Goal: Feedback & Contribution: Submit feedback/report problem

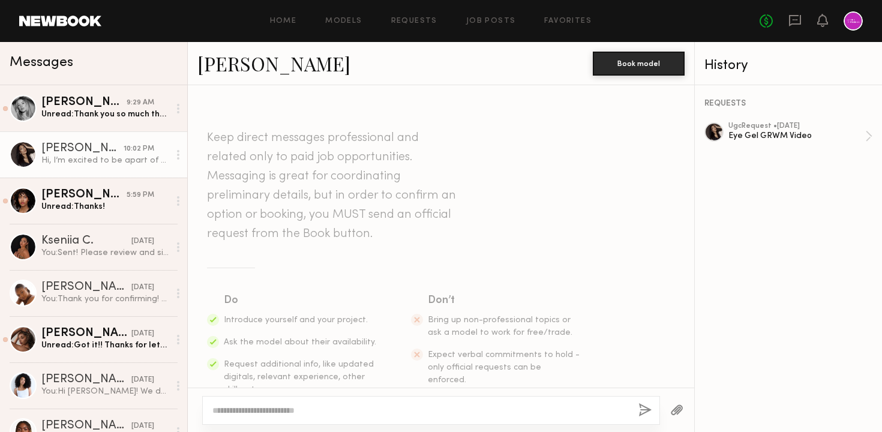
click at [466, 222] on div "Keep direct messages professional and related only to paid job opportunities. M…" at bounding box center [441, 236] width 506 height 302
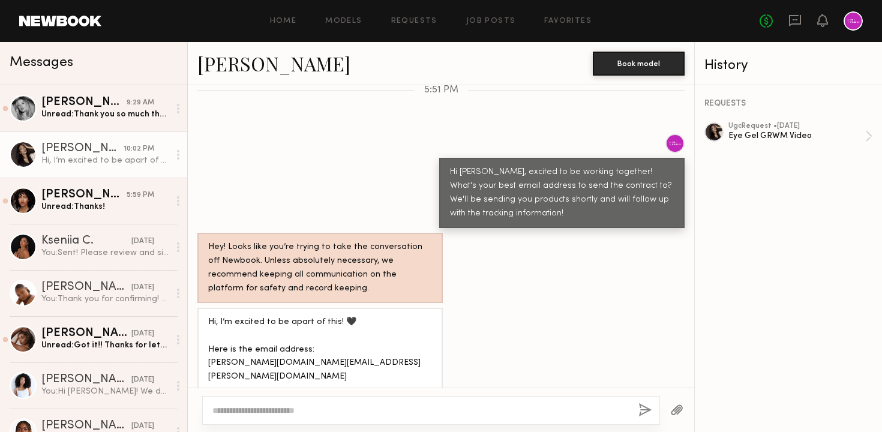
scroll to position [418, 0]
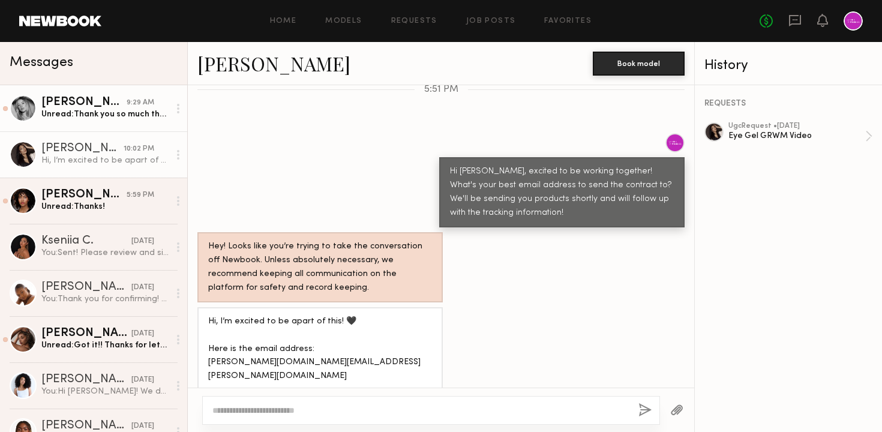
click at [146, 112] on div "Unread: Thank you so much that is very helpful. I will get the video to you asa…" at bounding box center [105, 114] width 128 height 11
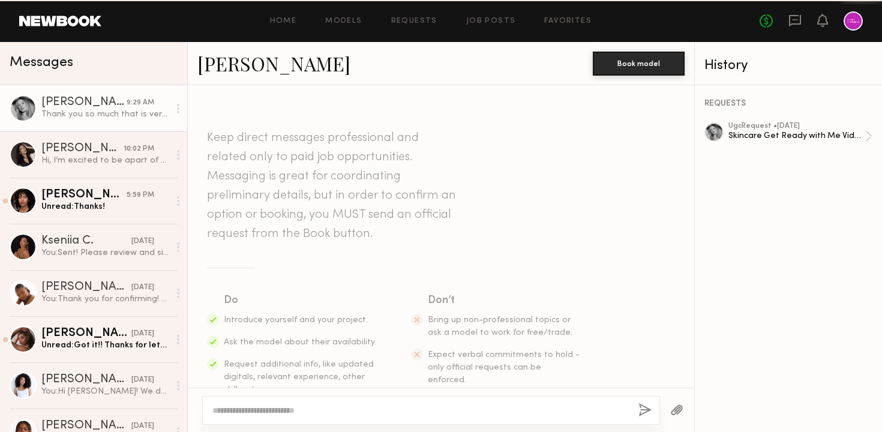
scroll to position [1388, 0]
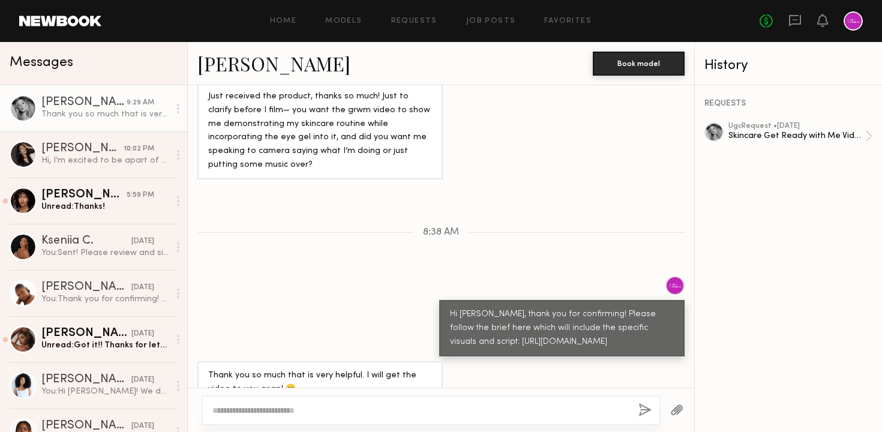
click at [296, 276] on div "Hi Natalie, thank you for confirming! Please follow the brief here which will i…" at bounding box center [441, 316] width 506 height 80
click at [269, 277] on div "Hi Natalie, thank you for confirming! Please follow the brief here which will i…" at bounding box center [441, 316] width 506 height 80
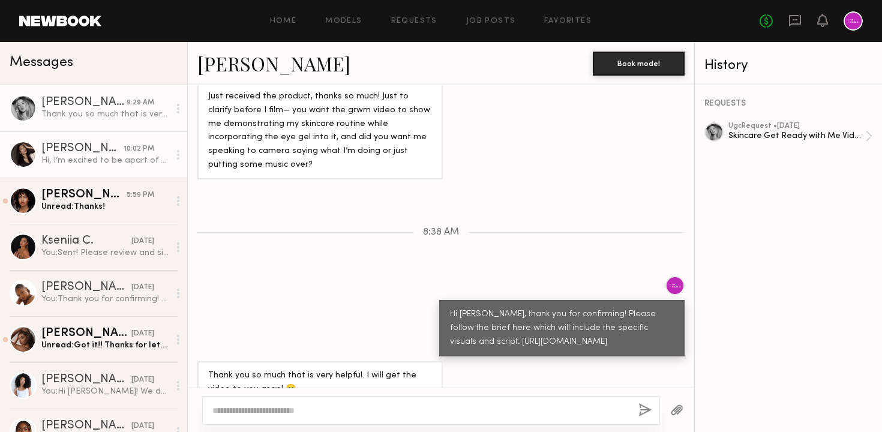
click at [96, 161] on div "Hi, I’m excited to be apart of this! 🖤 Here is the email address: [PERSON_NAME]…" at bounding box center [105, 160] width 128 height 11
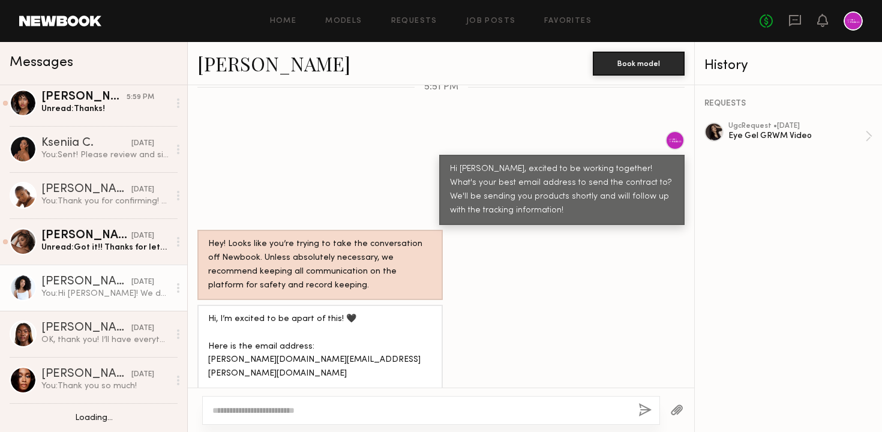
scroll to position [150, 0]
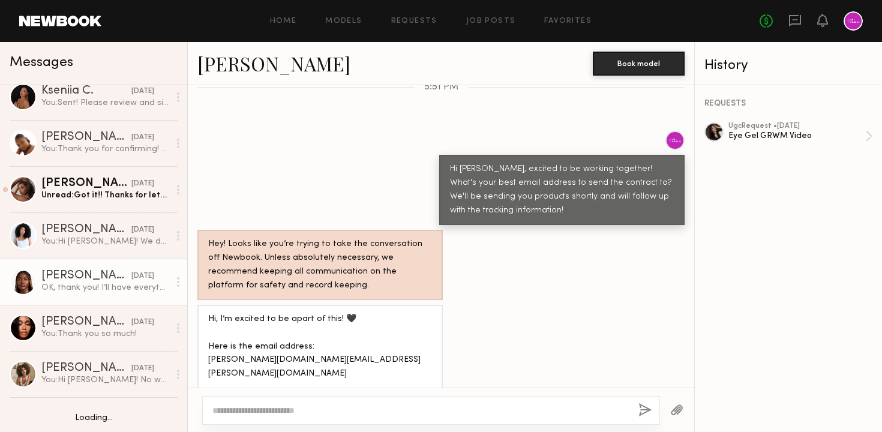
click at [100, 287] on div "OK, thank you! I’ll have everything signed by the end of the day." at bounding box center [105, 287] width 128 height 11
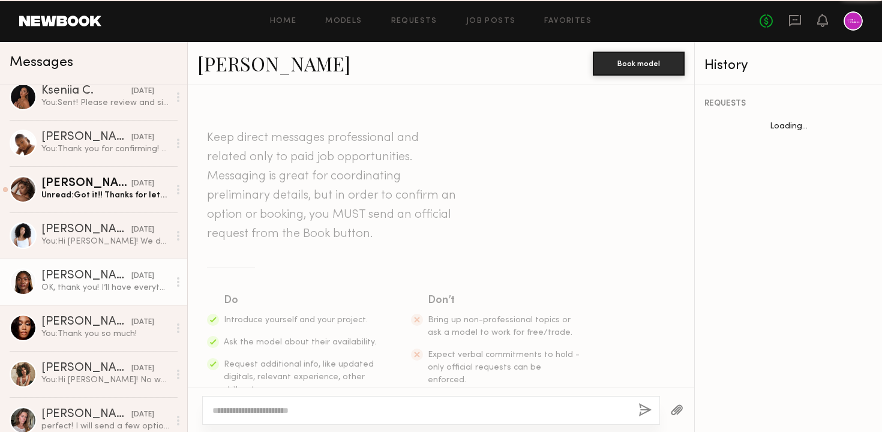
scroll to position [760, 0]
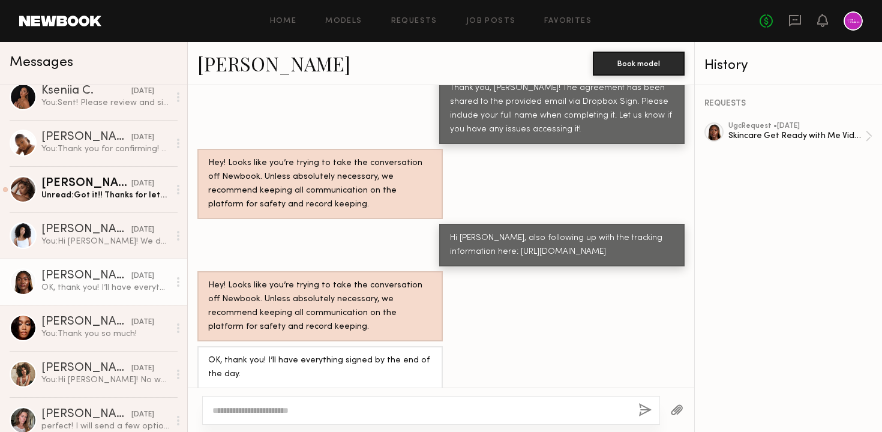
drag, startPoint x: 600, startPoint y: 241, endPoint x: 472, endPoint y: 230, distance: 128.3
click at [472, 232] on div "Hi Tamie, also following up with the tracking information here: https://tools.u…" at bounding box center [562, 246] width 224 height 28
copy div "https://tools.usps.com/go/TrackConfirmAction?qtc_tLabels1=9400136208133275794949"
click at [283, 246] on div "Hi Tamie, also following up with the tracking information here: https://tools.u…" at bounding box center [441, 245] width 506 height 43
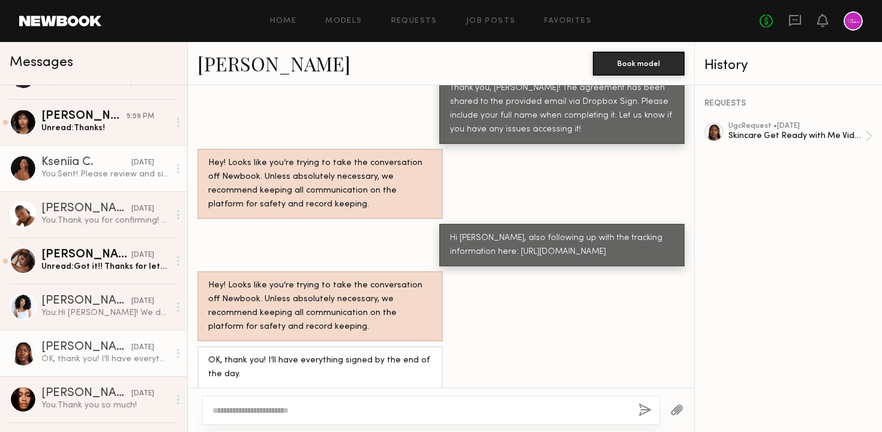
scroll to position [0, 0]
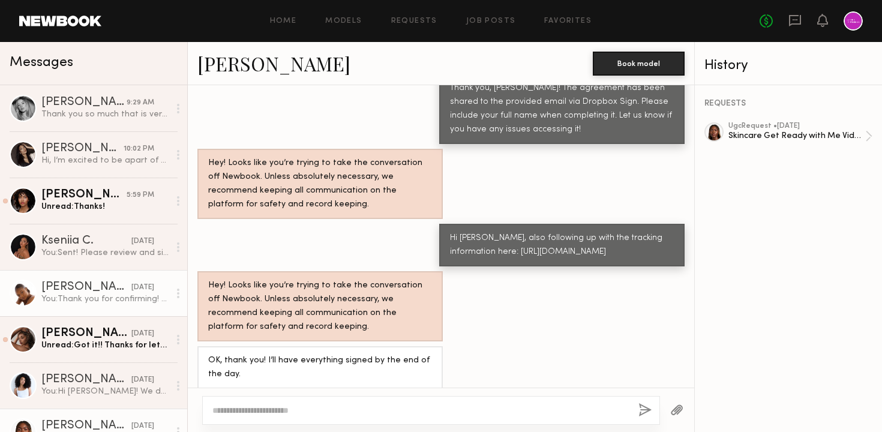
click at [100, 280] on link "Ashley W. yesterday You: Thank you for confirming! Please let us know if you ha…" at bounding box center [93, 293] width 187 height 46
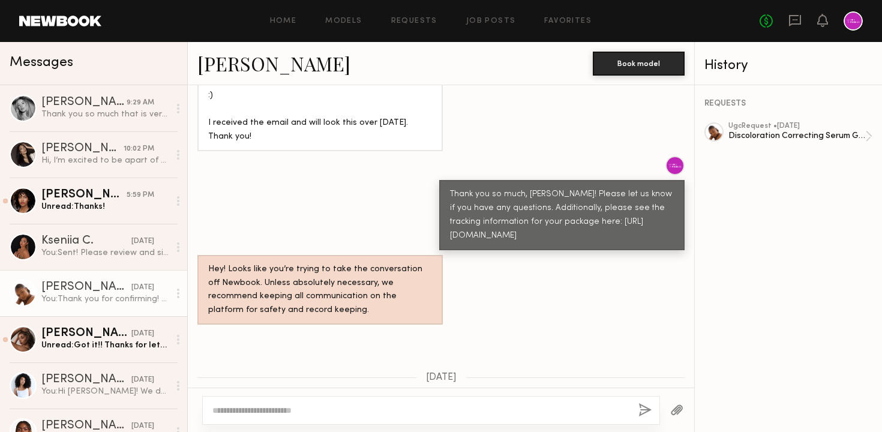
scroll to position [1090, 0]
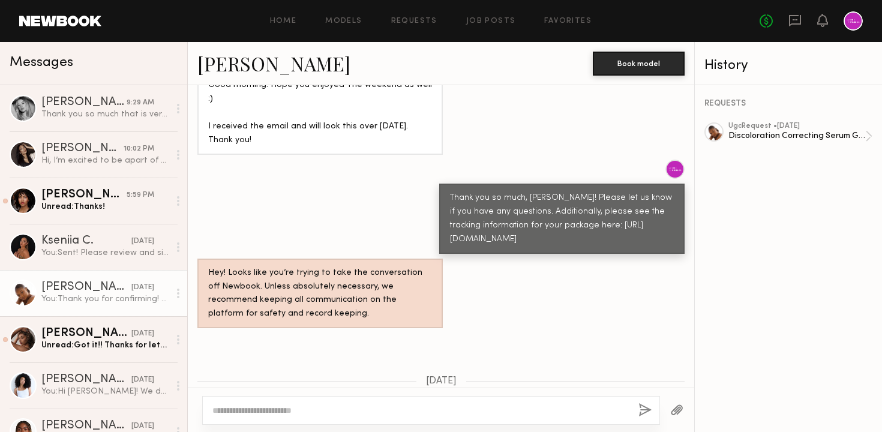
drag, startPoint x: 451, startPoint y: 202, endPoint x: 466, endPoint y: 225, distance: 27.6
click at [466, 225] on div "Thank you so much, Ashley! Please let us know if you have any questions. Additi…" at bounding box center [562, 218] width 224 height 55
copy div "https://www.fedex.com/fedextrack/?trknbr=393214279500&trkqual=12029~39321427950…"
click at [548, 227] on div "Thank you so much, Ashley! Please let us know if you have any questions. Additi…" at bounding box center [562, 218] width 224 height 55
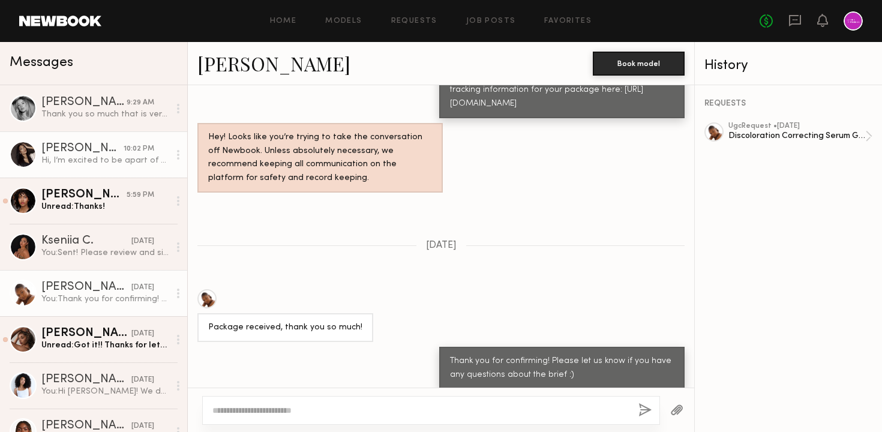
click at [104, 154] on div "Mallory C." at bounding box center [82, 149] width 82 height 12
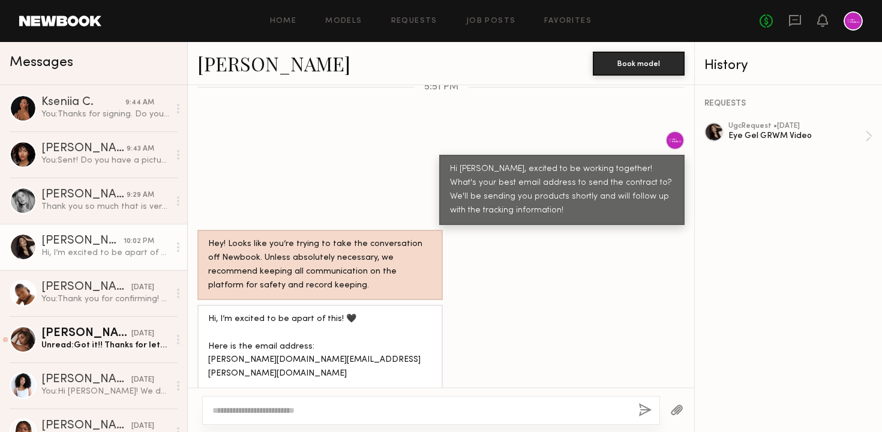
click at [859, 24] on div at bounding box center [853, 20] width 19 height 19
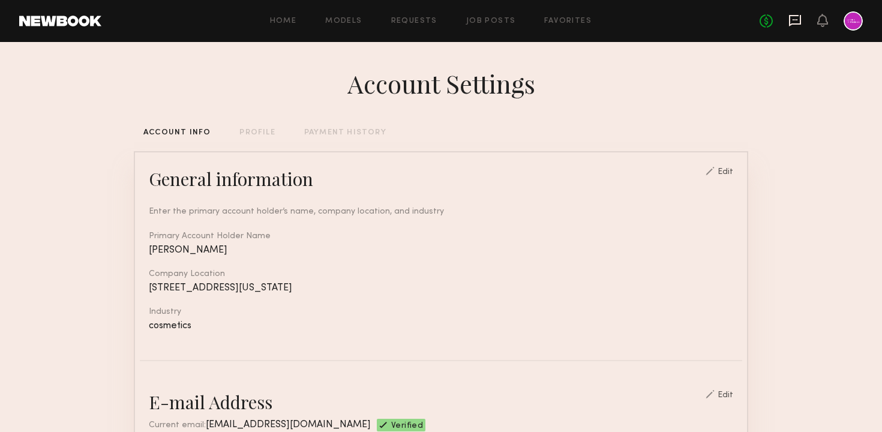
click at [795, 22] on icon at bounding box center [794, 20] width 13 height 13
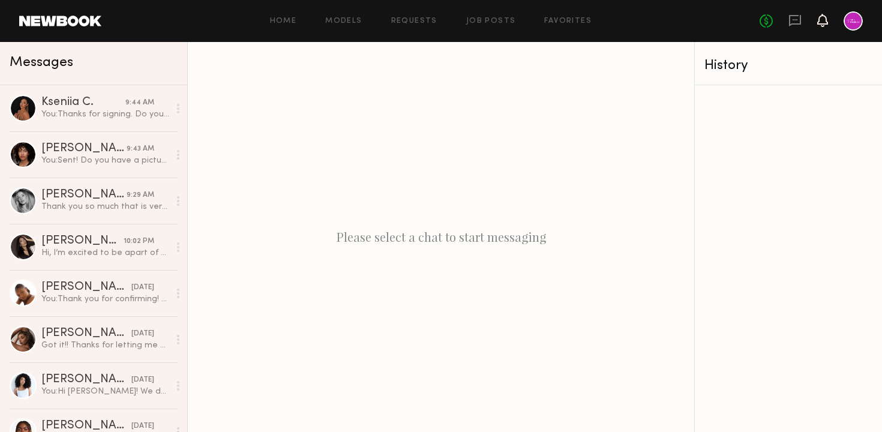
click at [827, 14] on icon at bounding box center [822, 20] width 11 height 13
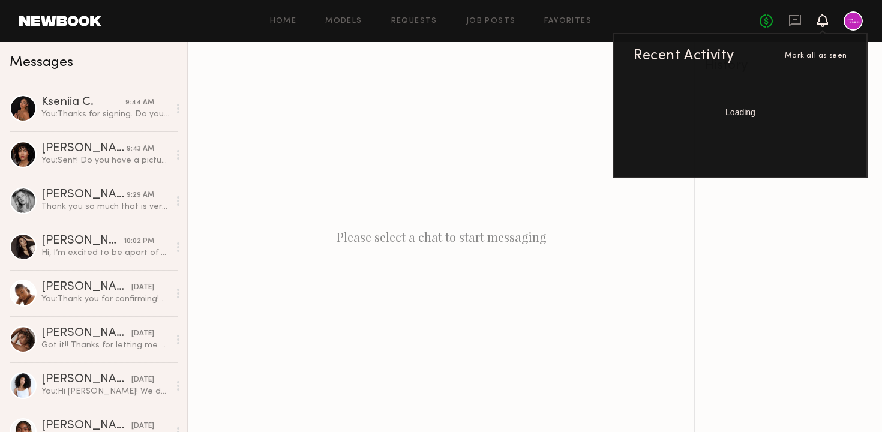
click at [825, 23] on icon at bounding box center [823, 20] width 10 height 8
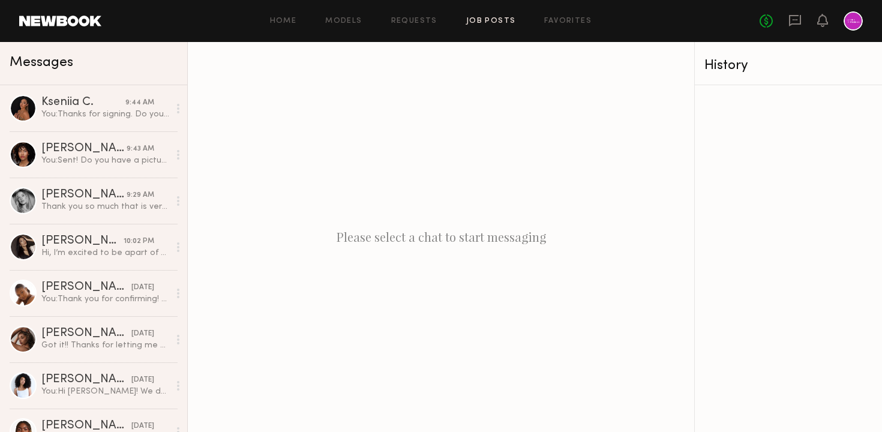
click at [497, 21] on link "Job Posts" at bounding box center [491, 21] width 50 height 8
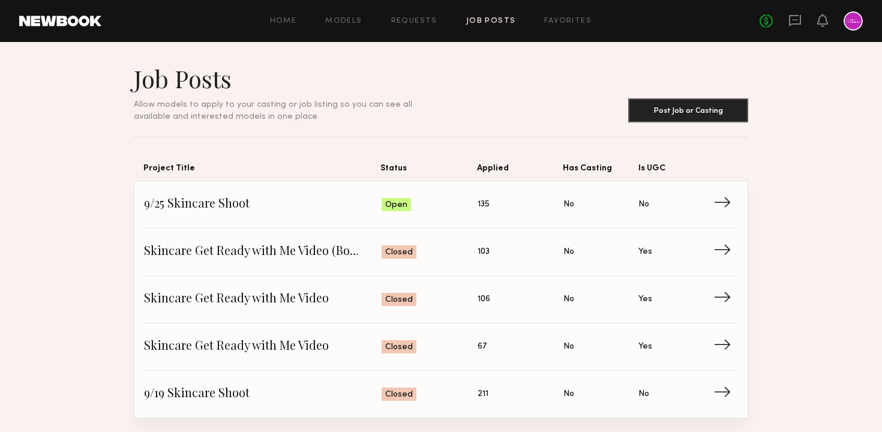
click at [462, 98] on header "Job Posts Allow models to apply to your casting or job listing so you can see a…" at bounding box center [441, 93] width 614 height 59
click at [351, 23] on link "Models" at bounding box center [343, 21] width 37 height 8
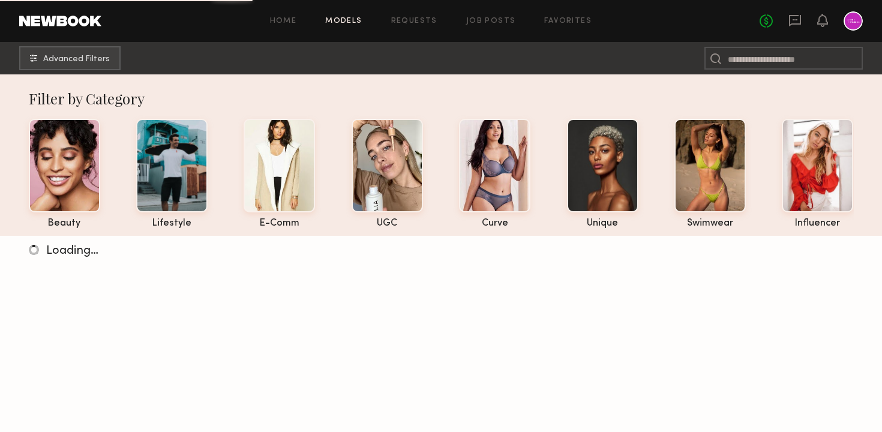
click at [418, 16] on div "Home Models Requests Job Posts Favorites Sign Out No fees up to $5,000" at bounding box center [481, 20] width 761 height 19
click at [429, 20] on link "Requests" at bounding box center [414, 21] width 46 height 8
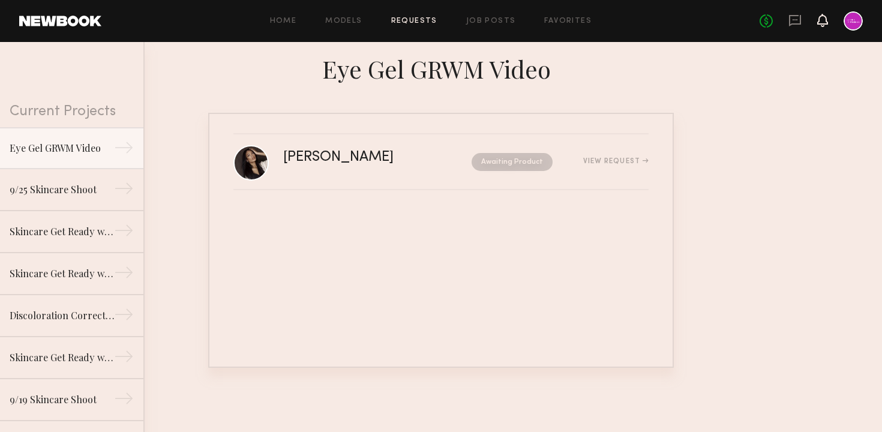
click at [821, 19] on icon at bounding box center [823, 20] width 10 height 8
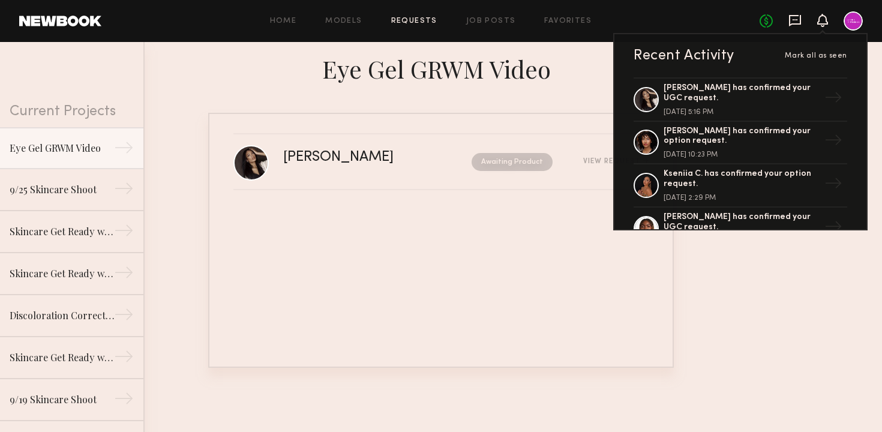
click at [798, 19] on icon at bounding box center [794, 20] width 13 height 13
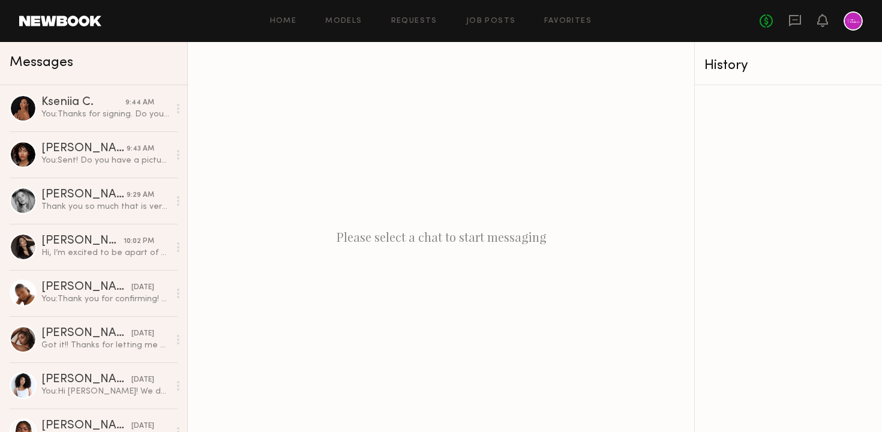
click at [860, 19] on div at bounding box center [853, 20] width 19 height 19
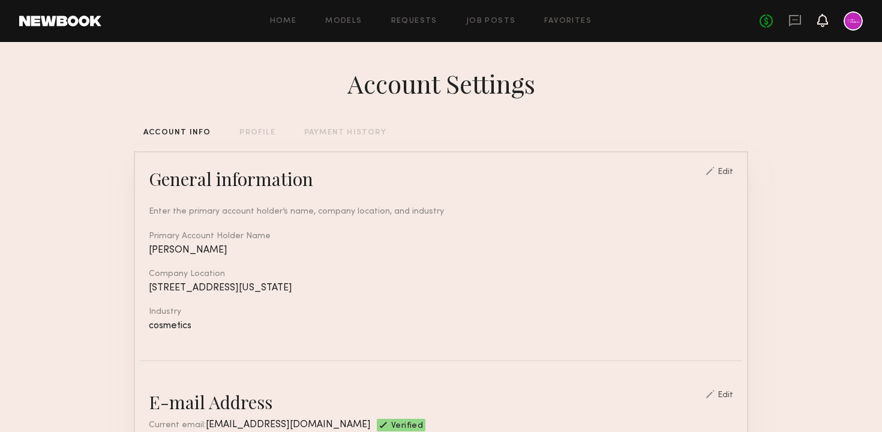
click at [823, 17] on icon at bounding box center [823, 20] width 10 height 8
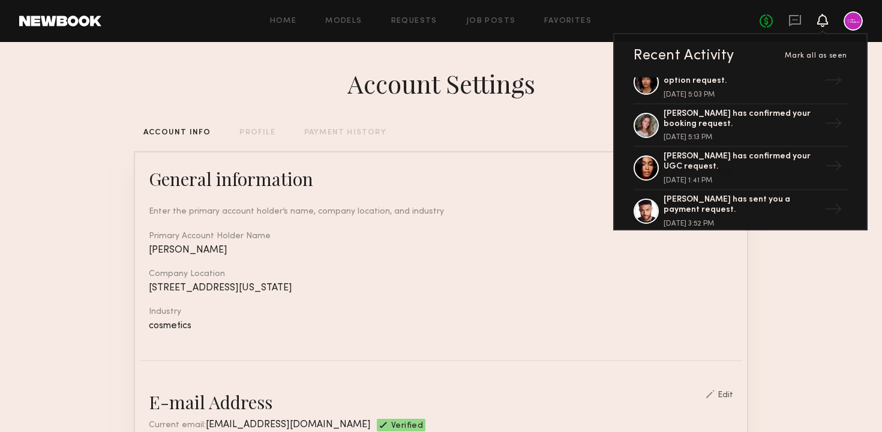
scroll to position [320, 0]
click at [755, 167] on div "Jordin W. has confirmed your UGC request." at bounding box center [742, 160] width 156 height 20
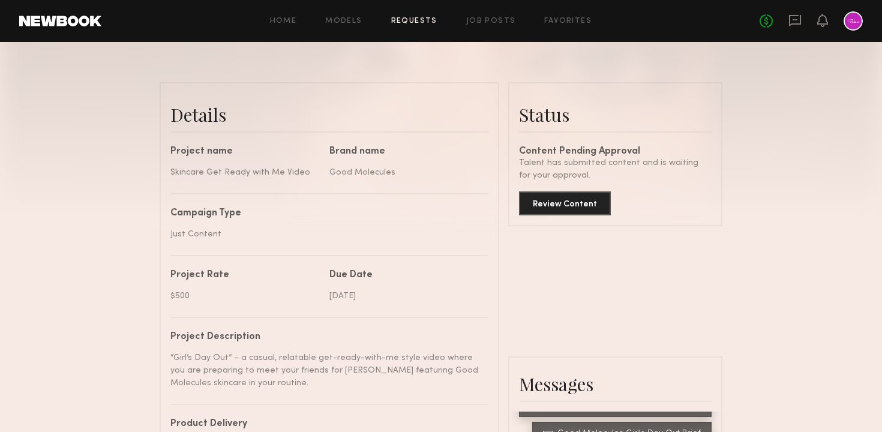
scroll to position [299, 0]
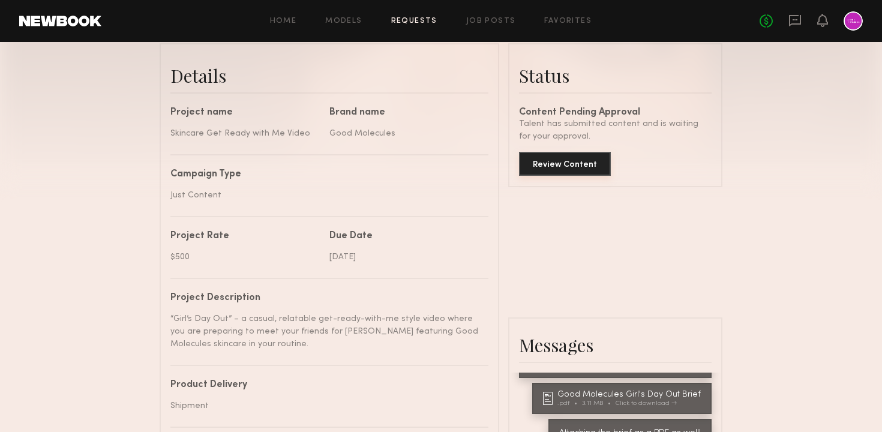
click at [572, 162] on button "Review Content" at bounding box center [565, 164] width 92 height 24
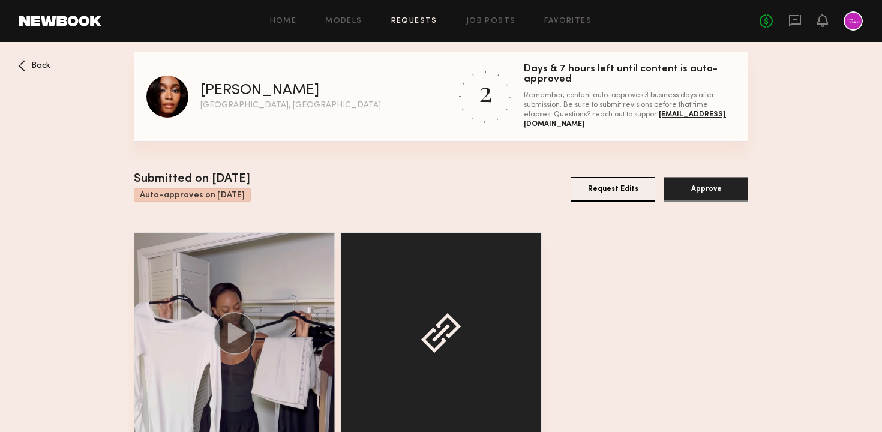
click at [581, 151] on div "Jordin W Los Angeles, CA 2 Days & 7 hours left until content is auto-approved R…" at bounding box center [441, 266] width 614 height 428
click at [575, 224] on div "Submitted on 09/16/2025 Auto-approves on 09/19/2025 Request Edits Approve View …" at bounding box center [441, 325] width 614 height 310
click at [791, 18] on icon at bounding box center [794, 20] width 13 height 13
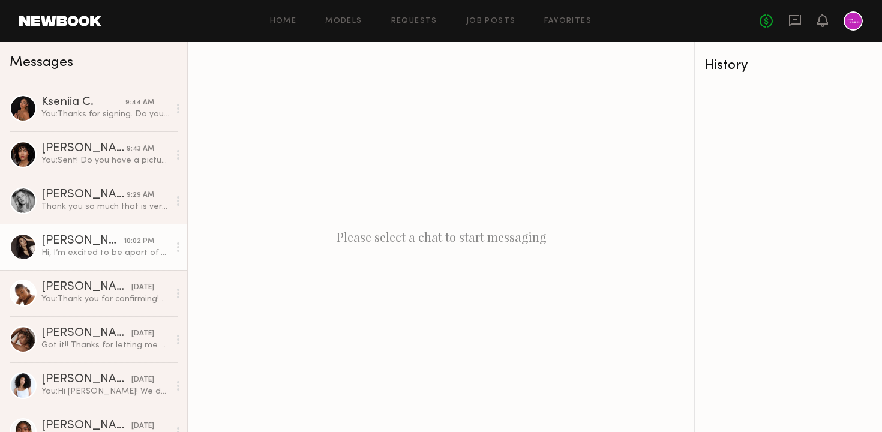
click at [100, 243] on div "Mallory C." at bounding box center [82, 241] width 82 height 12
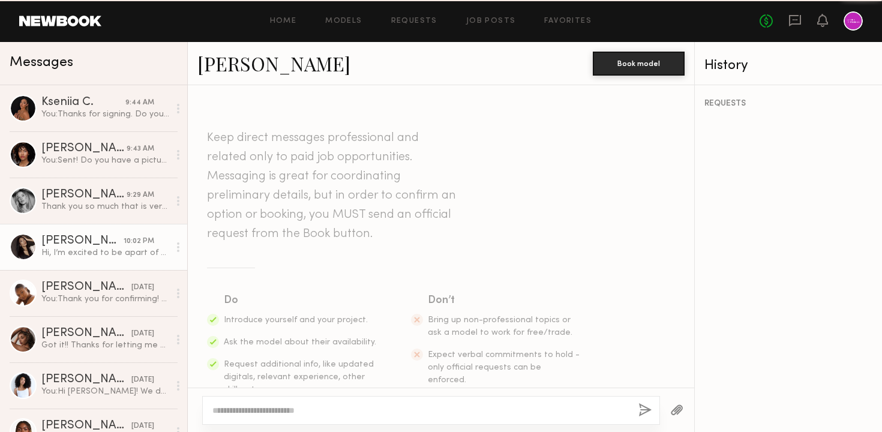
scroll to position [421, 0]
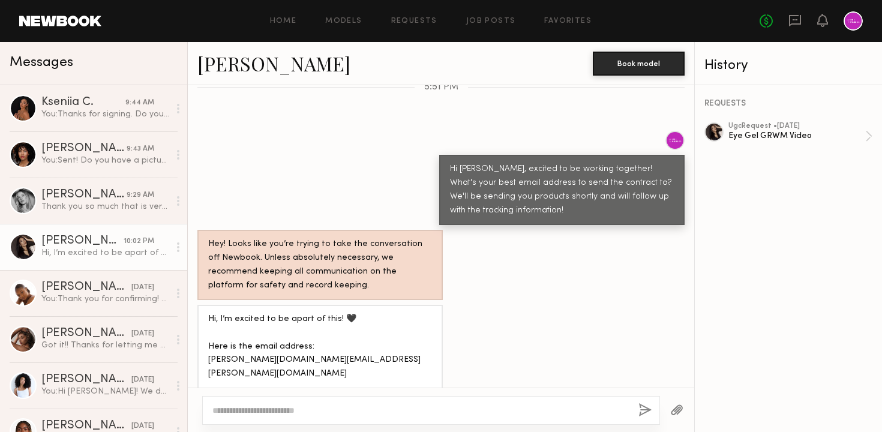
click at [479, 275] on div "Keep direct messages professional and related only to paid job opportunities. M…" at bounding box center [441, 236] width 506 height 302
click at [472, 338] on div "Hi, I’m excited to be apart of this! 🖤 Here is the email address: [PERSON_NAME]…" at bounding box center [441, 361] width 506 height 112
click at [475, 318] on div "Hi, I’m excited to be apart of this! 🖤 Here is the email address: [PERSON_NAME]…" at bounding box center [441, 361] width 506 height 112
click at [454, 347] on div "Hi, I’m excited to be apart of this! 🖤 Here is the email address: [PERSON_NAME]…" at bounding box center [441, 361] width 506 height 112
click at [763, 128] on div "ugc Request • 09/16/2025" at bounding box center [796, 126] width 137 height 8
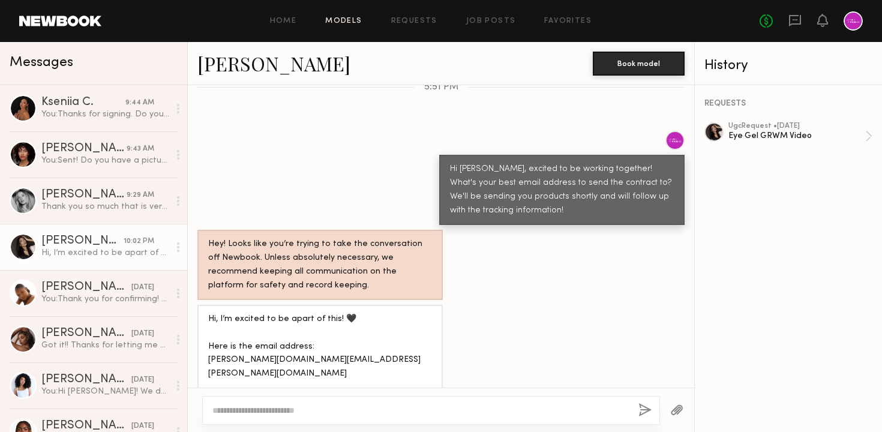
click at [352, 20] on link "Models" at bounding box center [343, 21] width 37 height 8
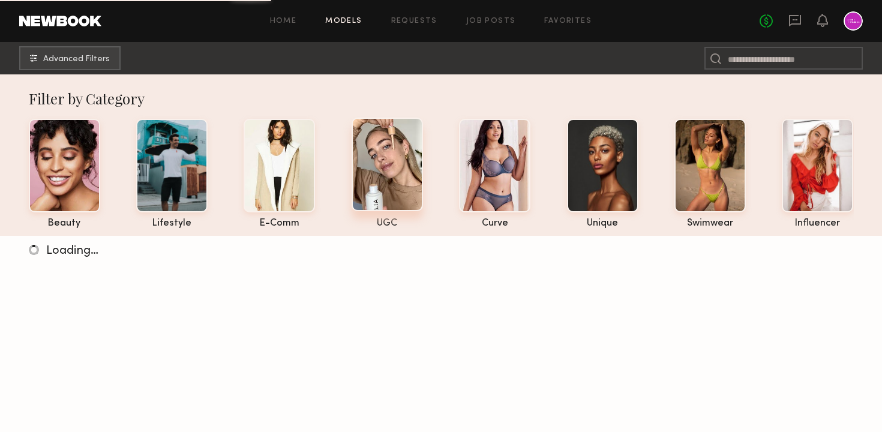
click at [397, 173] on div at bounding box center [387, 165] width 71 height 94
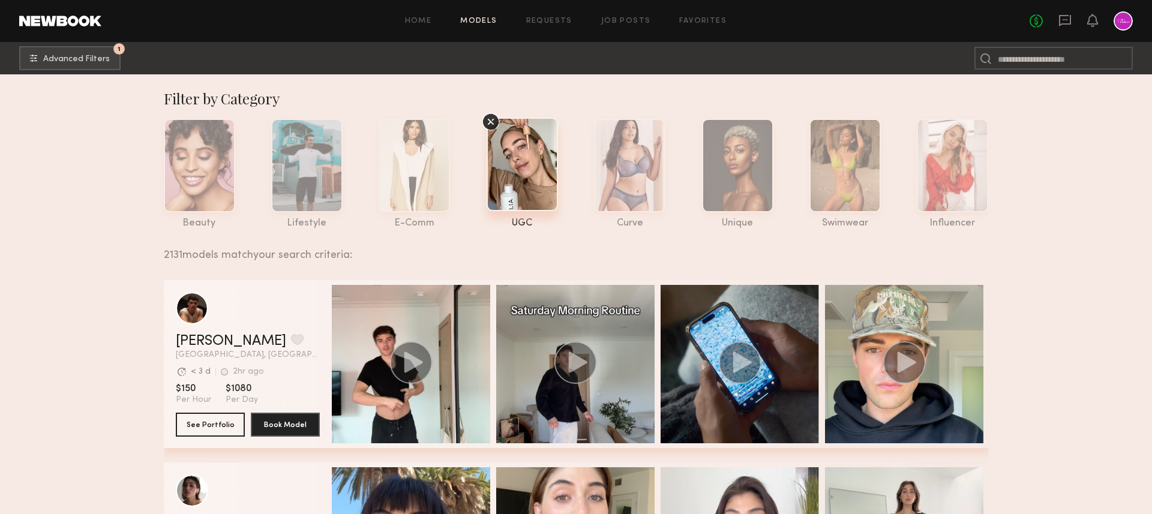
click at [881, 19] on div at bounding box center [1123, 20] width 19 height 19
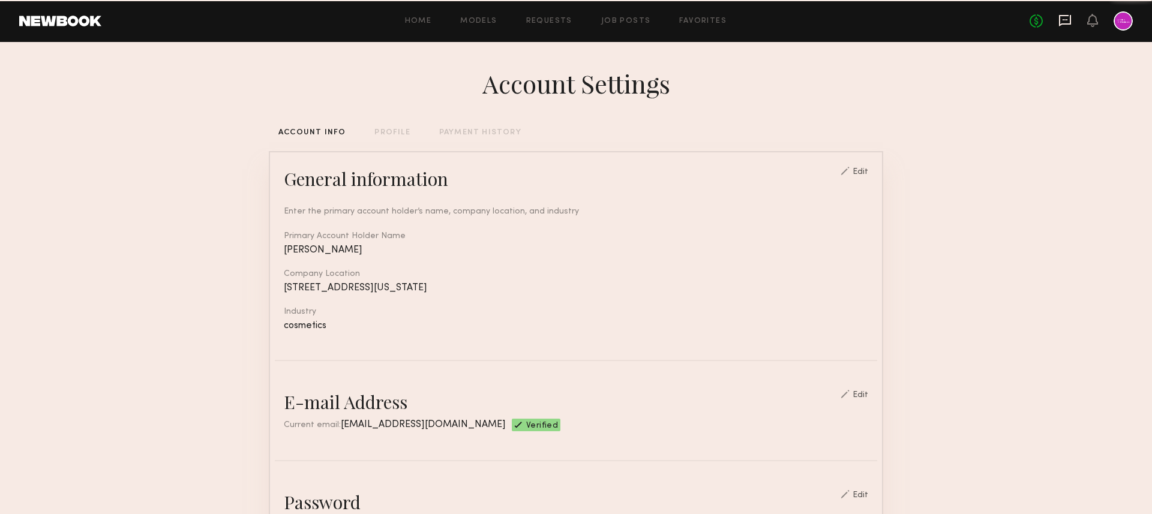
click at [881, 19] on icon at bounding box center [1065, 20] width 12 height 11
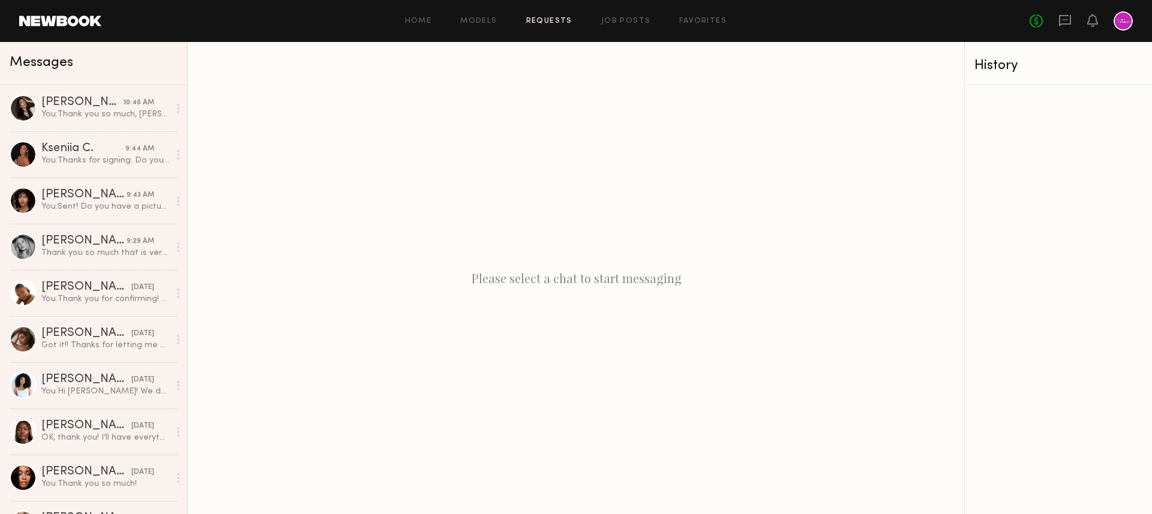
click at [547, 19] on link "Requests" at bounding box center [549, 21] width 46 height 8
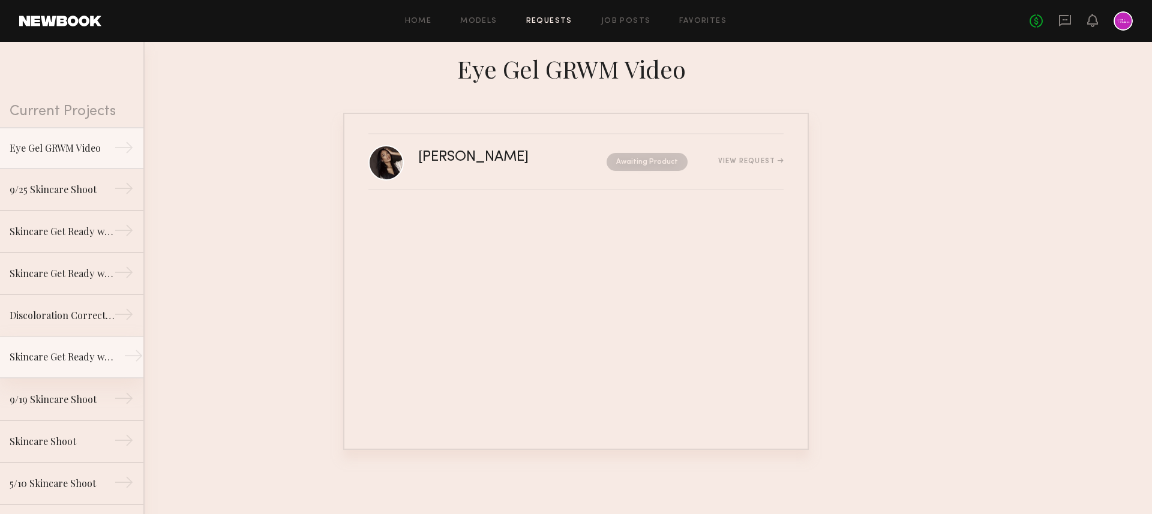
click at [72, 363] on div "Skincare Get Ready with Me Video" at bounding box center [62, 357] width 104 height 14
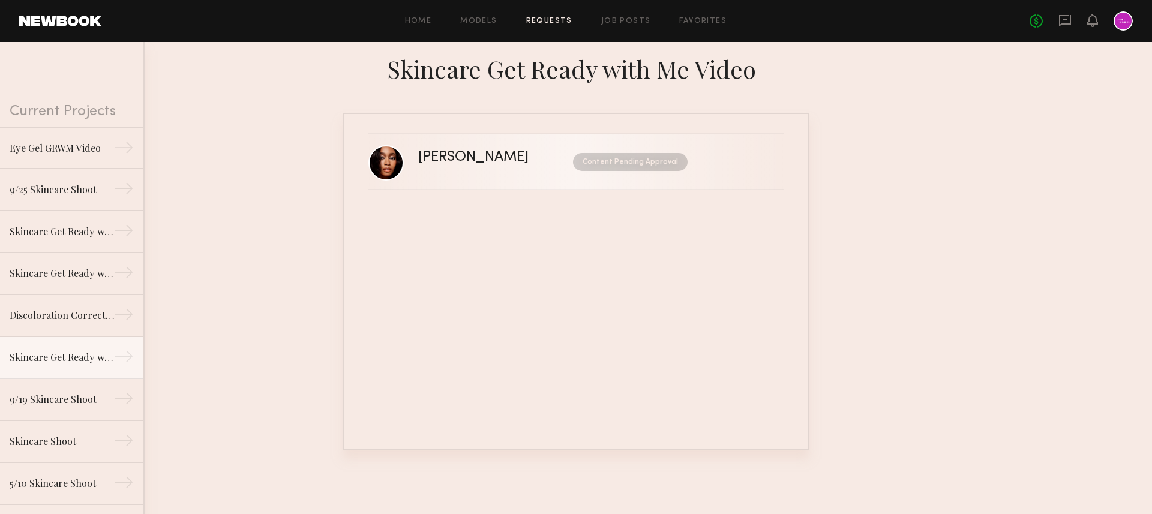
click at [511, 156] on div "Jordin W." at bounding box center [484, 158] width 133 height 14
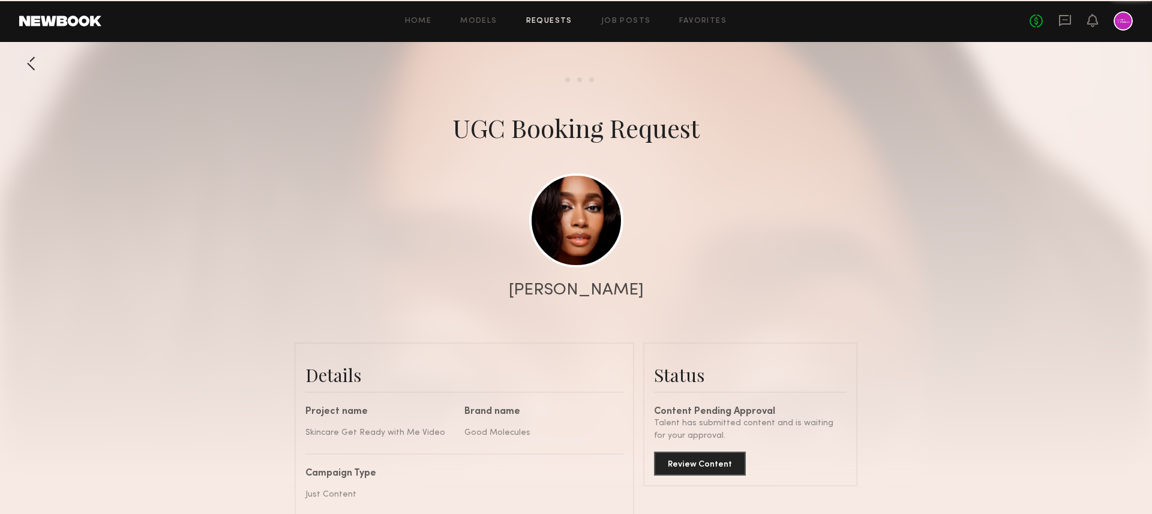
scroll to position [672, 0]
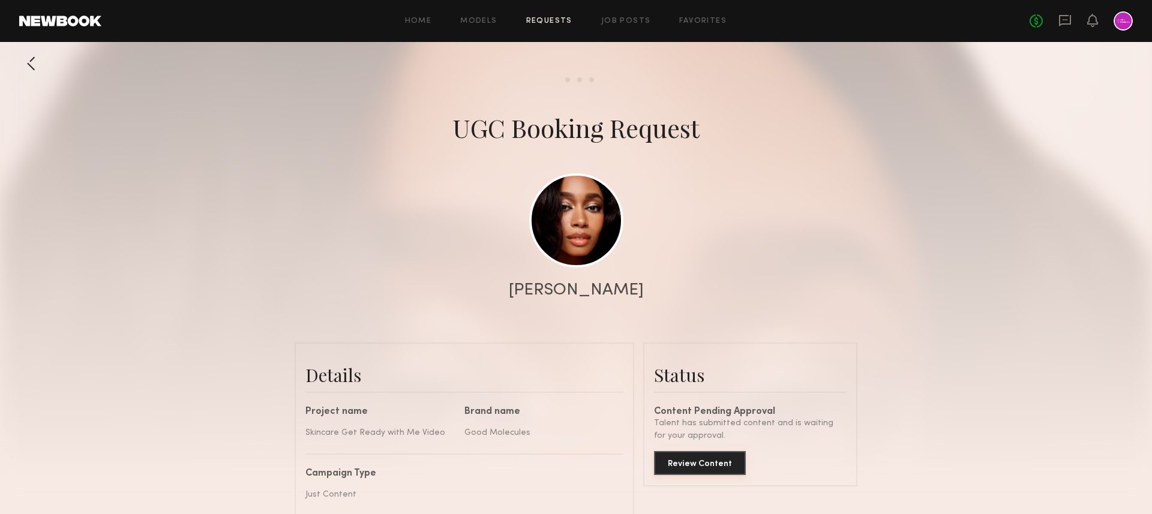
click at [691, 431] on button "Review Content" at bounding box center [700, 463] width 92 height 24
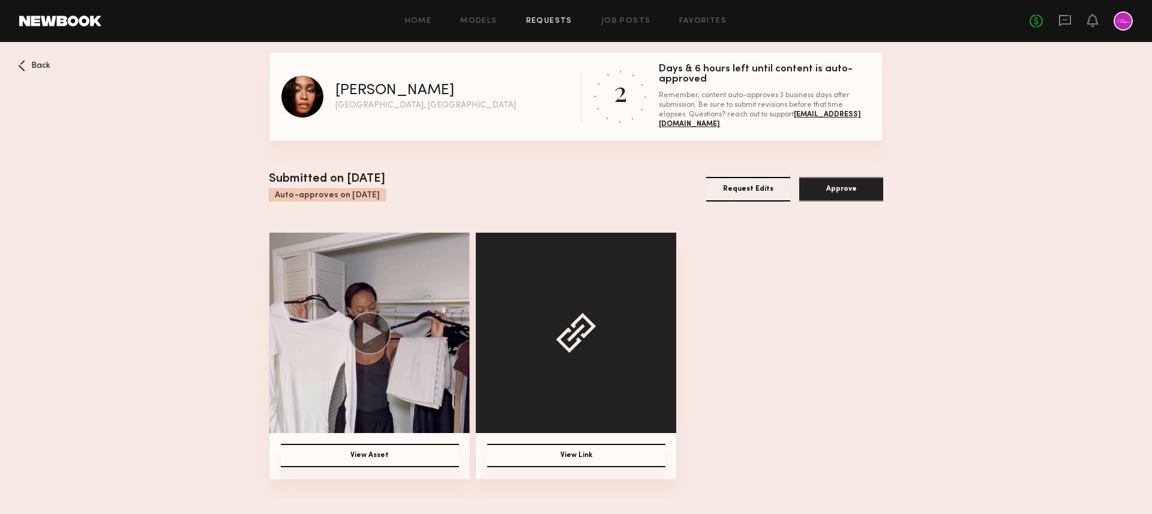
click at [740, 189] on button "Request Edits" at bounding box center [748, 189] width 84 height 25
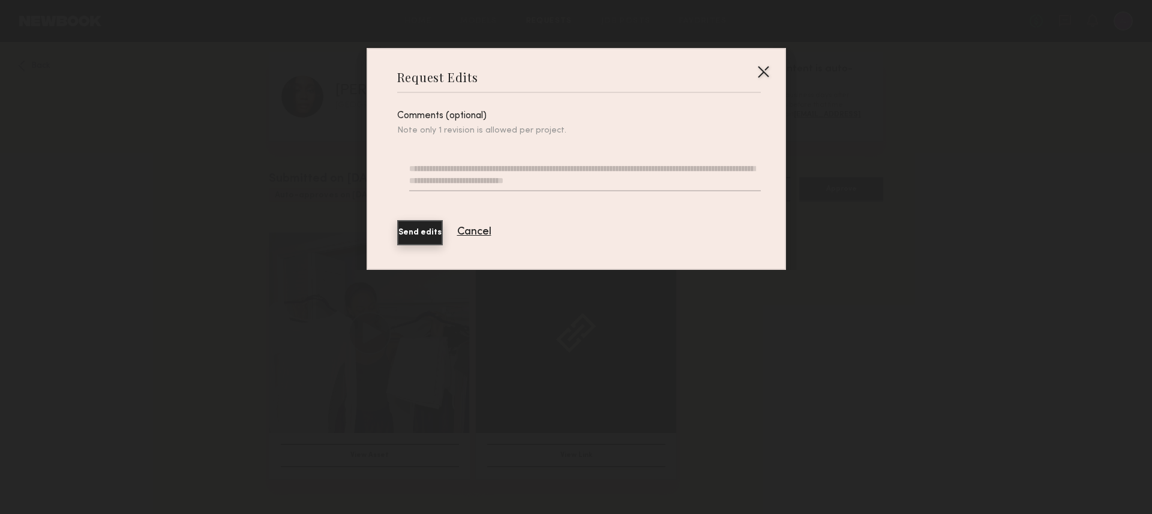
click at [566, 172] on textarea at bounding box center [584, 177] width 351 height 29
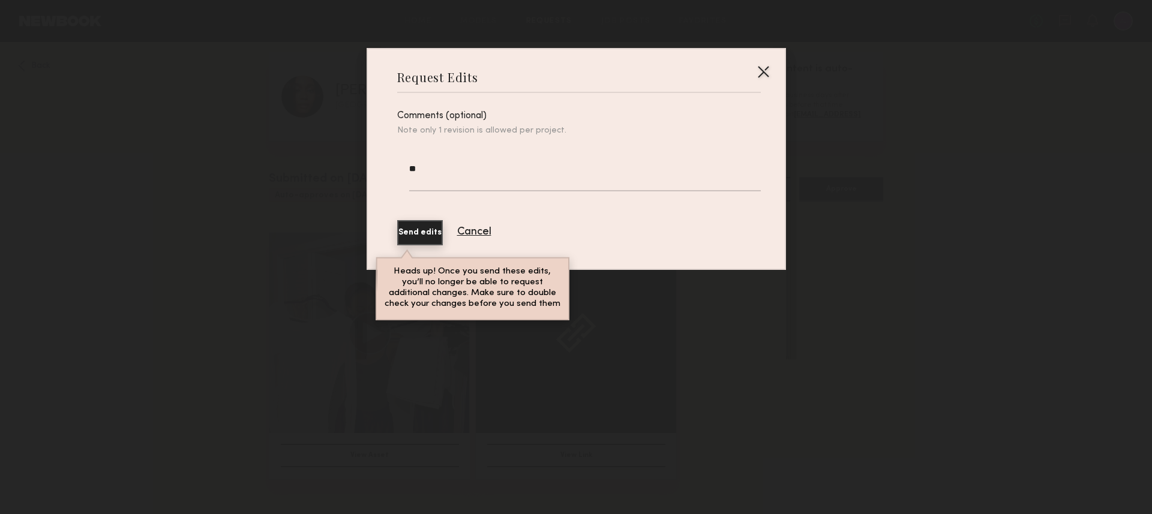
type textarea "*"
type textarea "**********"
click at [770, 71] on div at bounding box center [763, 71] width 19 height 19
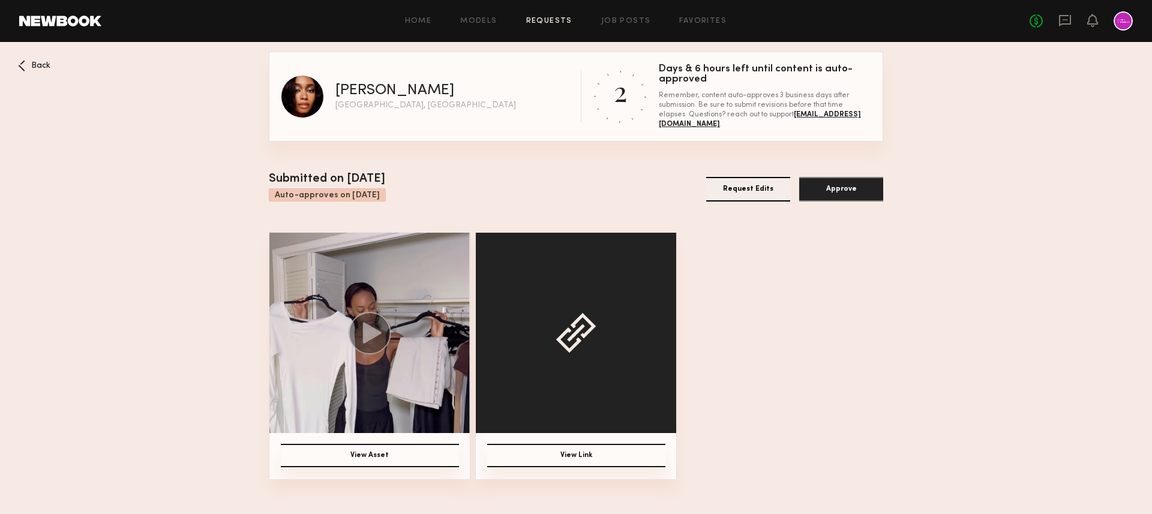
click at [364, 335] on icon at bounding box center [372, 332] width 19 height 21
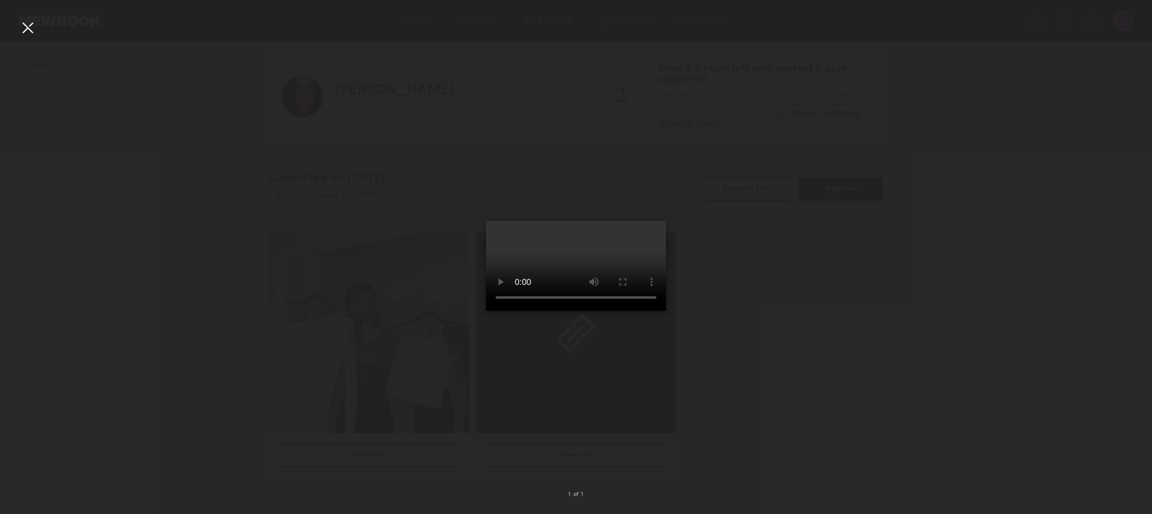
click at [584, 311] on video at bounding box center [576, 266] width 180 height 90
click at [29, 27] on div at bounding box center [27, 27] width 19 height 19
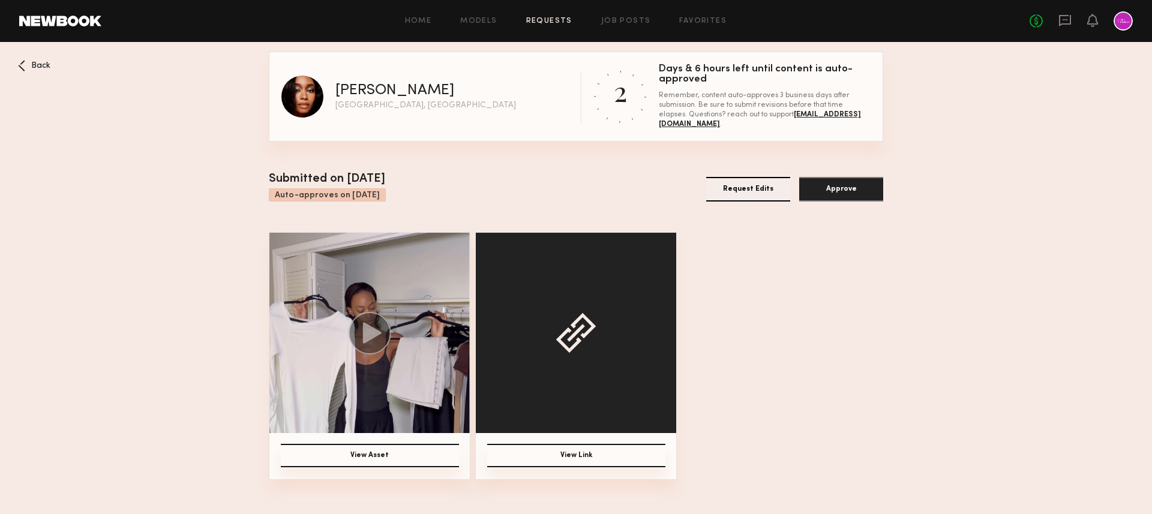
click at [740, 186] on button "Request Edits" at bounding box center [748, 189] width 84 height 25
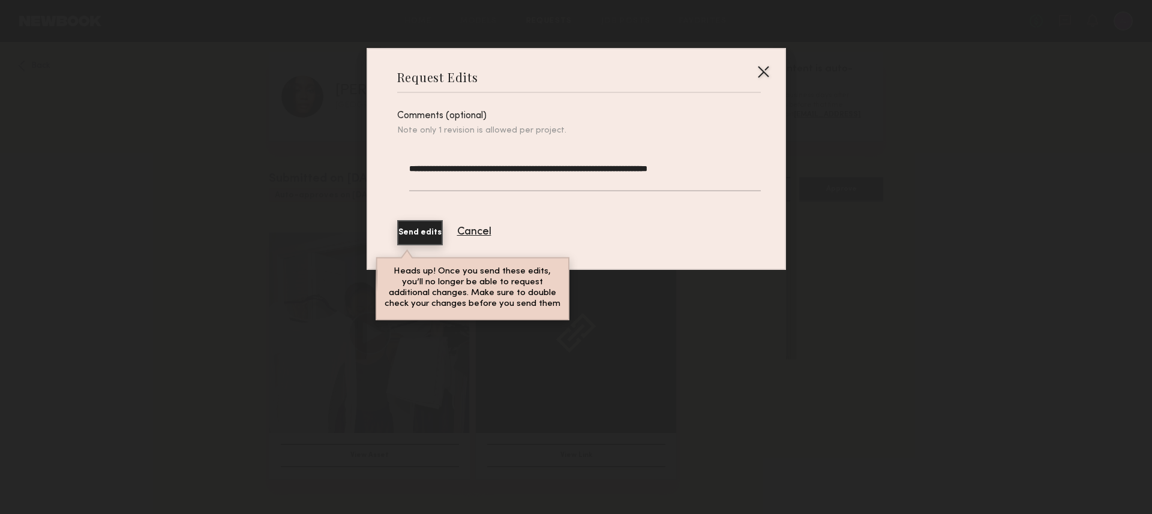
click at [521, 169] on textarea "**********" at bounding box center [584, 177] width 351 height 29
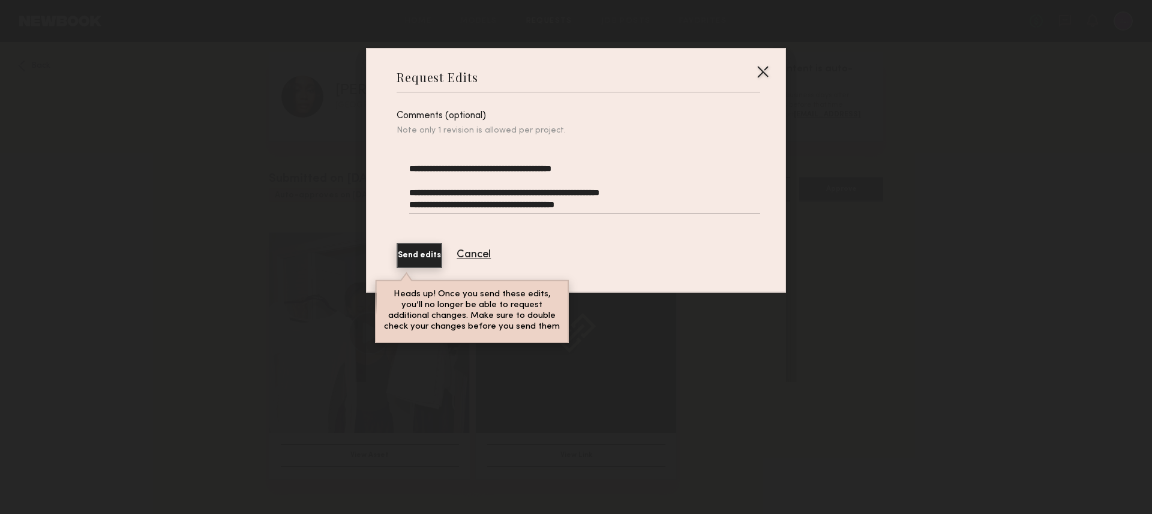
click at [469, 208] on textarea "**********" at bounding box center [584, 189] width 351 height 52
click at [604, 206] on textarea "**********" at bounding box center [584, 189] width 351 height 52
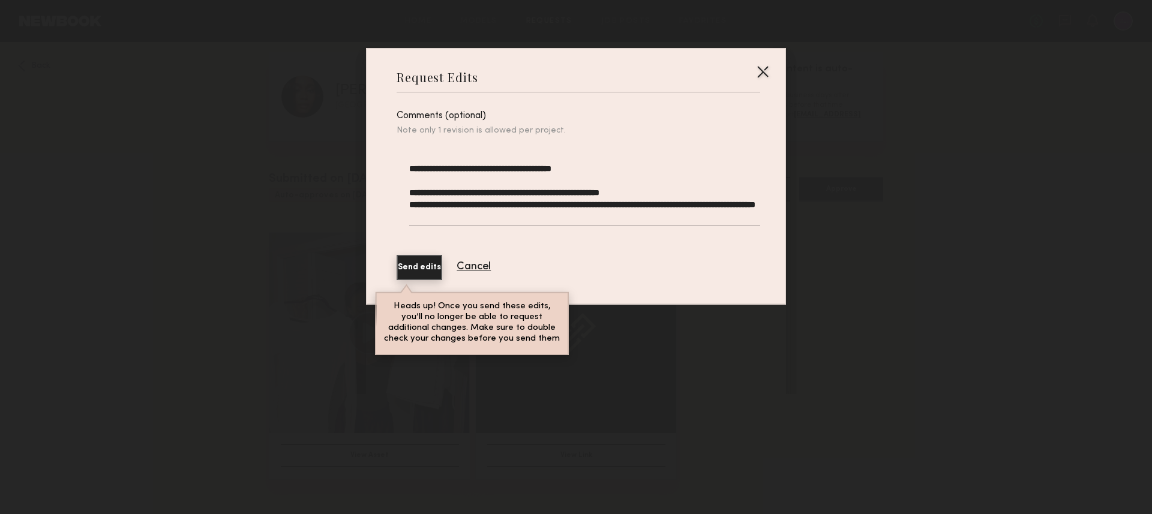
drag, startPoint x: 537, startPoint y: 212, endPoint x: 472, endPoint y: 212, distance: 65.4
click at [472, 212] on textarea "**********" at bounding box center [584, 195] width 351 height 64
click at [534, 214] on textarea "**********" at bounding box center [584, 195] width 351 height 64
click at [642, 193] on textarea "**********" at bounding box center [584, 195] width 351 height 64
click at [666, 190] on textarea "**********" at bounding box center [584, 195] width 351 height 64
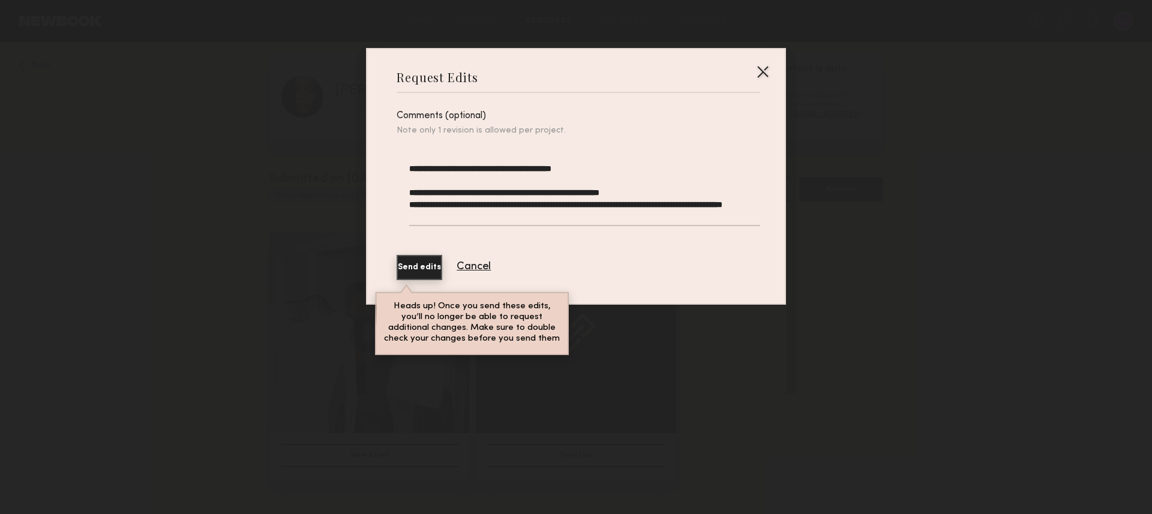
drag, startPoint x: 478, startPoint y: 192, endPoint x: 417, endPoint y: 191, distance: 61.2
click at [417, 191] on textarea "**********" at bounding box center [584, 195] width 351 height 64
click at [540, 202] on textarea "**********" at bounding box center [584, 195] width 351 height 64
click at [513, 218] on textarea "**********" at bounding box center [584, 195] width 351 height 64
click at [514, 216] on textarea "**********" at bounding box center [584, 195] width 351 height 64
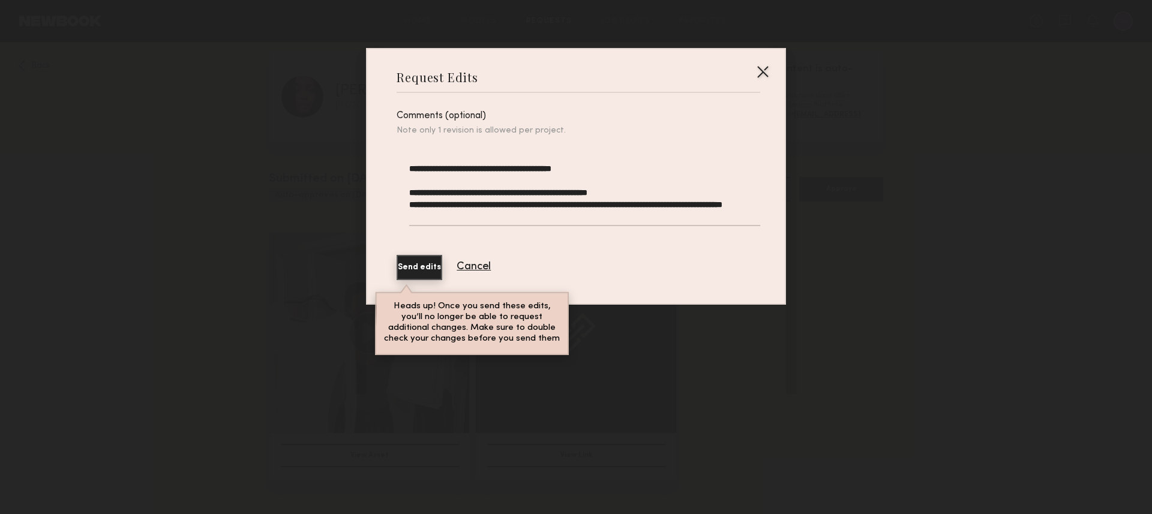
click at [614, 164] on textarea "**********" at bounding box center [584, 195] width 351 height 64
click at [571, 202] on textarea "**********" at bounding box center [584, 195] width 351 height 64
click at [526, 215] on textarea "**********" at bounding box center [584, 195] width 351 height 64
click at [506, 217] on textarea "**********" at bounding box center [584, 195] width 351 height 64
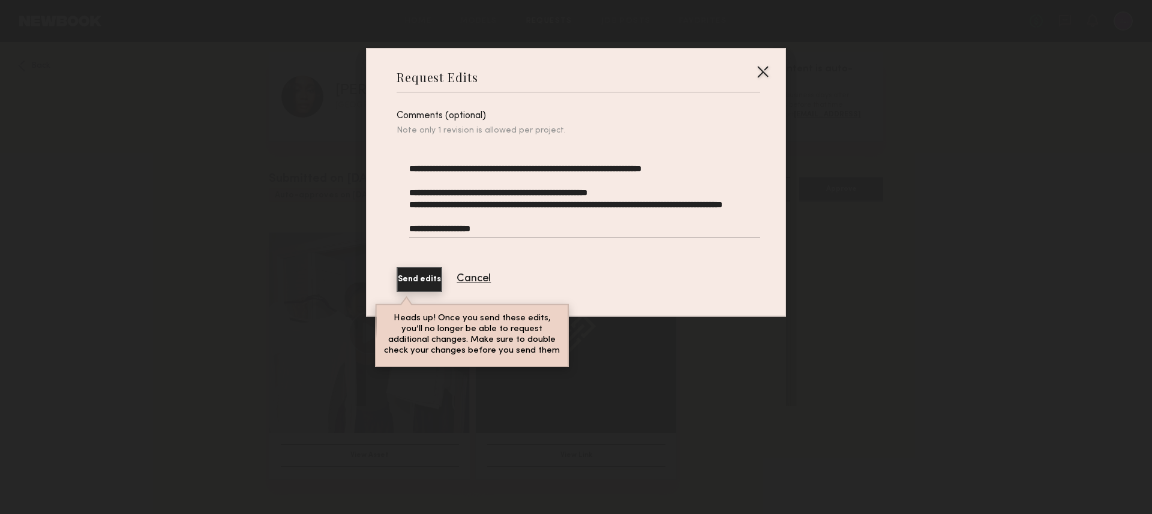
scroll to position [11, 0]
click at [467, 205] on textarea "**********" at bounding box center [584, 201] width 351 height 76
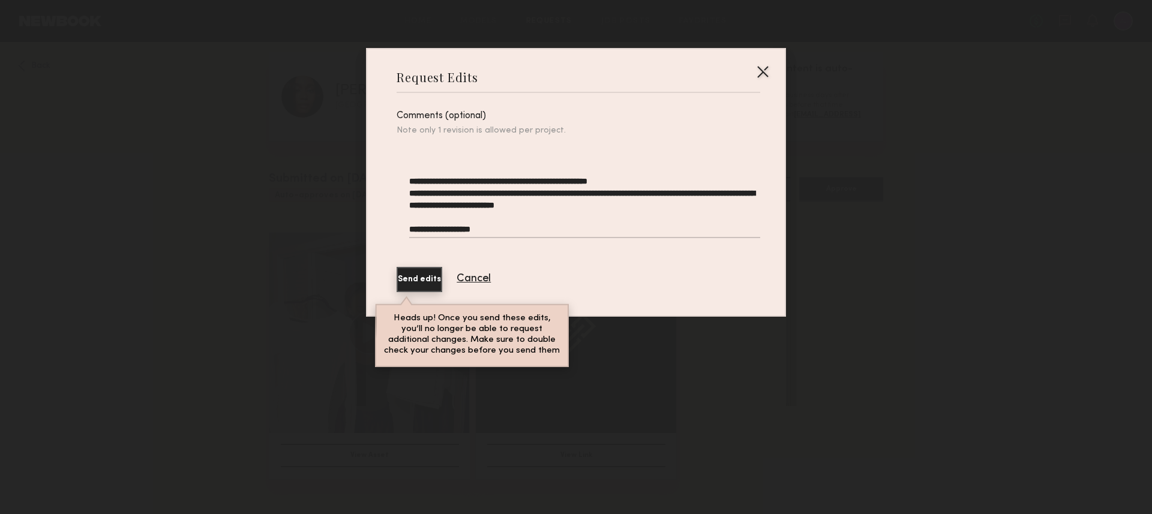
click at [634, 214] on textarea "**********" at bounding box center [584, 201] width 351 height 76
click at [575, 231] on textarea "**********" at bounding box center [584, 201] width 351 height 76
click at [555, 227] on textarea "**********" at bounding box center [584, 201] width 351 height 76
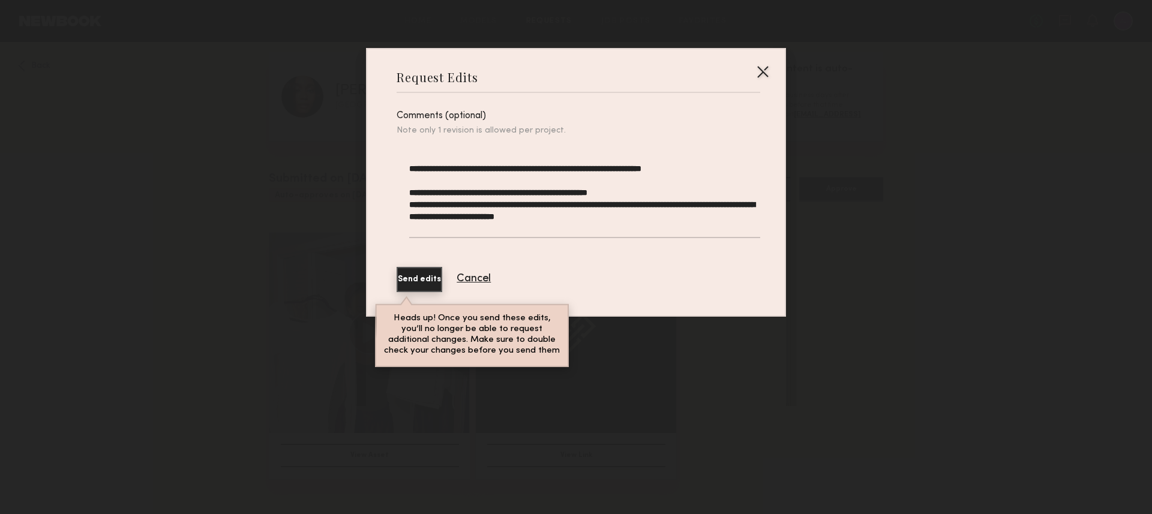
click at [551, 218] on textarea "**********" at bounding box center [584, 201] width 351 height 76
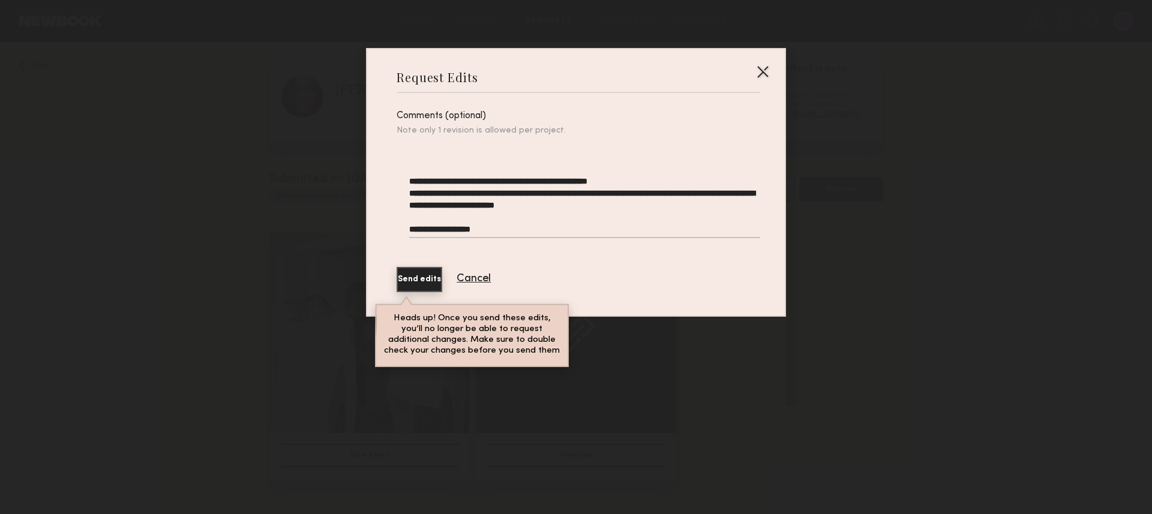
click at [524, 216] on textarea "**********" at bounding box center [584, 201] width 351 height 76
click at [502, 226] on textarea "**********" at bounding box center [584, 201] width 351 height 76
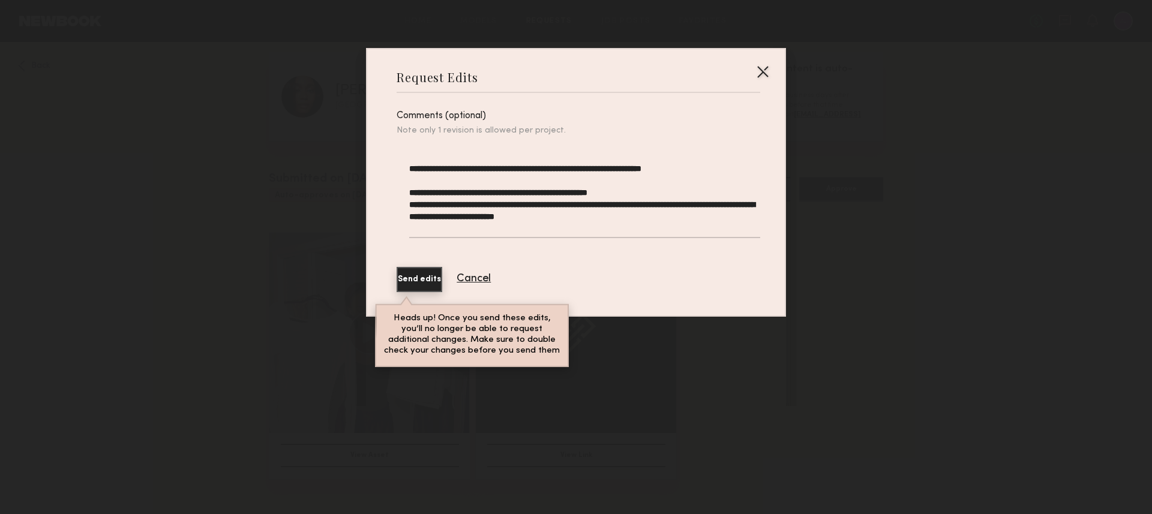
type textarea "**********"
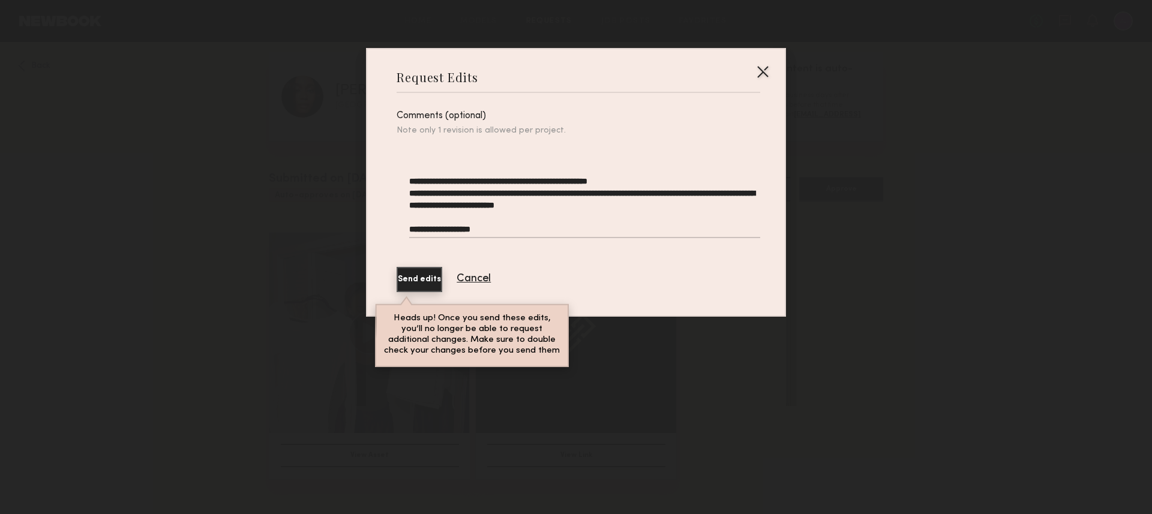
click at [425, 285] on button "Send edits" at bounding box center [420, 279] width 46 height 25
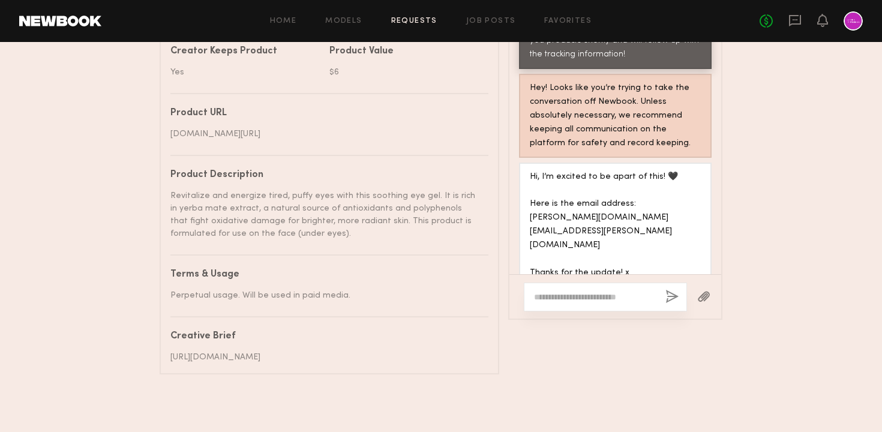
scroll to position [333, 0]
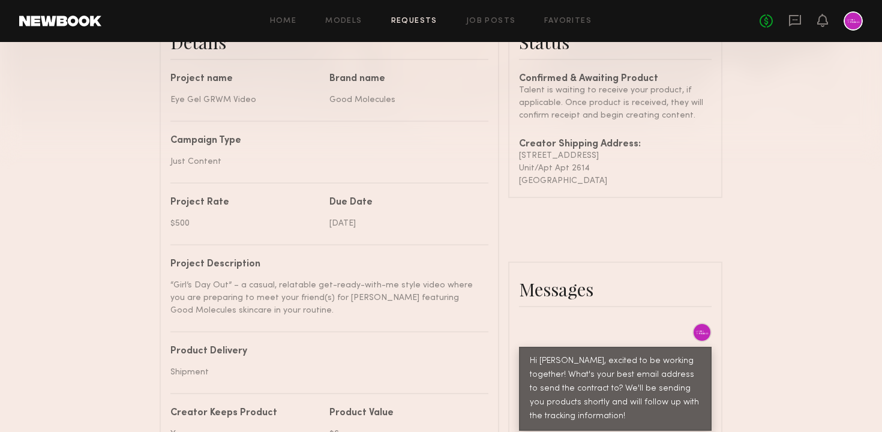
click at [486, 201] on div "Due Date [DATE]" at bounding box center [408, 214] width 159 height 32
click at [514, 220] on div "Details Project name Eye Gel GRWM Video Brand name Good Molecules Campaign Type…" at bounding box center [441, 373] width 563 height 727
click at [480, 180] on div "Project name Eye Gel GRWM Video Brand name Good Molecules Campaign Type Just Co…" at bounding box center [329, 399] width 318 height 651
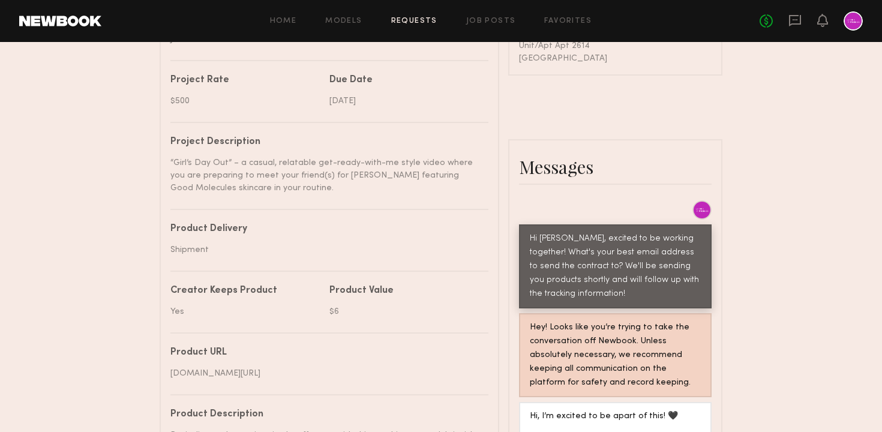
scroll to position [649, 0]
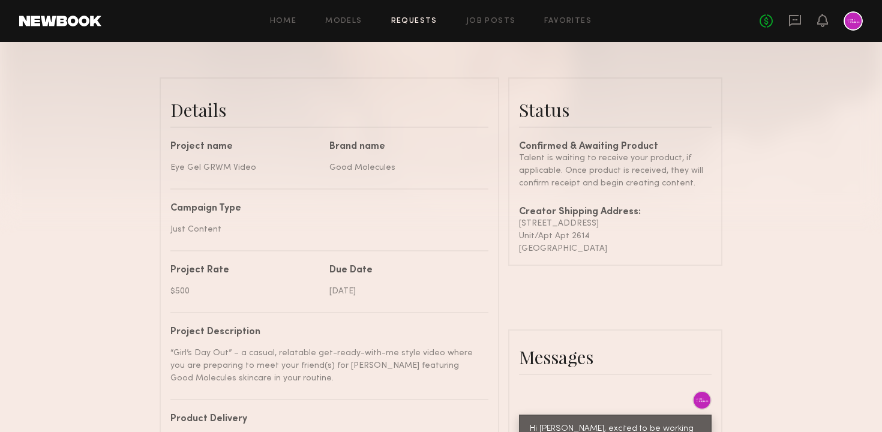
scroll to position [274, 0]
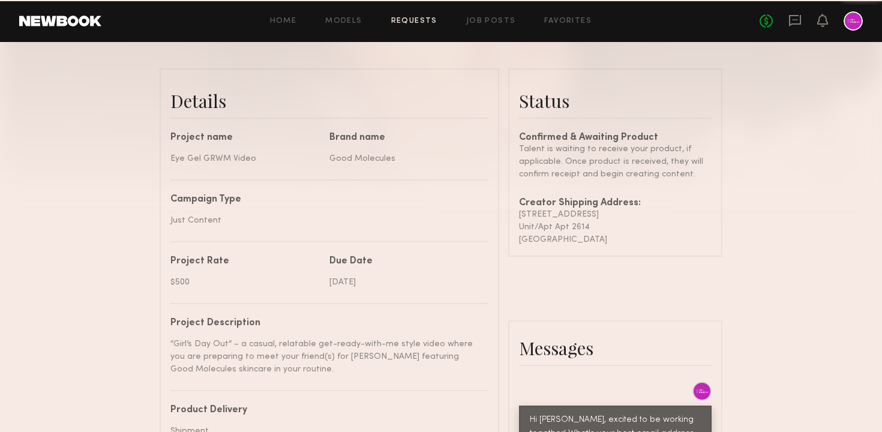
click at [481, 224] on div "Campaign Type Just Content" at bounding box center [329, 211] width 318 height 32
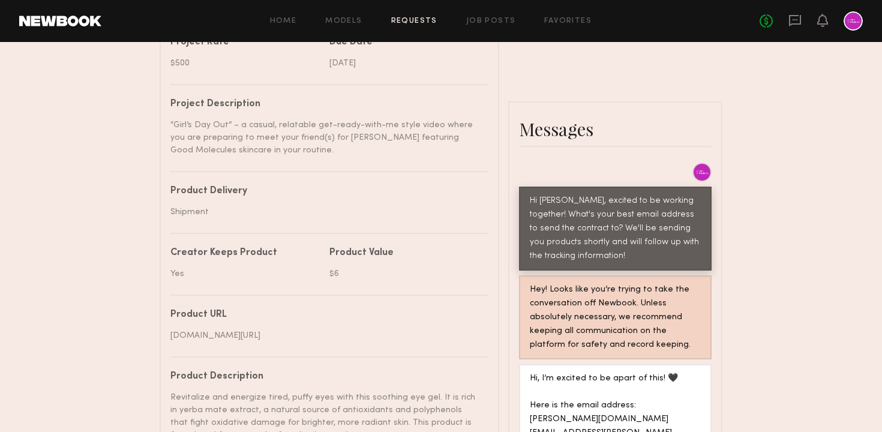
scroll to position [577, 0]
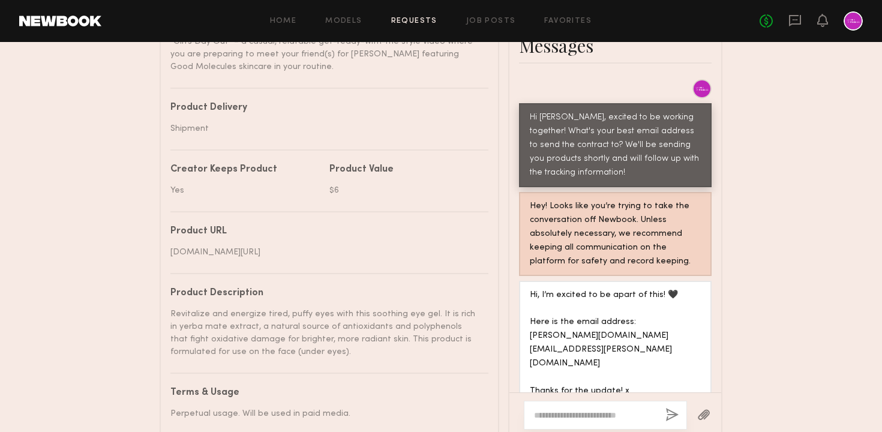
click at [469, 245] on nb-paragraph "[DOMAIN_NAME][URL]" at bounding box center [324, 247] width 309 height 22
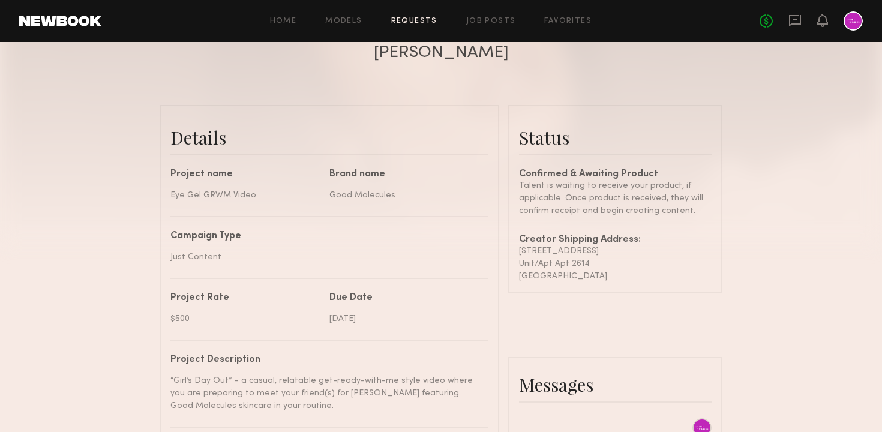
scroll to position [272, 0]
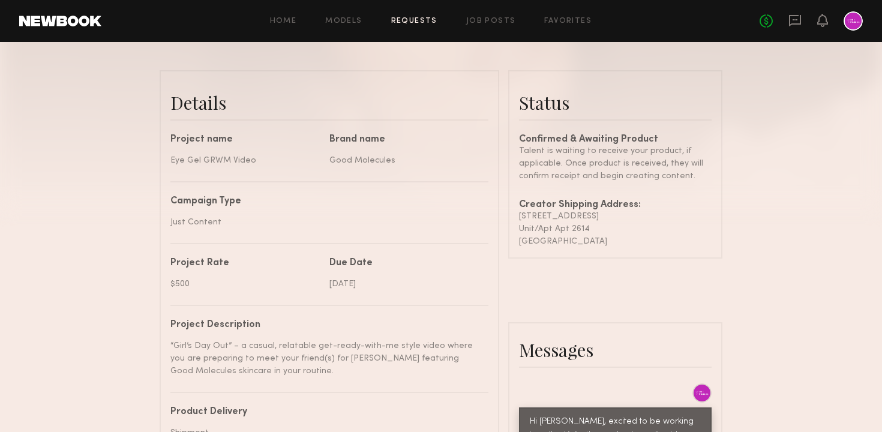
click at [501, 221] on div "Details Project name Eye Gel GRWM Video Brand name Good Molecules Campaign Type…" at bounding box center [441, 433] width 563 height 727
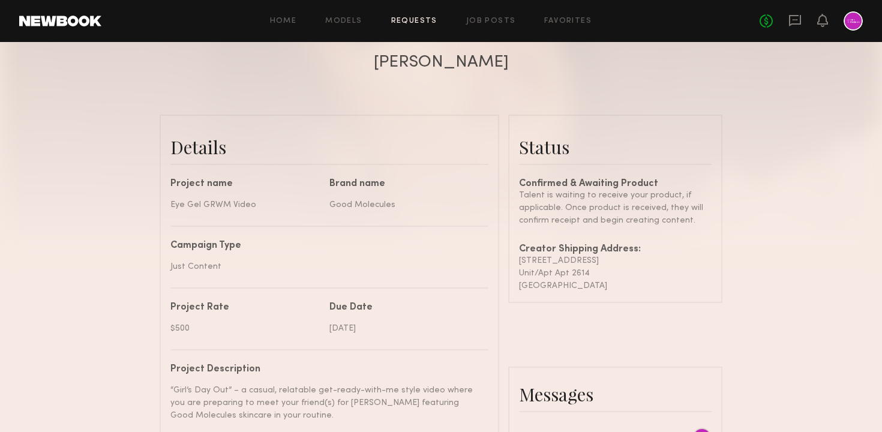
scroll to position [219, 0]
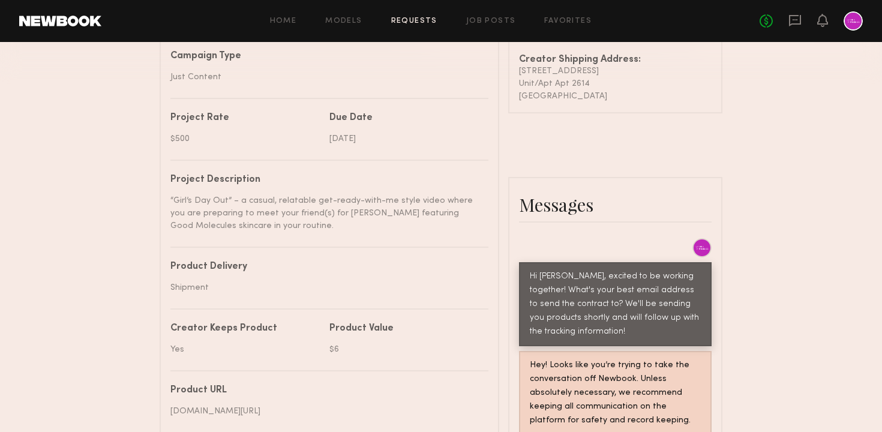
scroll to position [421, 0]
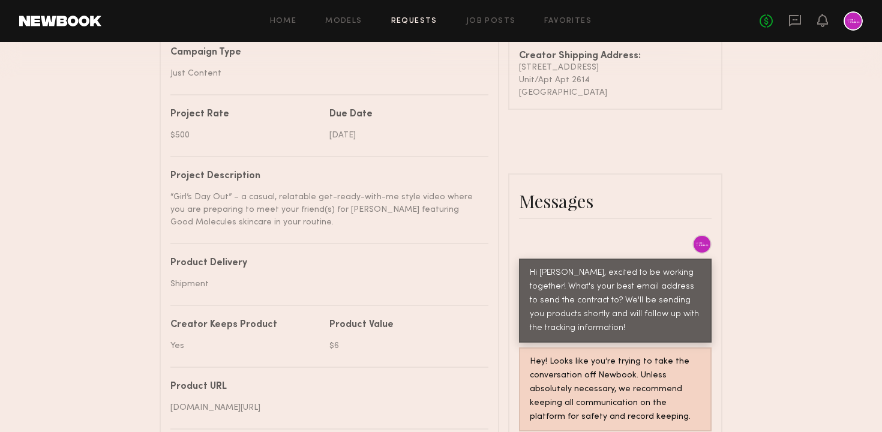
click at [376, 232] on div "Project name Eye Gel GRWM Video Brand name Good Molecules Campaign Type Just Co…" at bounding box center [329, 311] width 318 height 651
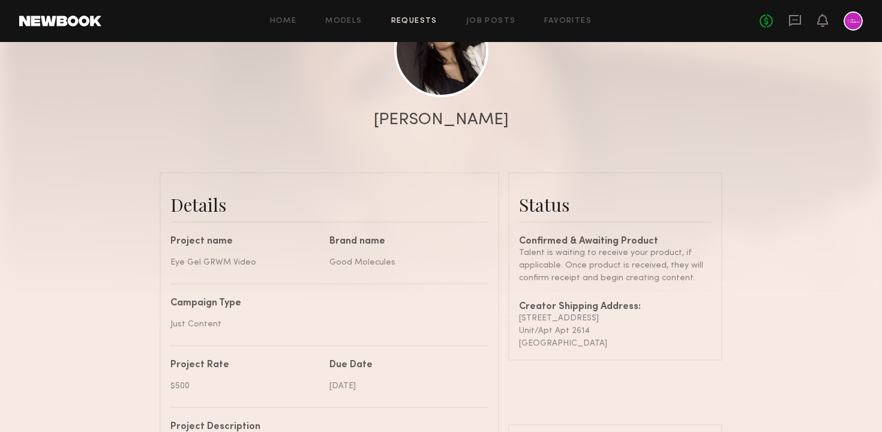
scroll to position [0, 0]
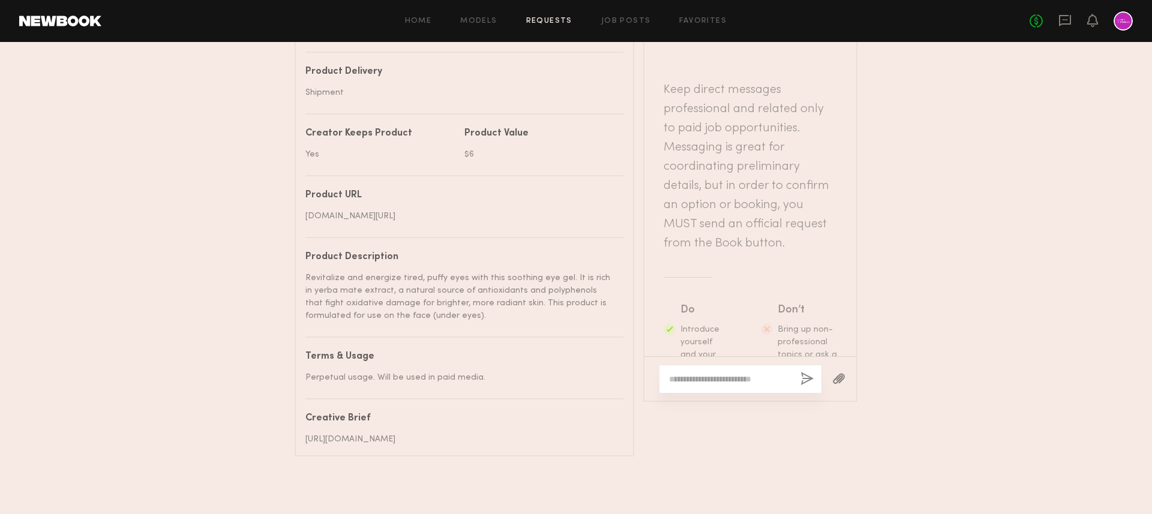
scroll to position [644, 0]
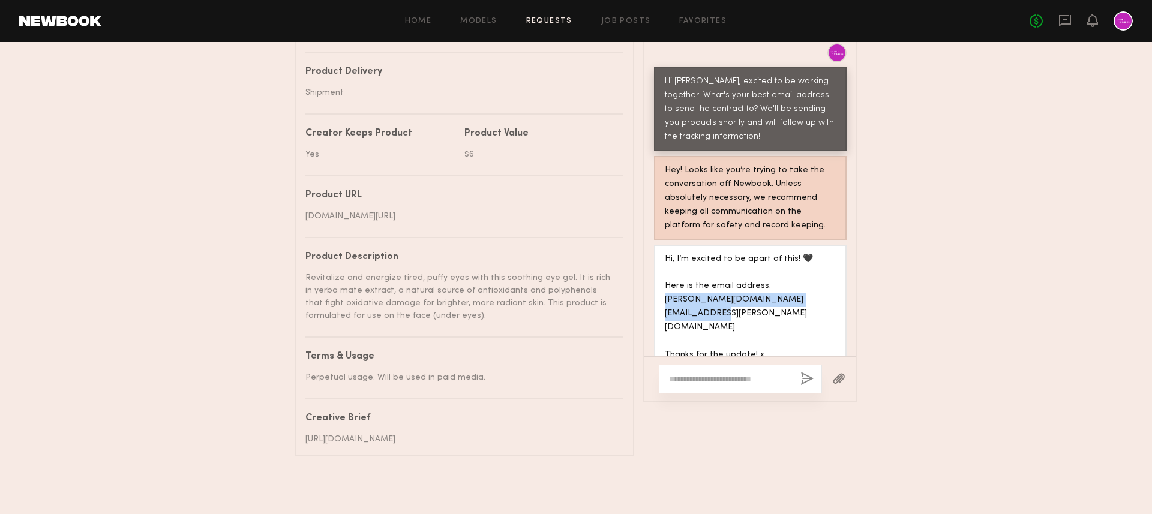
drag, startPoint x: 833, startPoint y: 287, endPoint x: 659, endPoint y: 289, distance: 174.0
click at [659, 289] on div "Hi, I’m excited to be apart of this! 🖤 Here is the email address: [PERSON_NAME]…" at bounding box center [750, 307] width 193 height 125
copy div "[DOMAIN_NAME][EMAIL_ADDRESS][PERSON_NAME][DOMAIN_NAME]"
click at [701, 373] on textarea at bounding box center [730, 379] width 122 height 12
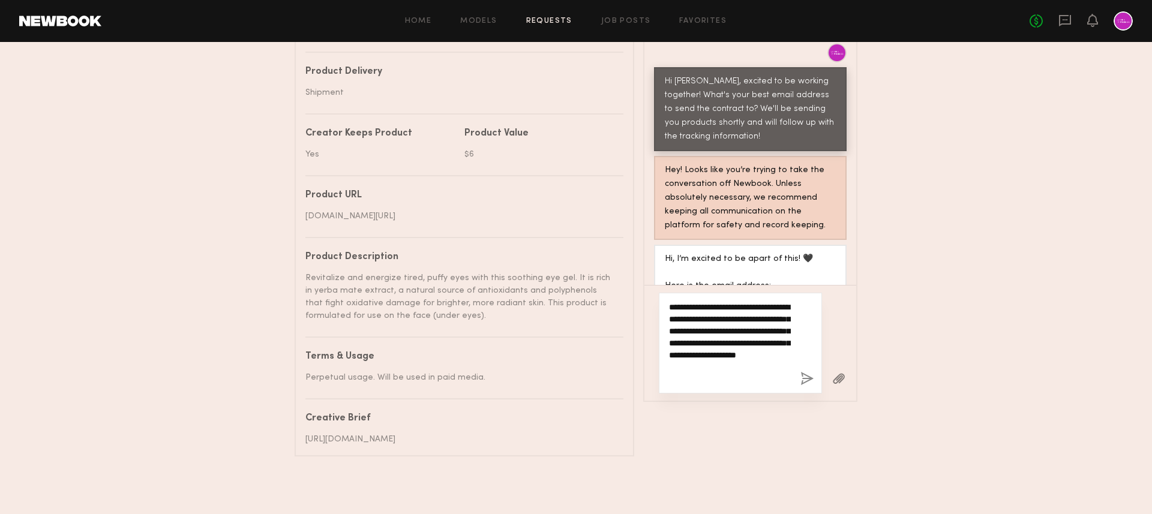
type textarea "**********"
click at [804, 372] on button "button" at bounding box center [806, 379] width 13 height 15
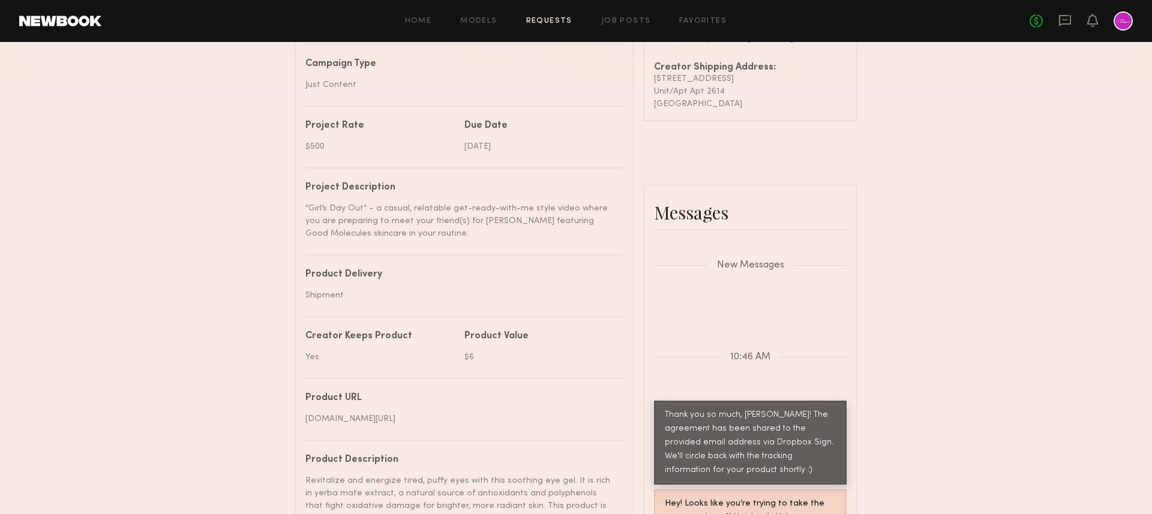
scroll to position [0, 0]
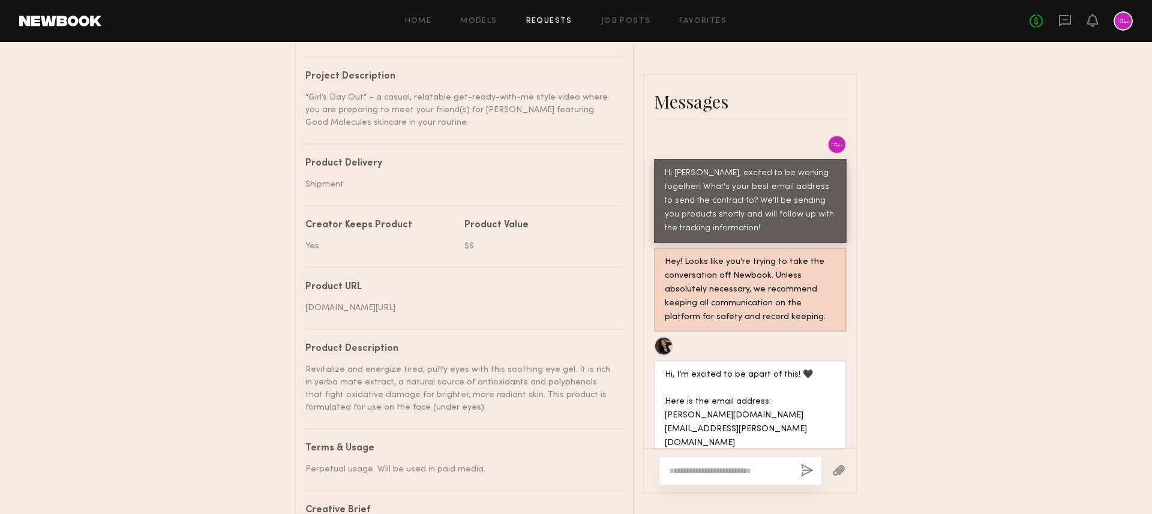
scroll to position [939, 0]
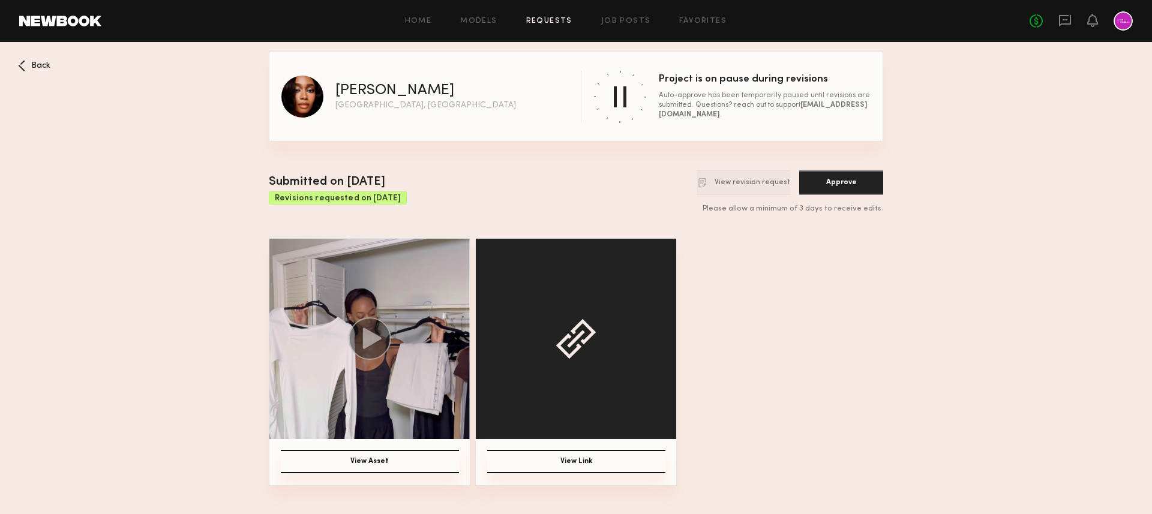
click at [472, 248] on div "View Asset View Link" at bounding box center [576, 362] width 614 height 248
click at [1118, 23] on div at bounding box center [1123, 20] width 19 height 19
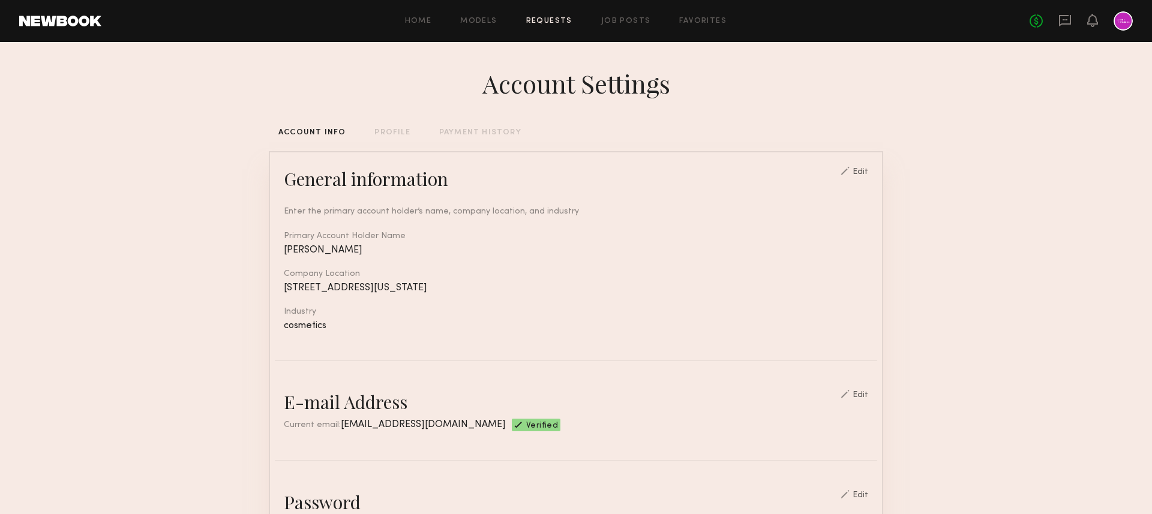
click at [542, 20] on link "Requests" at bounding box center [549, 21] width 46 height 8
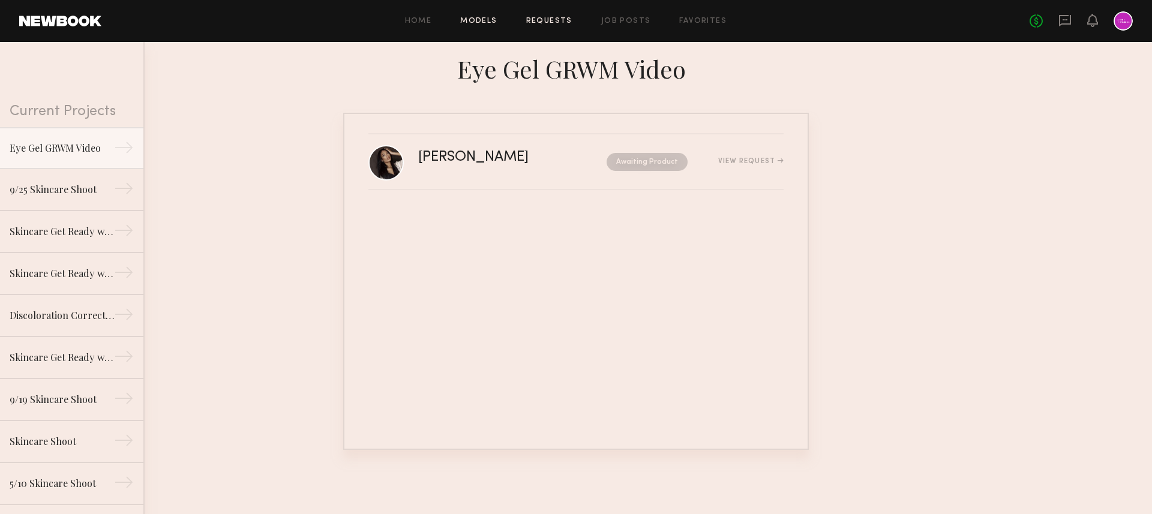
click at [481, 22] on link "Models" at bounding box center [478, 21] width 37 height 8
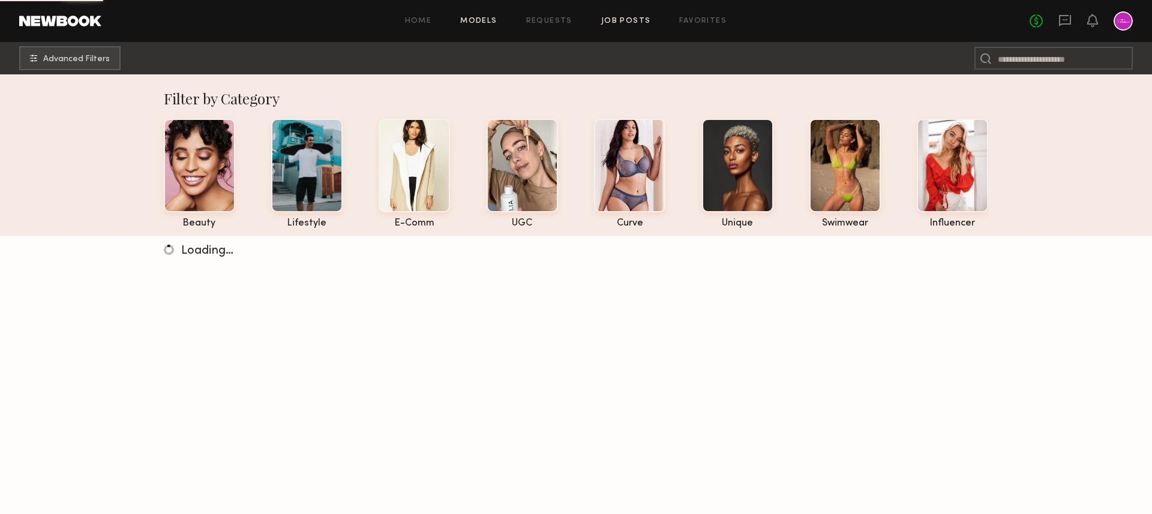
click at [618, 20] on link "Job Posts" at bounding box center [626, 21] width 50 height 8
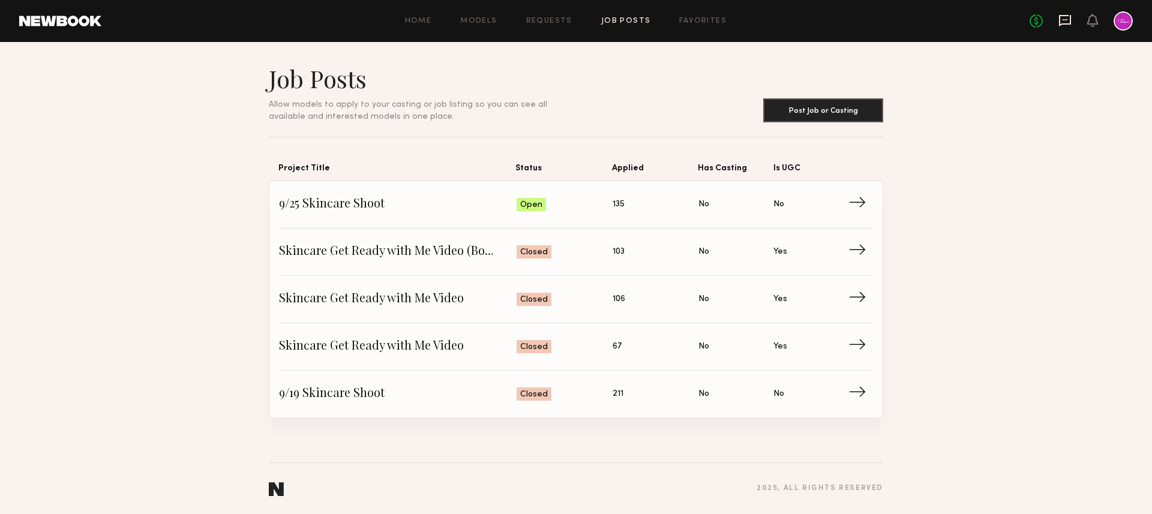
click at [1061, 20] on icon at bounding box center [1064, 20] width 13 height 13
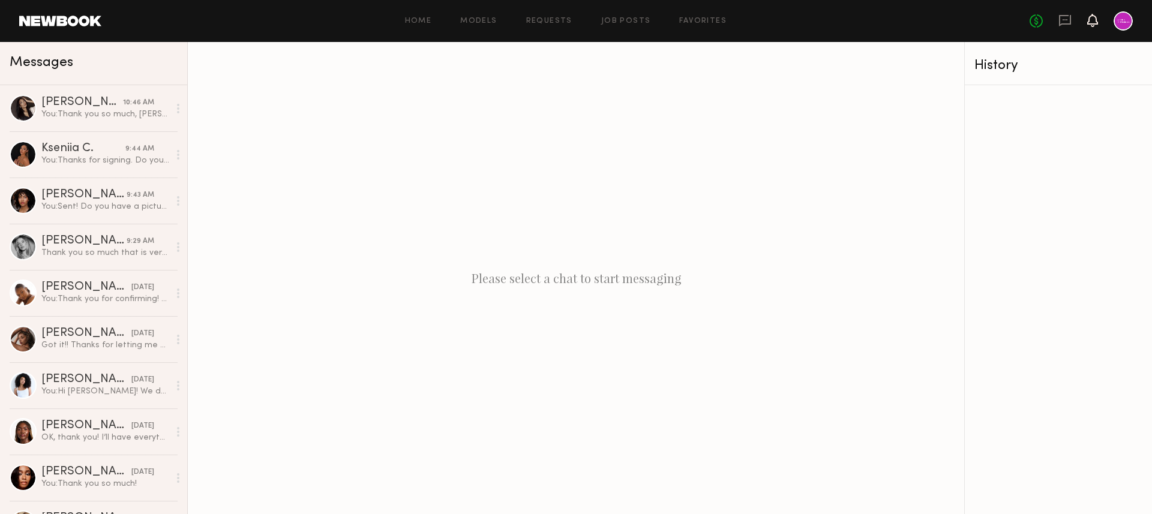
click at [1095, 22] on icon at bounding box center [1093, 20] width 10 height 8
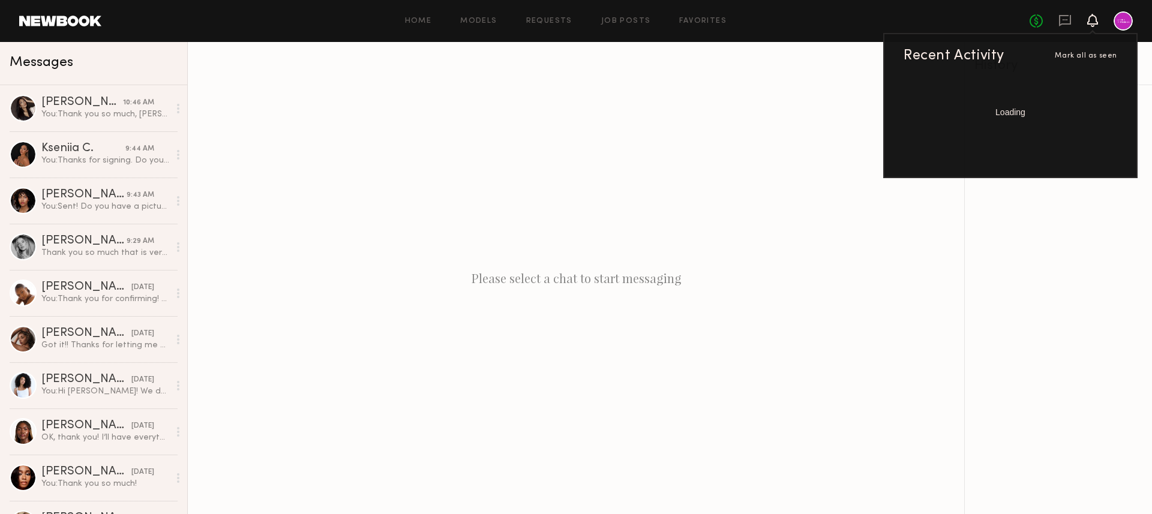
click at [1095, 22] on icon at bounding box center [1093, 20] width 10 height 8
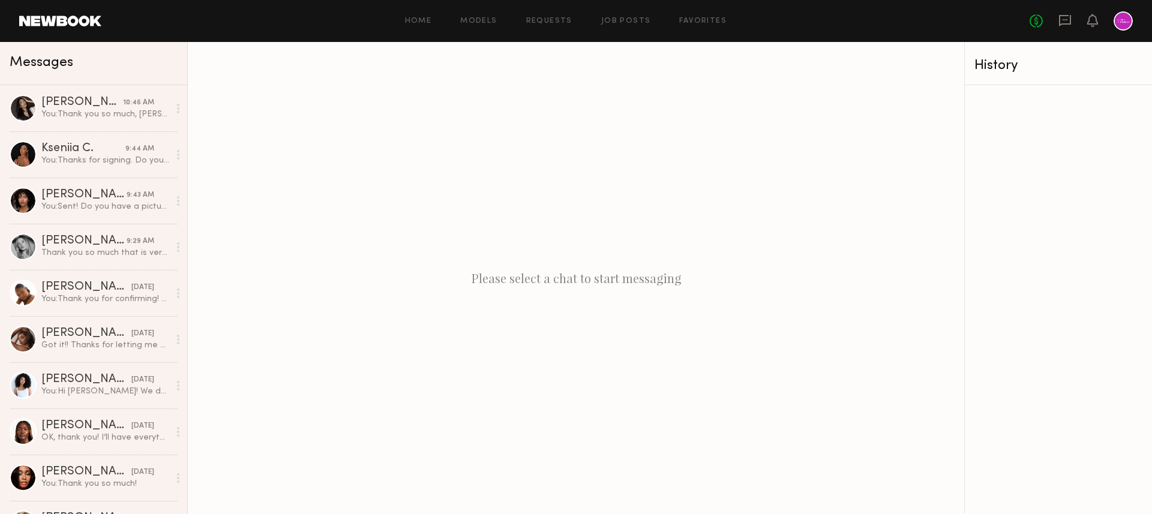
click at [474, 16] on div "Home Models Requests Job Posts Favorites Sign Out No fees up to $5,000" at bounding box center [616, 20] width 1031 height 19
click at [481, 23] on link "Models" at bounding box center [478, 21] width 37 height 8
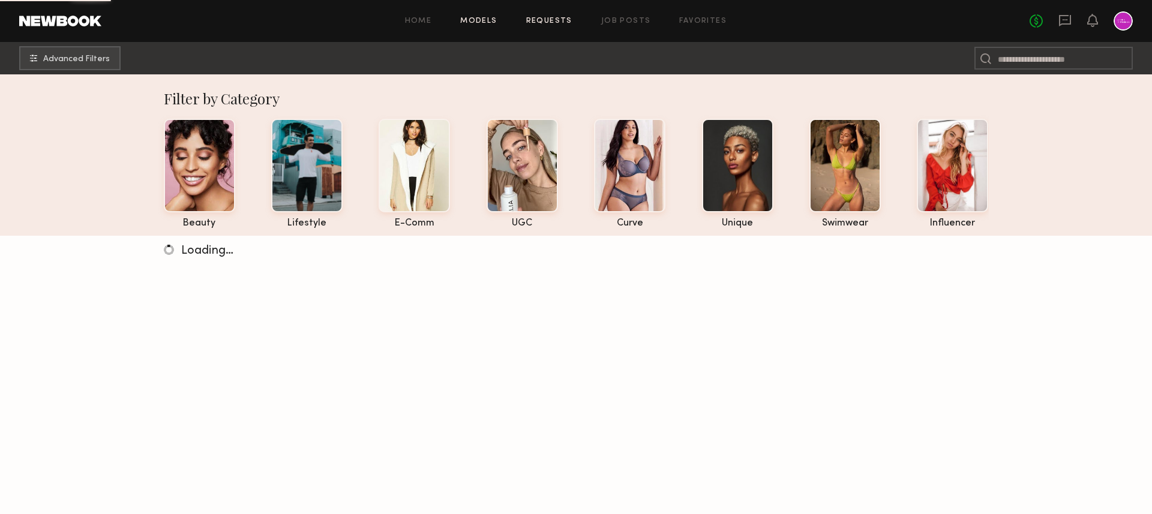
click at [542, 20] on link "Requests" at bounding box center [549, 21] width 46 height 8
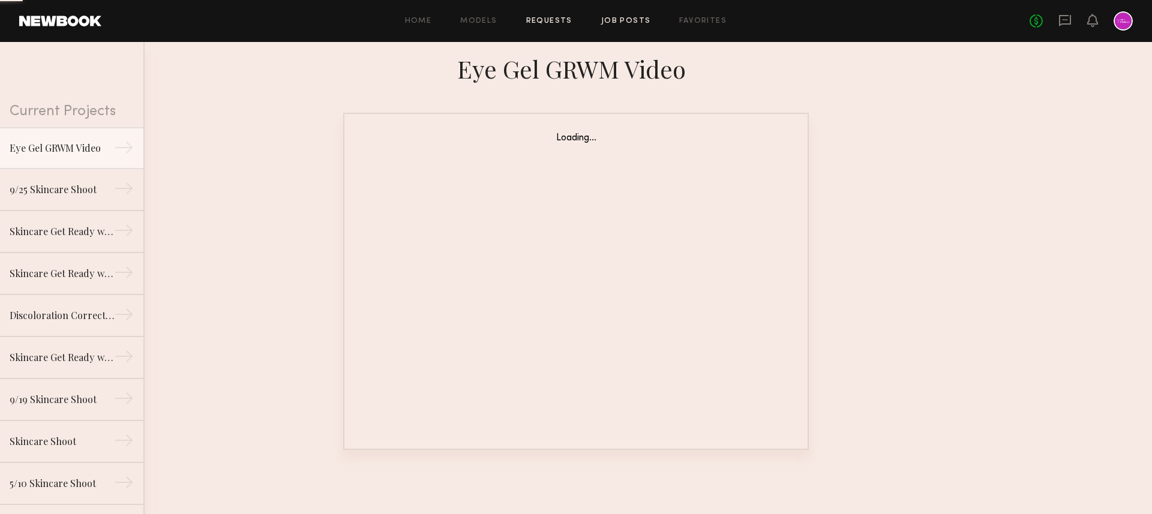
click at [624, 23] on link "Job Posts" at bounding box center [626, 21] width 50 height 8
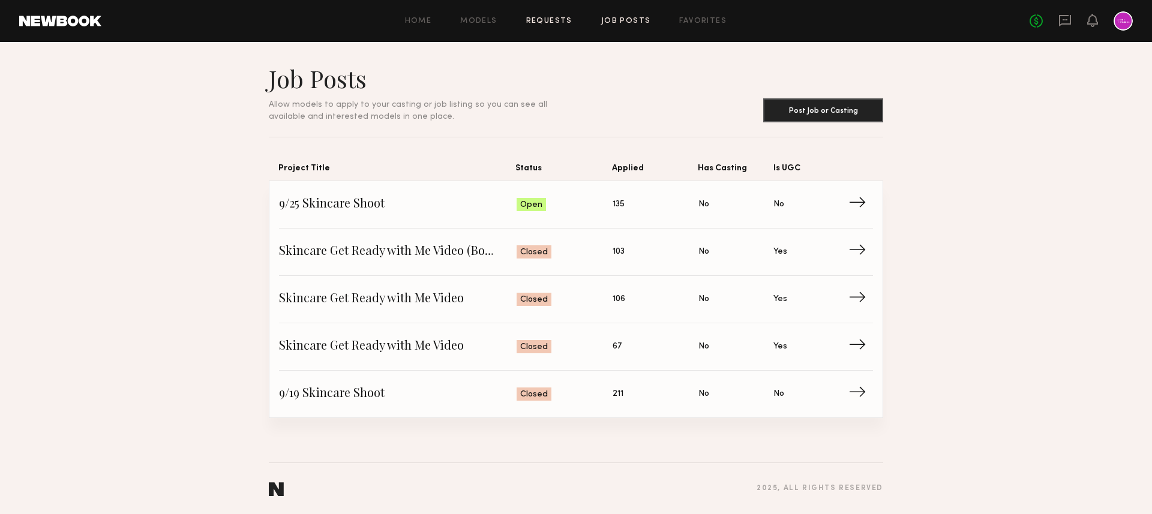
click at [551, 20] on link "Requests" at bounding box center [549, 21] width 46 height 8
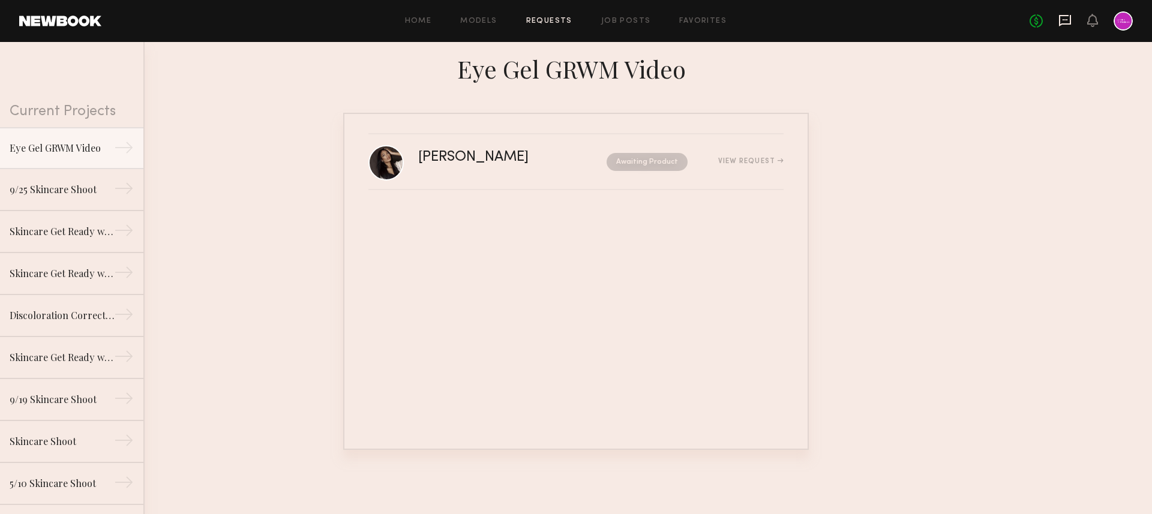
click at [1066, 20] on icon at bounding box center [1064, 20] width 13 height 13
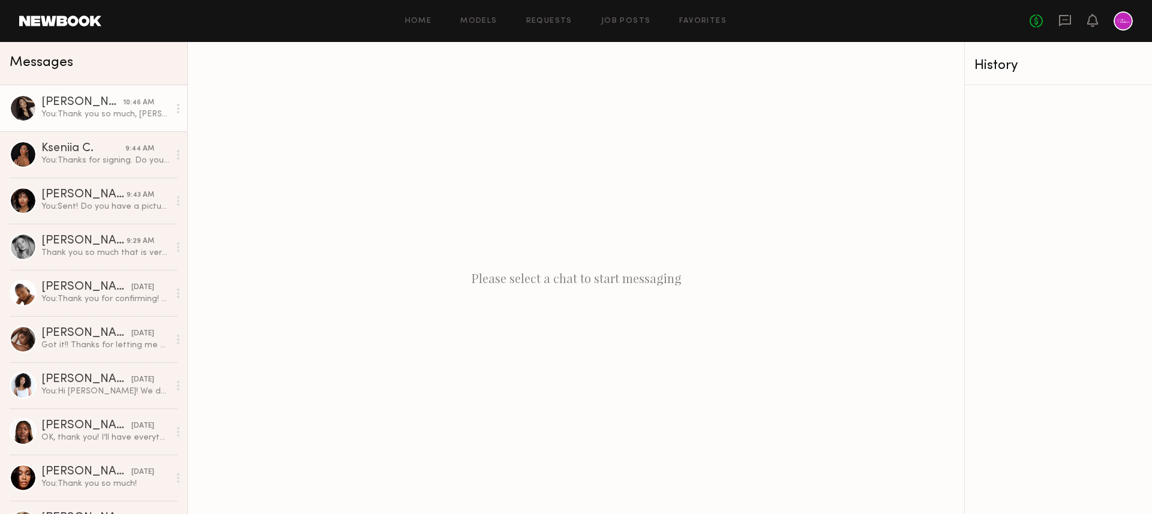
click at [122, 113] on div "You: Thank you so much, Mallory! The agreement has been shared to the provided …" at bounding box center [105, 114] width 128 height 11
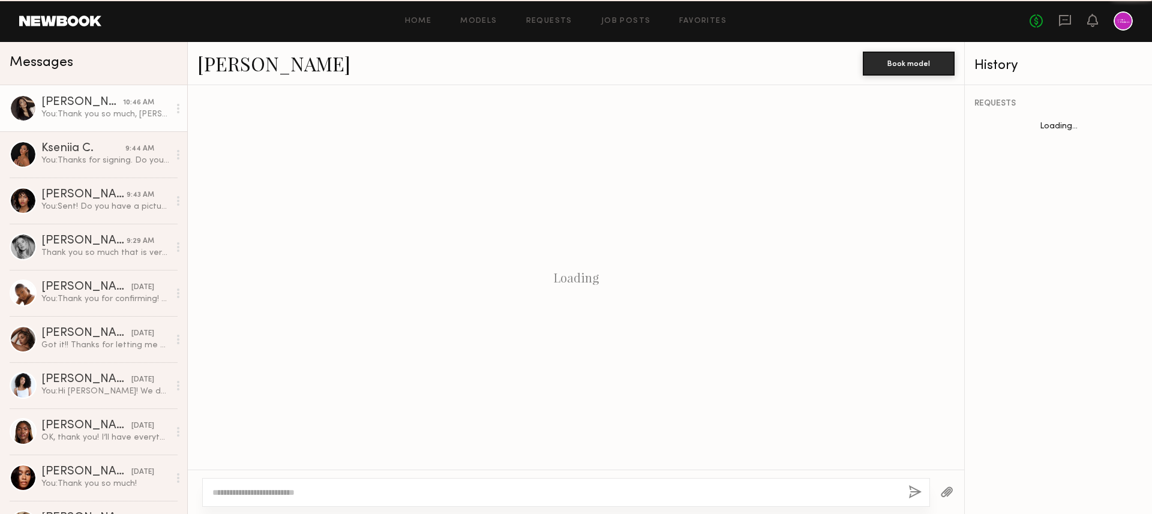
scroll to position [604, 0]
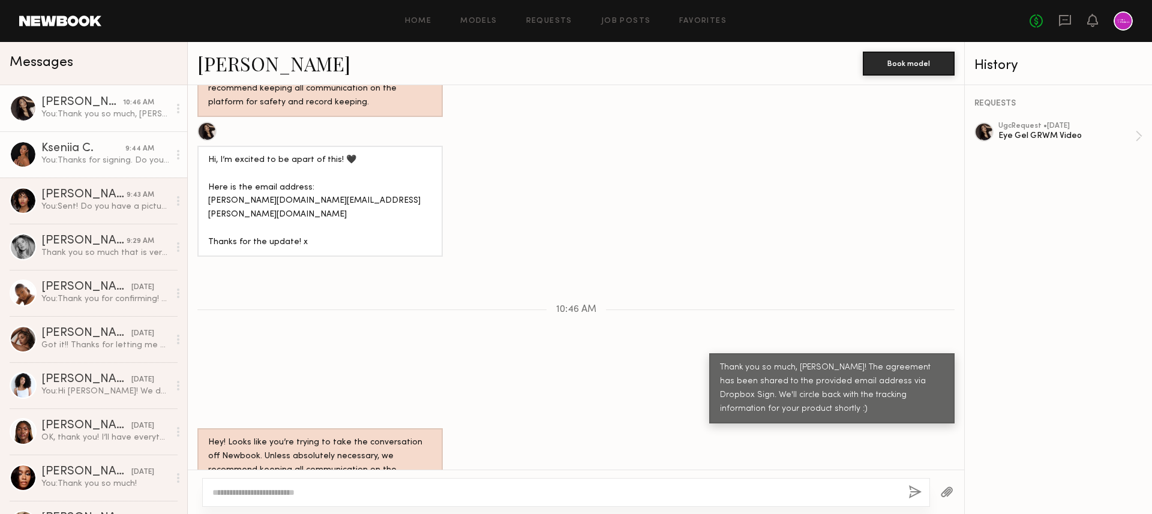
click at [112, 152] on div "Kseniia C." at bounding box center [83, 149] width 84 height 12
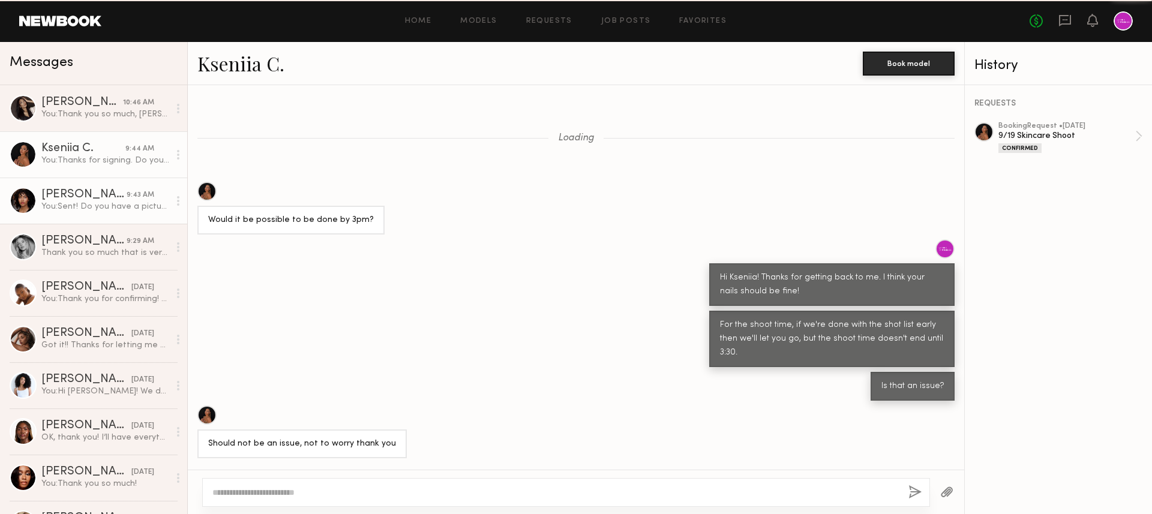
scroll to position [715, 0]
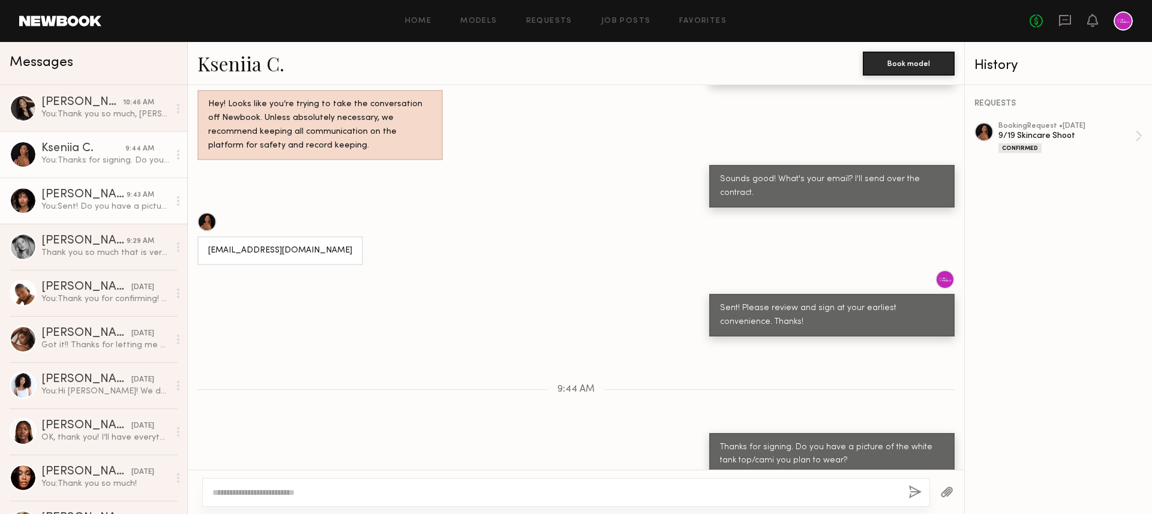
click at [104, 198] on div "Elise J." at bounding box center [83, 195] width 85 height 12
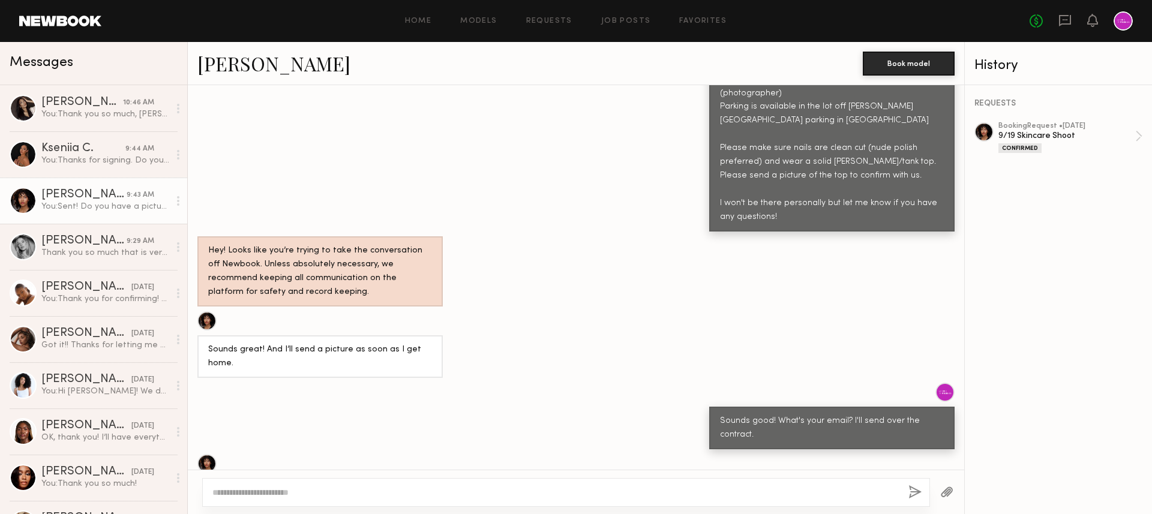
scroll to position [1027, 0]
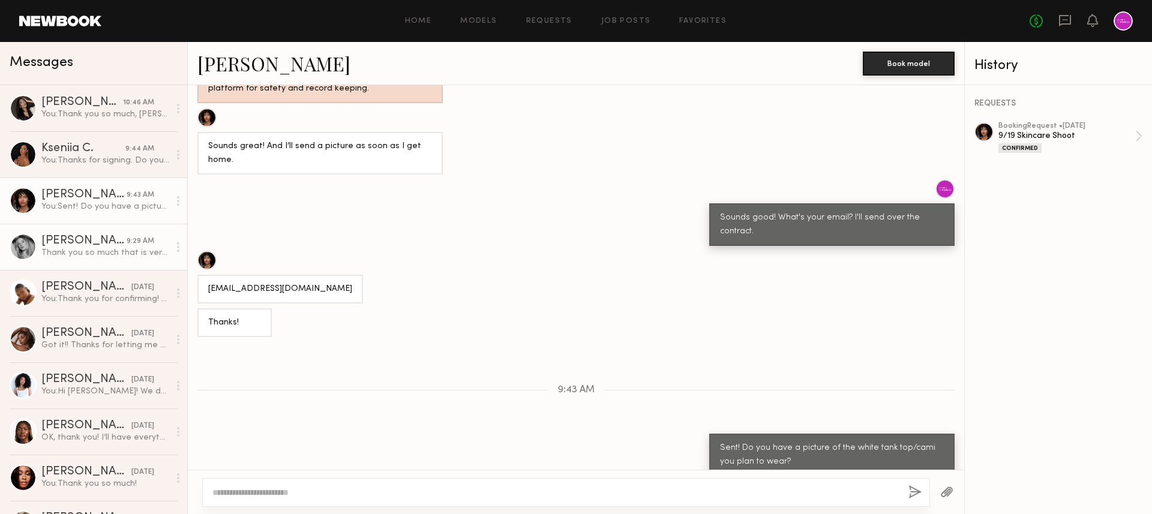
click at [87, 246] on div "Natalie C." at bounding box center [83, 241] width 85 height 12
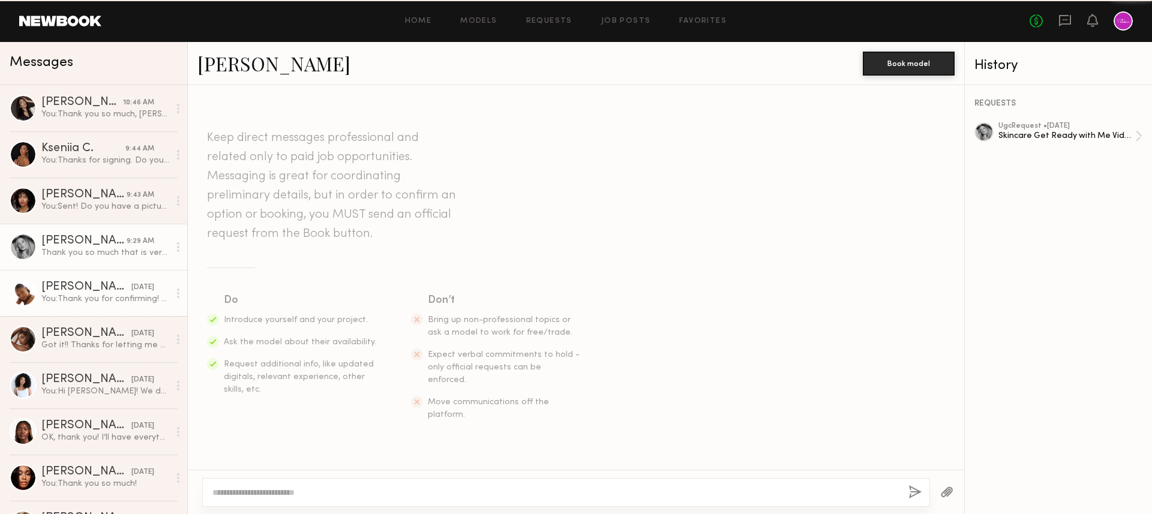
scroll to position [1306, 0]
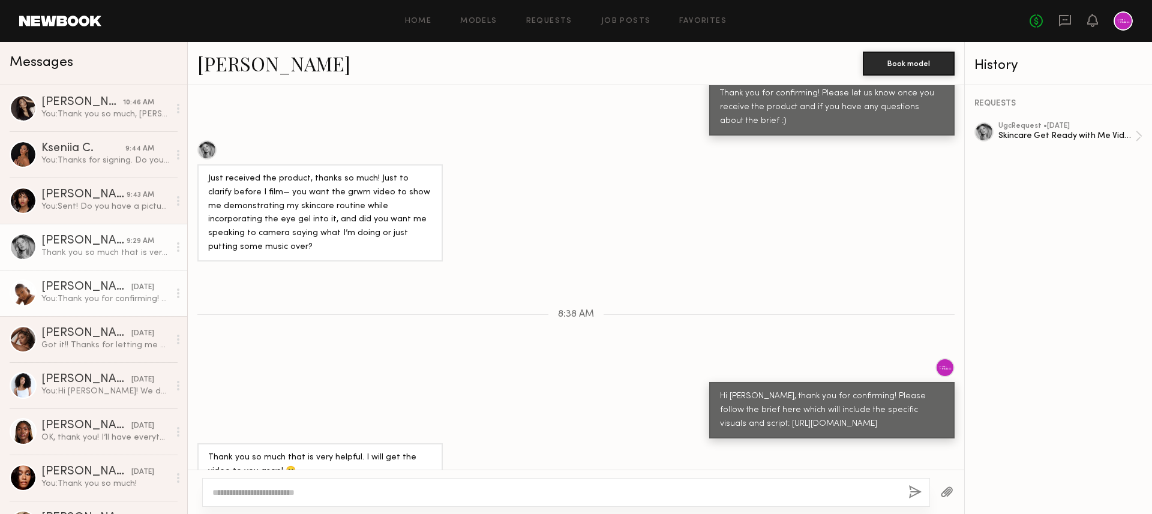
click at [70, 293] on div "Ashley W." at bounding box center [86, 287] width 90 height 12
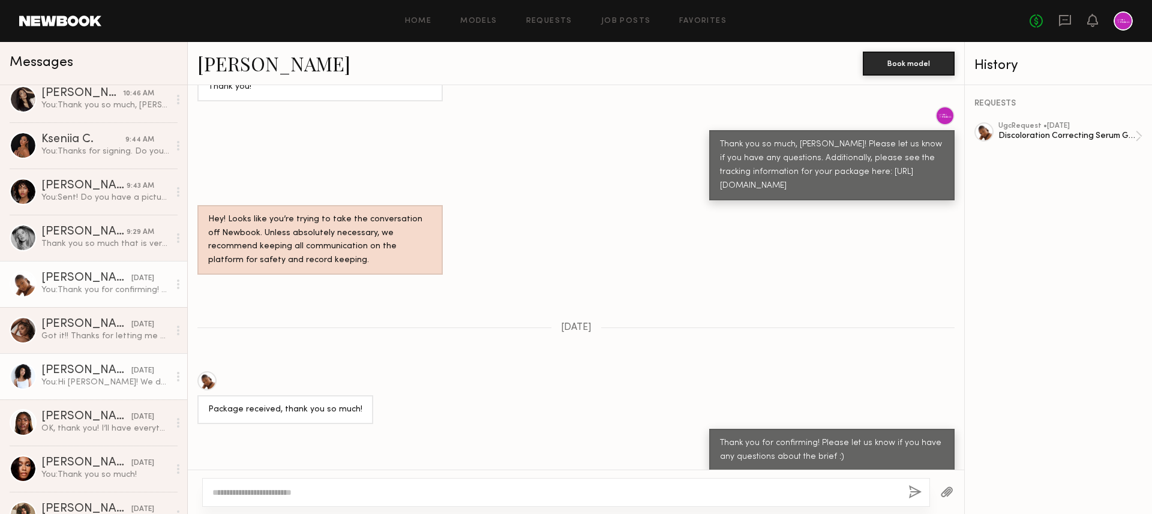
scroll to position [13, 0]
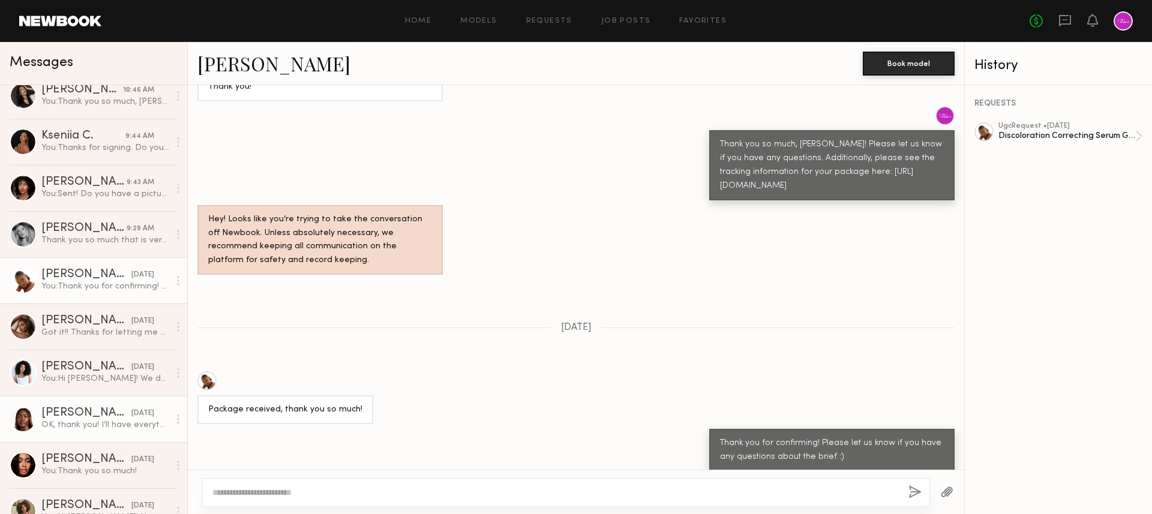
click at [98, 425] on div "OK, thank you! I’ll have everything signed by the end of the day." at bounding box center [105, 424] width 128 height 11
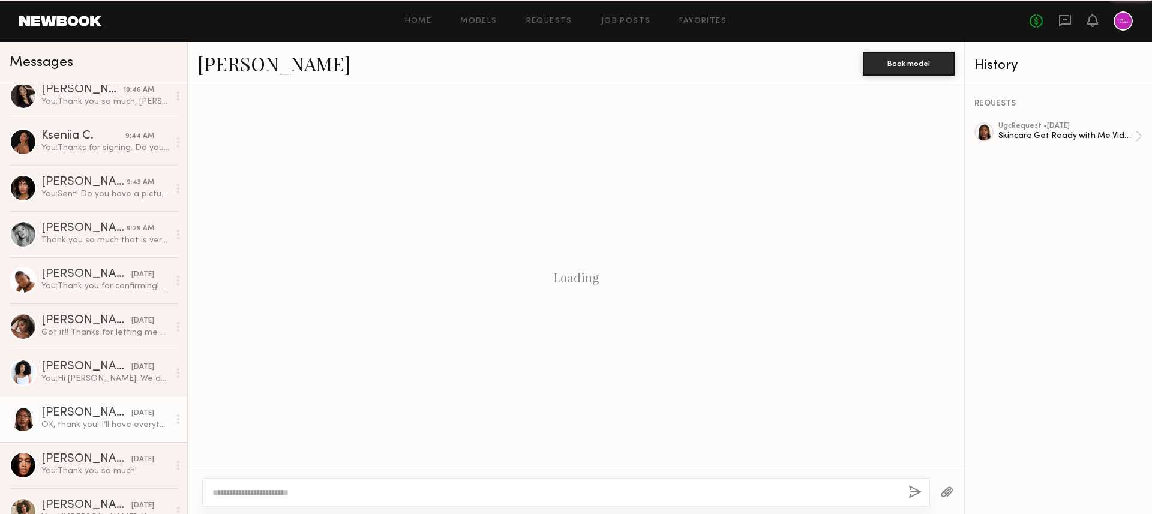
scroll to position [678, 0]
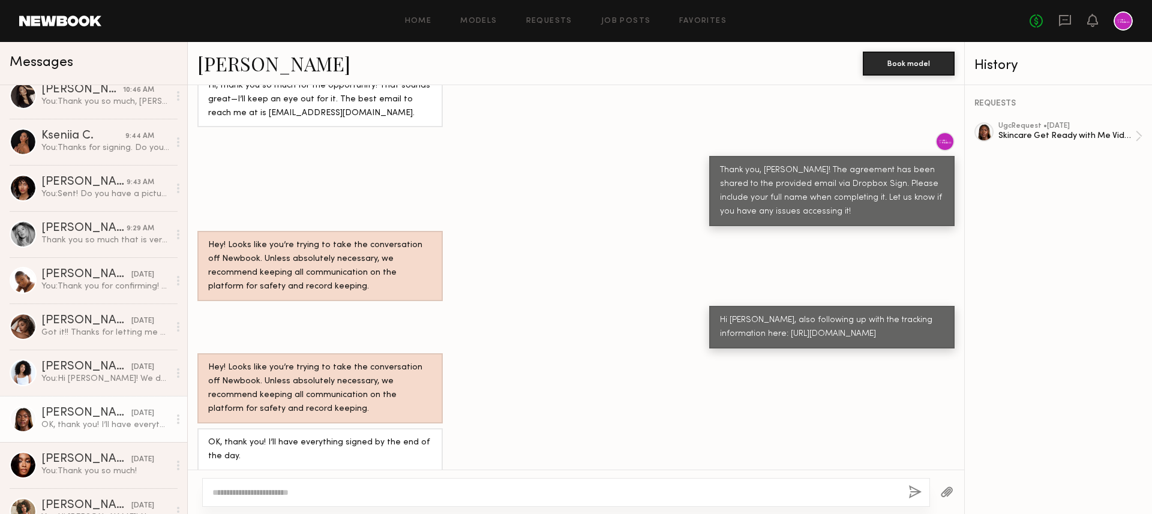
drag, startPoint x: 870, startPoint y: 323, endPoint x: 742, endPoint y: 308, distance: 129.2
click at [742, 314] on div "Hi Tamie, also following up with the tracking information here: https://tools.u…" at bounding box center [832, 328] width 224 height 28
copy div "https://tools.usps.com/go/TrackConfirmAction?qtc_tLabels1=9400136208133275794949"
click at [445, 487] on textarea at bounding box center [555, 493] width 686 height 12
click at [352, 482] on div at bounding box center [566, 492] width 728 height 29
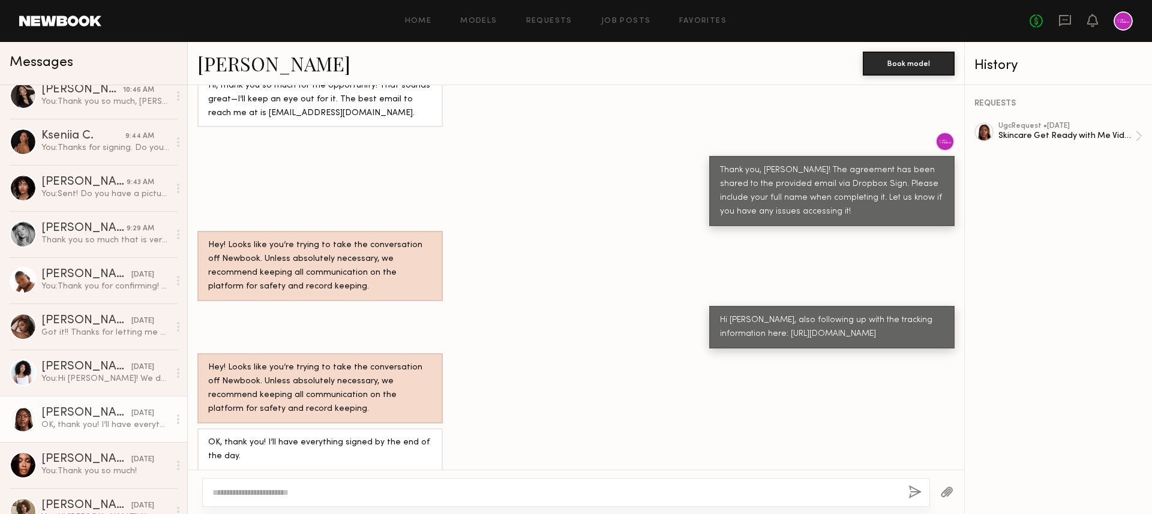
click at [361, 493] on textarea at bounding box center [555, 493] width 686 height 12
type textarea "*"
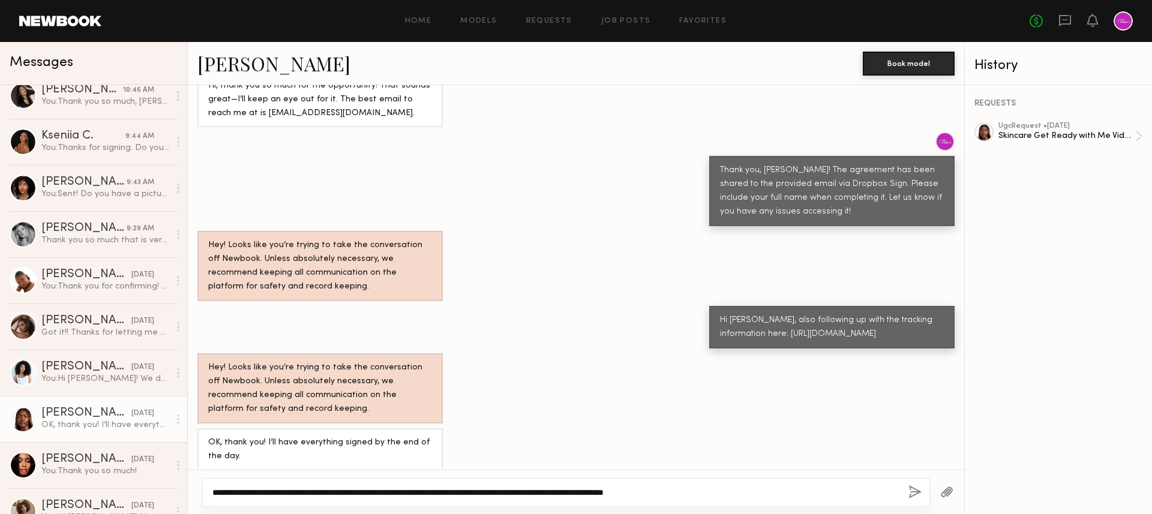
type textarea "**********"
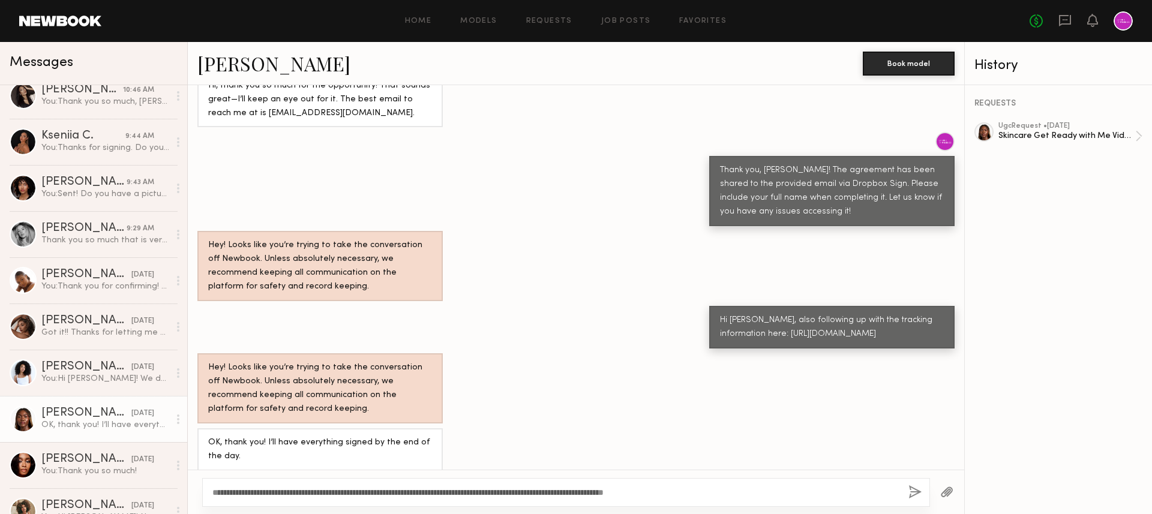
click at [916, 490] on button "button" at bounding box center [914, 492] width 13 height 15
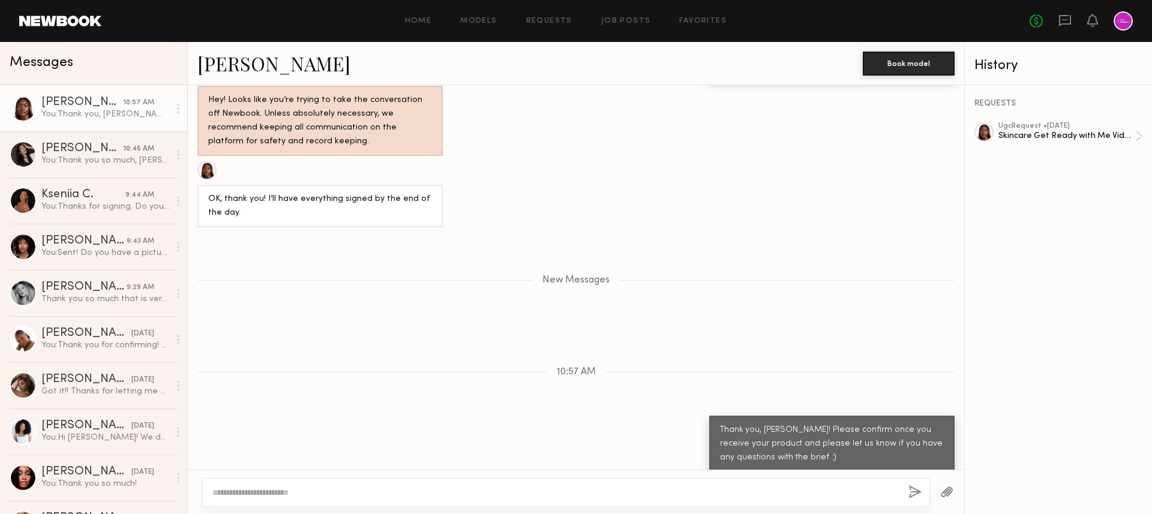
click at [352, 289] on div "New Messages" at bounding box center [576, 278] width 776 height 92
click at [93, 159] on div "You: Thank you so much, Mallory! The agreement has been shared to the provided …" at bounding box center [105, 160] width 128 height 11
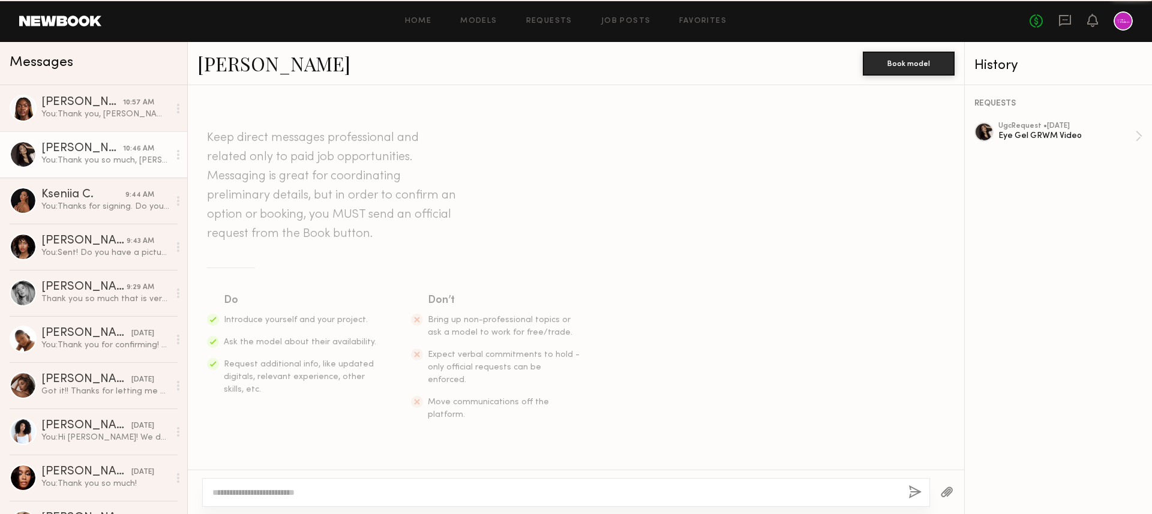
scroll to position [604, 0]
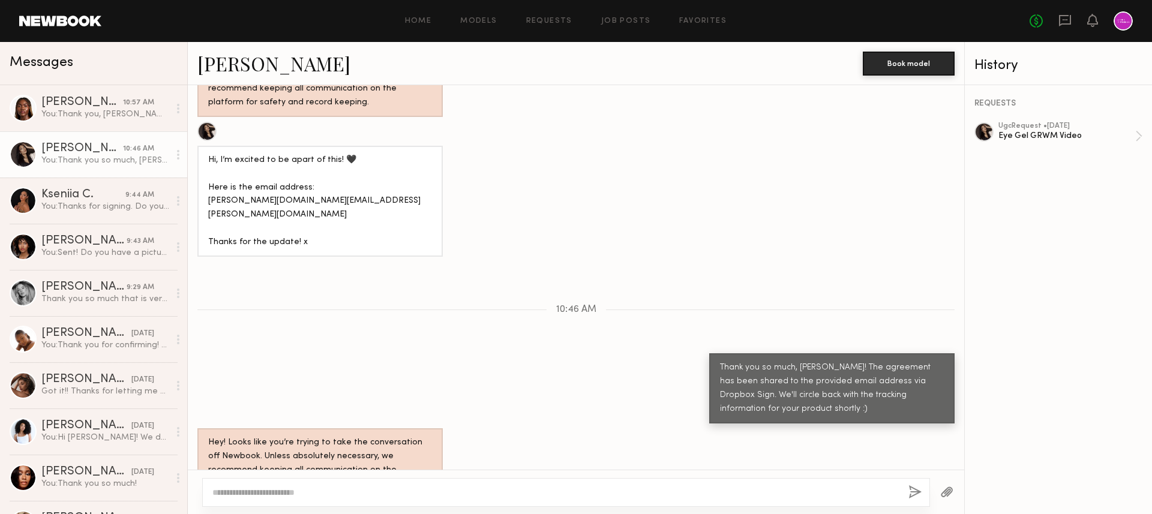
click at [373, 497] on textarea at bounding box center [555, 493] width 686 height 12
click at [312, 489] on textarea "**********" at bounding box center [555, 493] width 686 height 12
type textarea "**********"
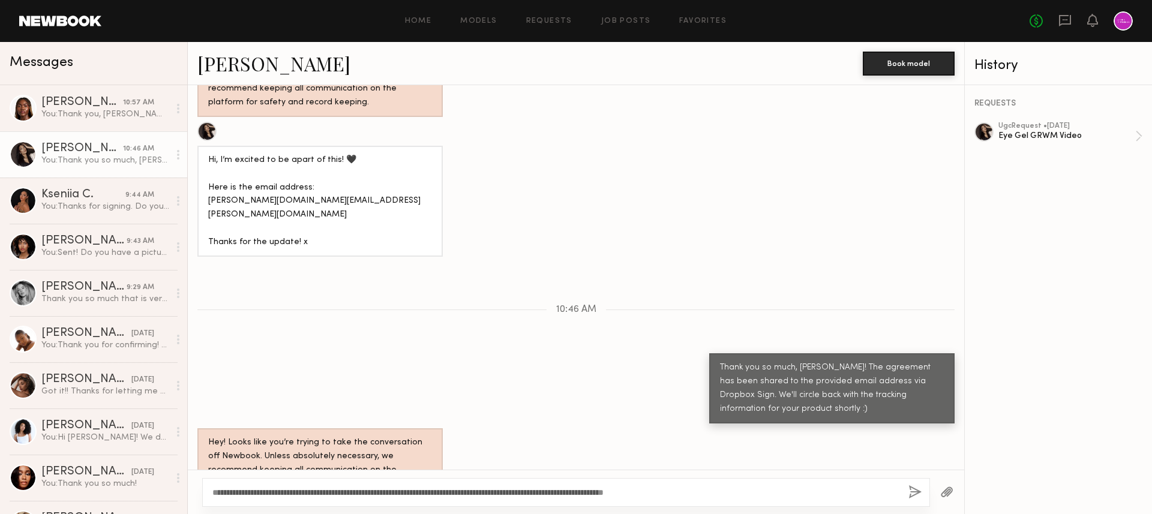
click at [917, 490] on button "button" at bounding box center [914, 492] width 13 height 15
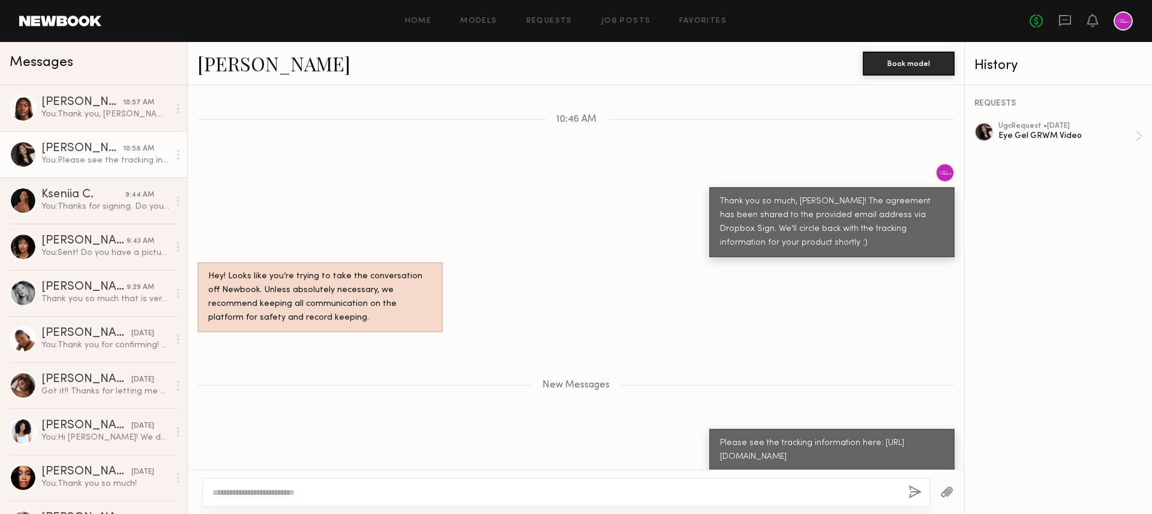
scroll to position [868, 0]
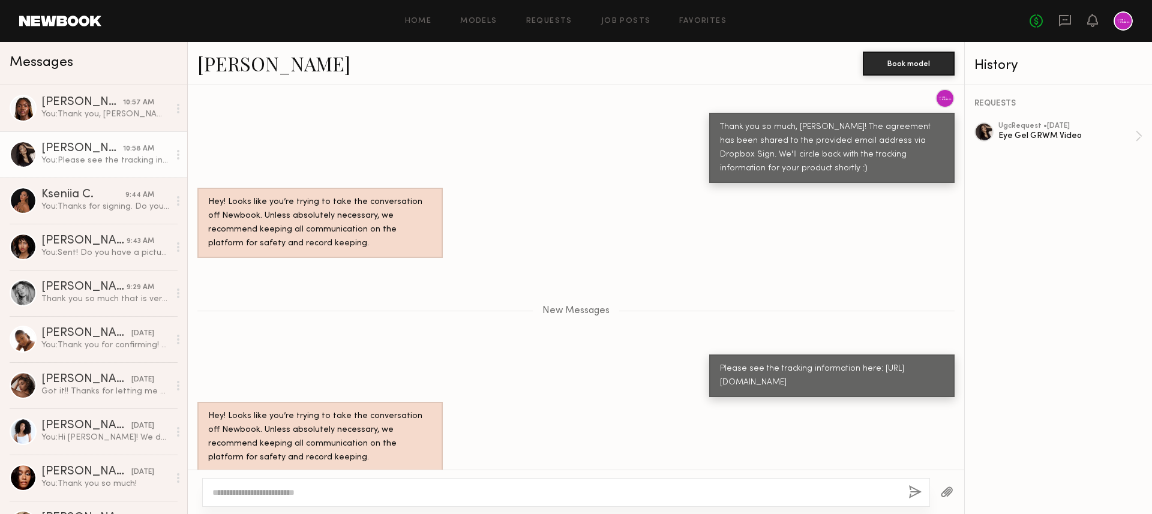
click at [701, 217] on div "Hey! Looks like you’re trying to take the conversation off Newbook. Unless abso…" at bounding box center [576, 223] width 776 height 70
click at [118, 117] on div "You: Thank you, Tamie! Please confirm once you receive your product and please …" at bounding box center [105, 114] width 128 height 11
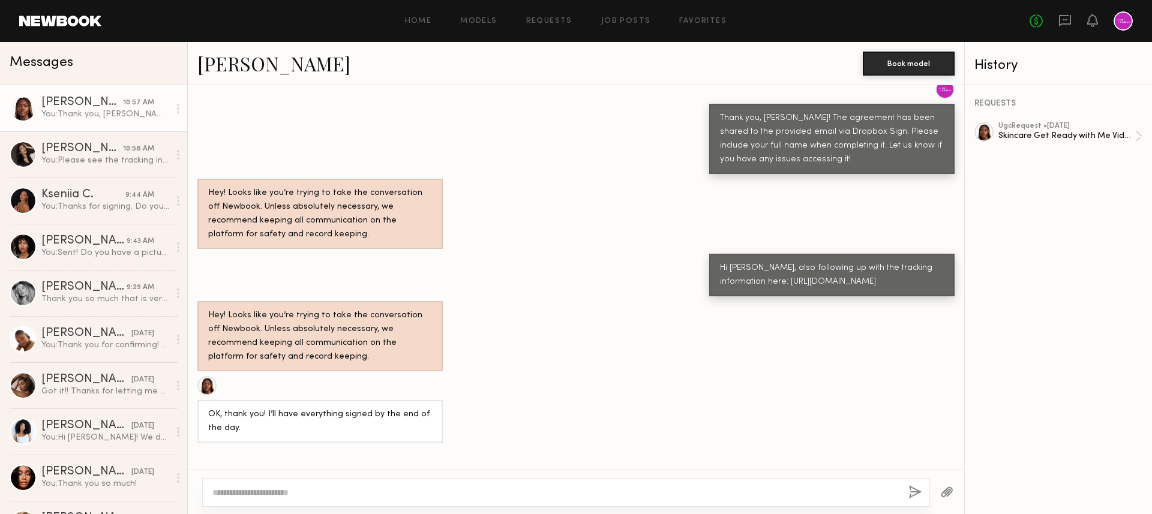
scroll to position [679, 0]
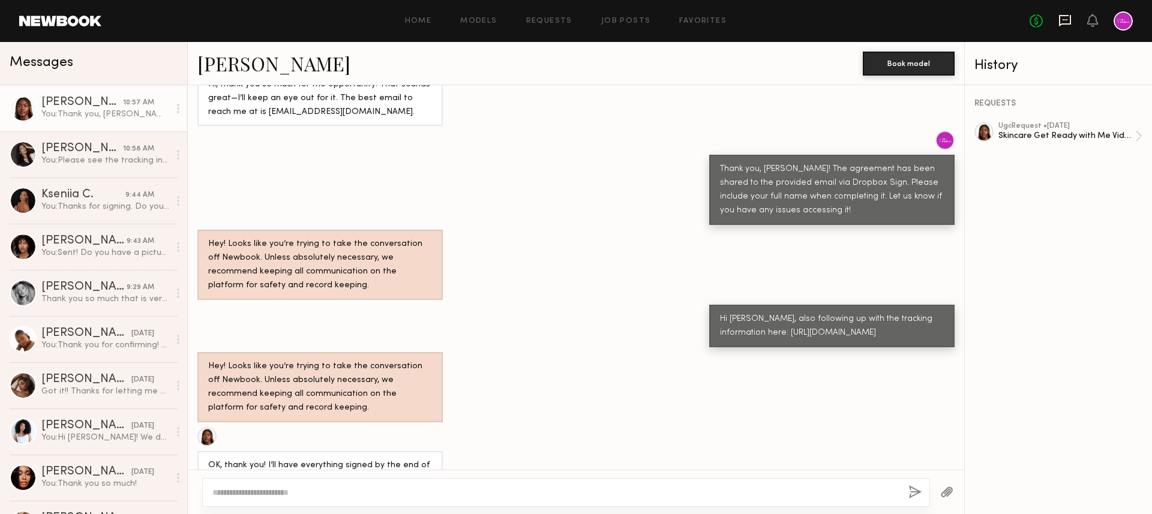
click at [1069, 20] on icon at bounding box center [1065, 20] width 12 height 11
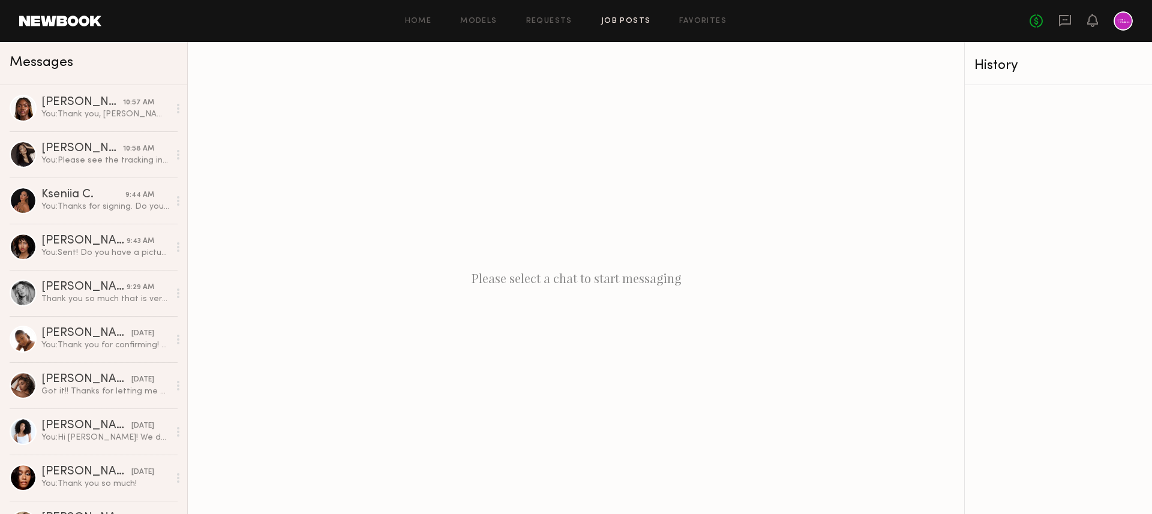
click at [607, 21] on link "Job Posts" at bounding box center [626, 21] width 50 height 8
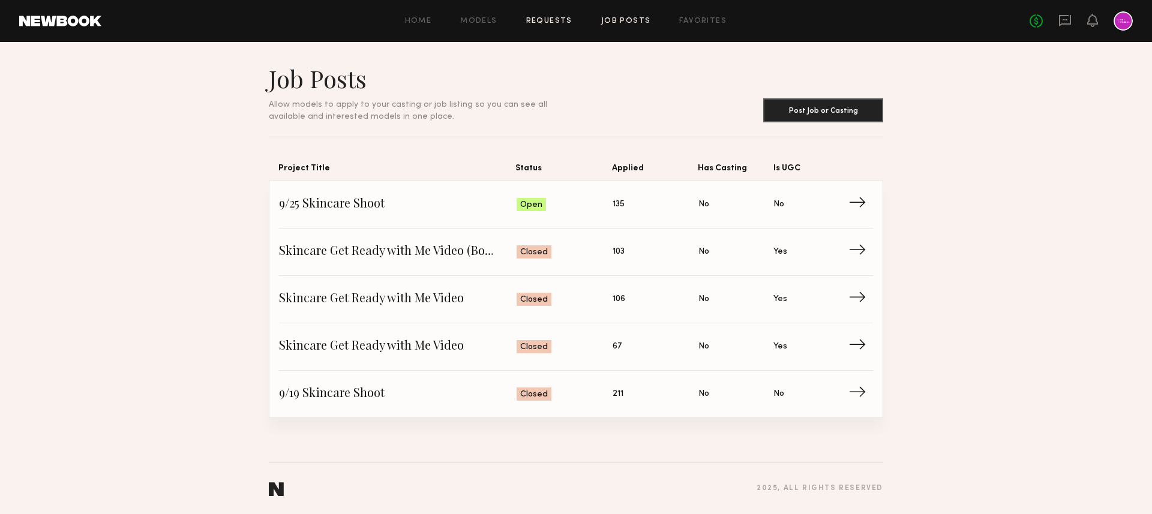
click at [537, 23] on link "Requests" at bounding box center [549, 21] width 46 height 8
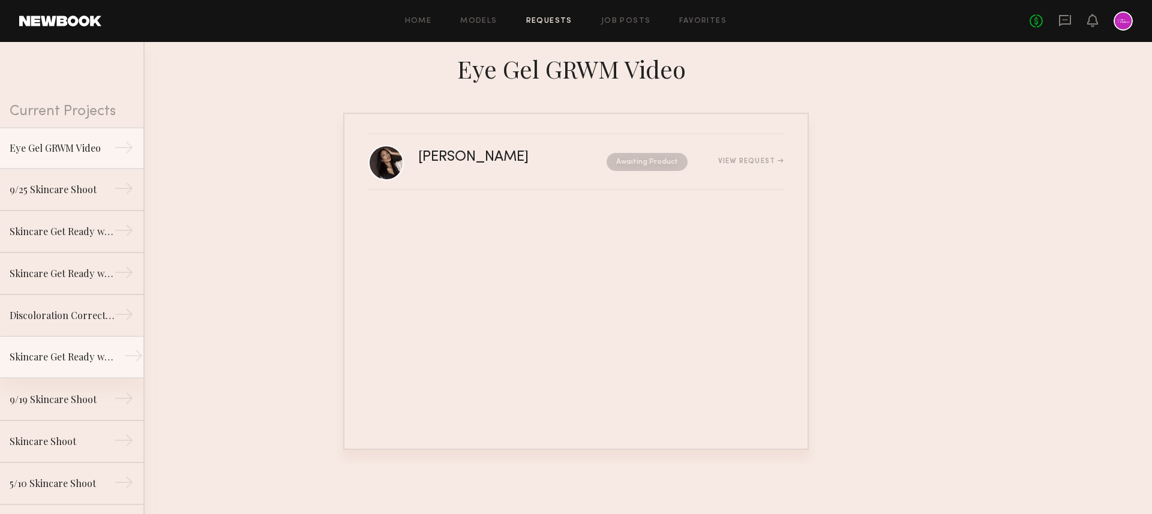
click at [67, 348] on link "Skincare Get Ready with Me Video →" at bounding box center [71, 358] width 143 height 42
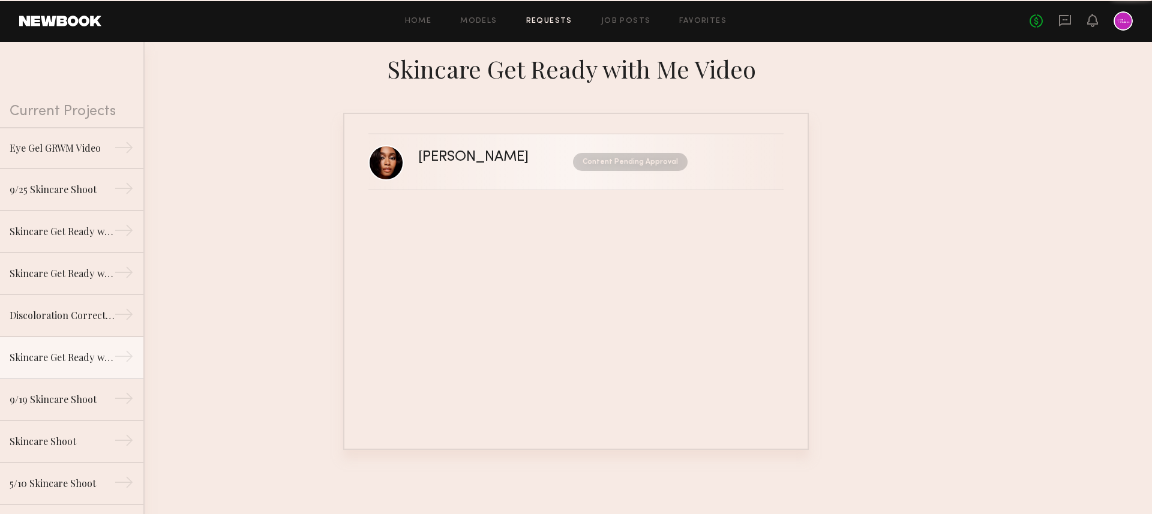
click at [502, 174] on link "Jordin W. Content Pending Approval" at bounding box center [575, 162] width 415 height 56
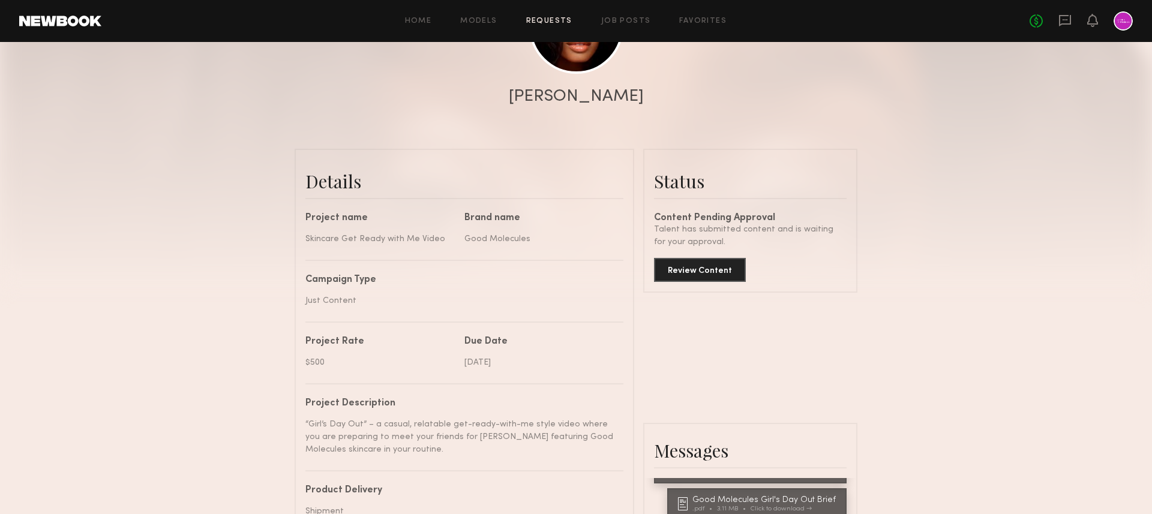
scroll to position [197, 0]
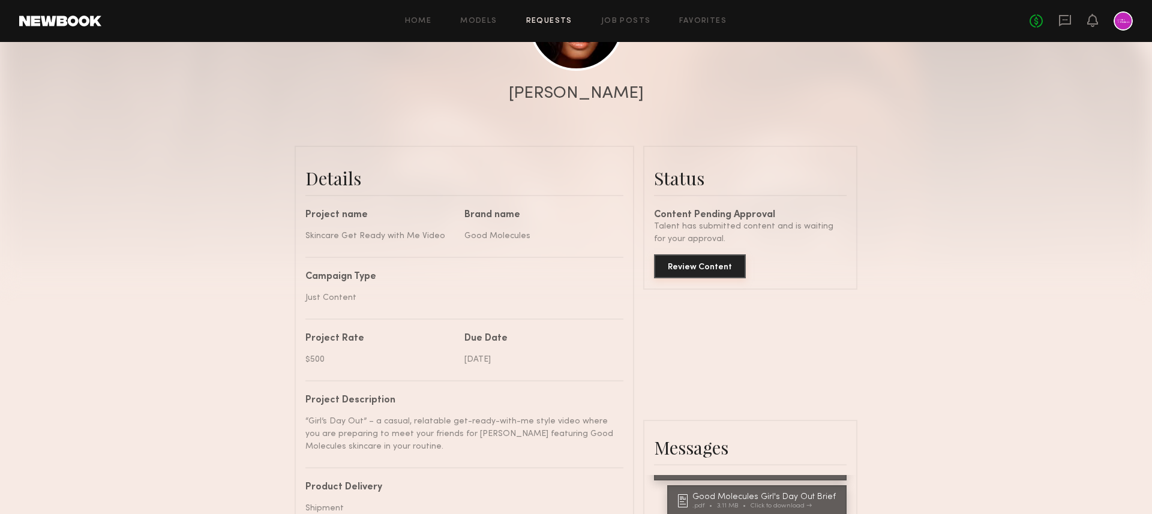
click at [725, 263] on button "Review Content" at bounding box center [700, 266] width 92 height 24
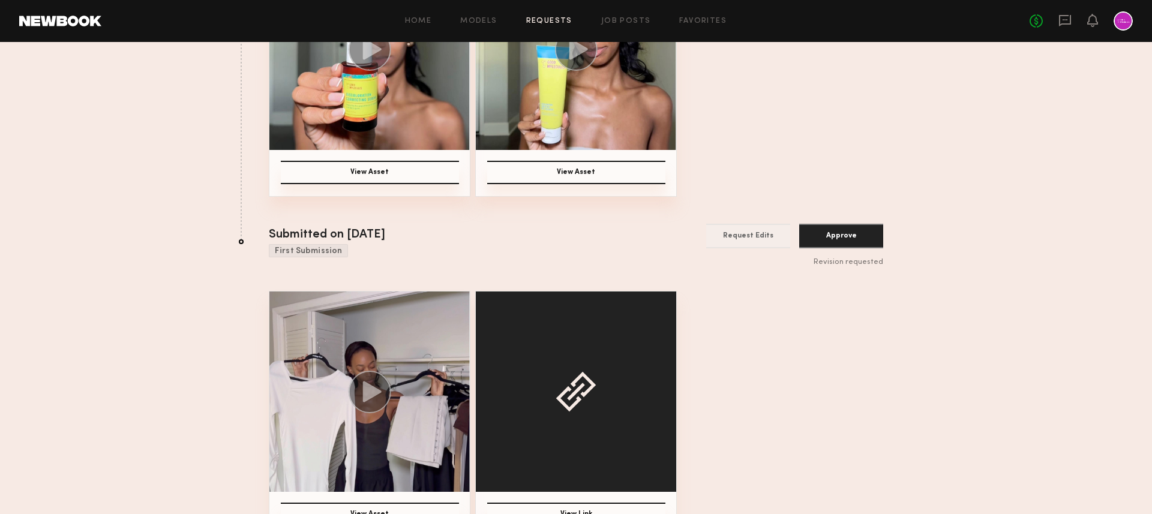
scroll to position [326, 0]
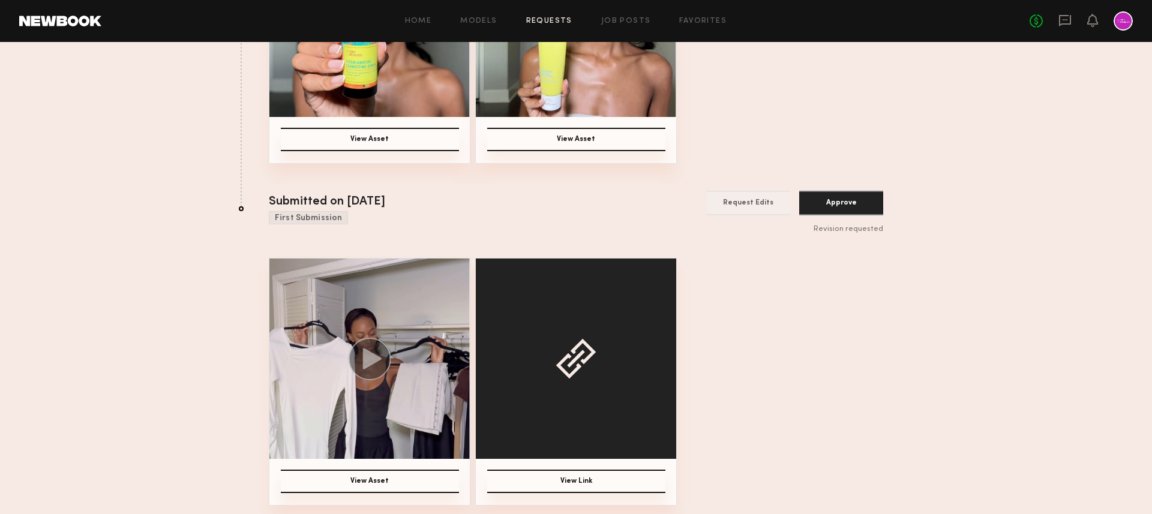
click at [365, 358] on icon at bounding box center [372, 358] width 19 height 21
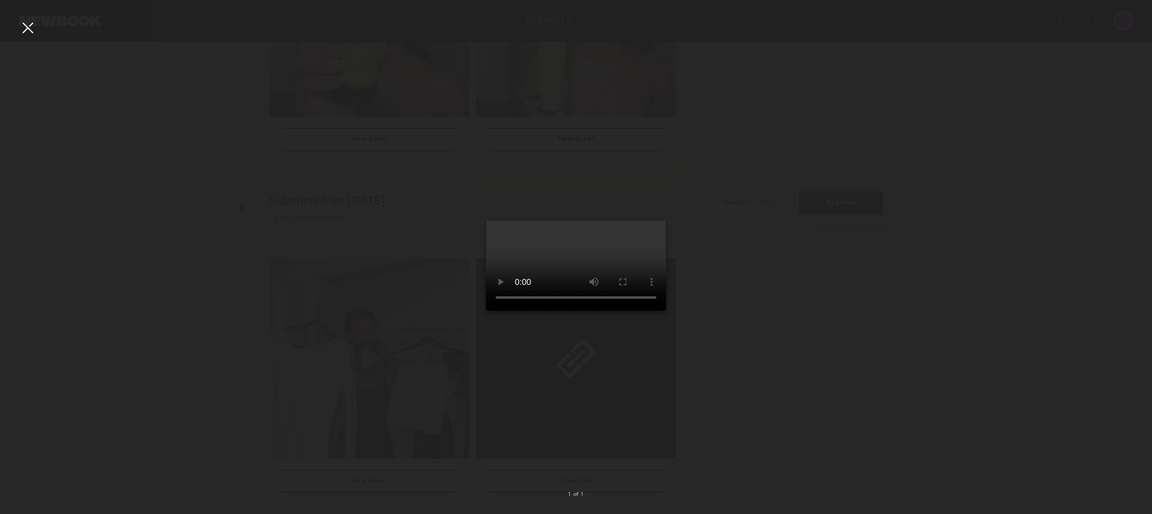
click at [794, 356] on div at bounding box center [576, 247] width 1152 height 457
click at [283, 140] on div at bounding box center [576, 247] width 1152 height 457
click at [15, 31] on div at bounding box center [576, 247] width 1152 height 457
click at [26, 32] on div at bounding box center [27, 27] width 19 height 19
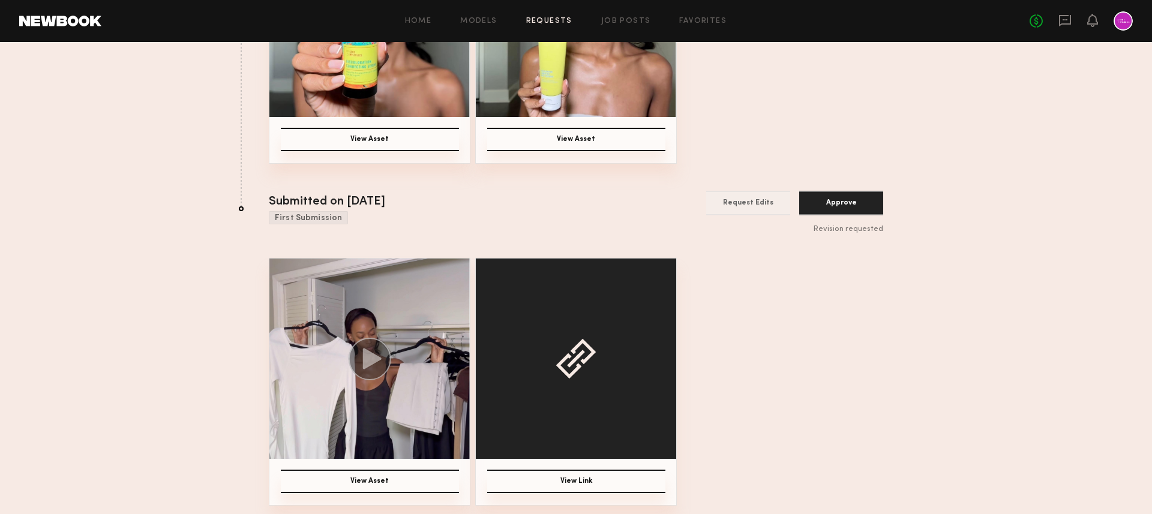
click at [380, 319] on img at bounding box center [369, 359] width 200 height 200
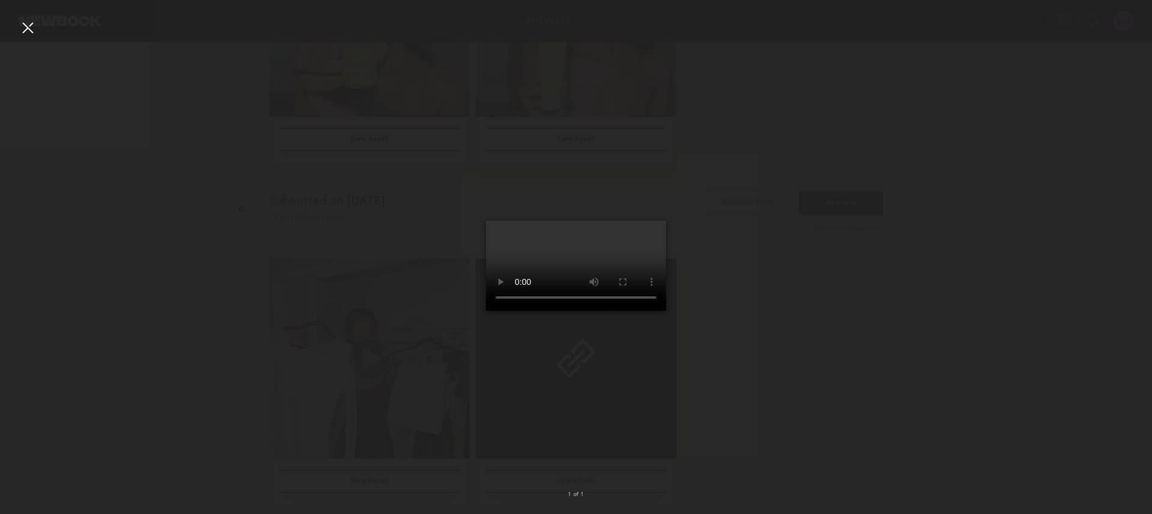
click at [32, 23] on div at bounding box center [27, 27] width 19 height 19
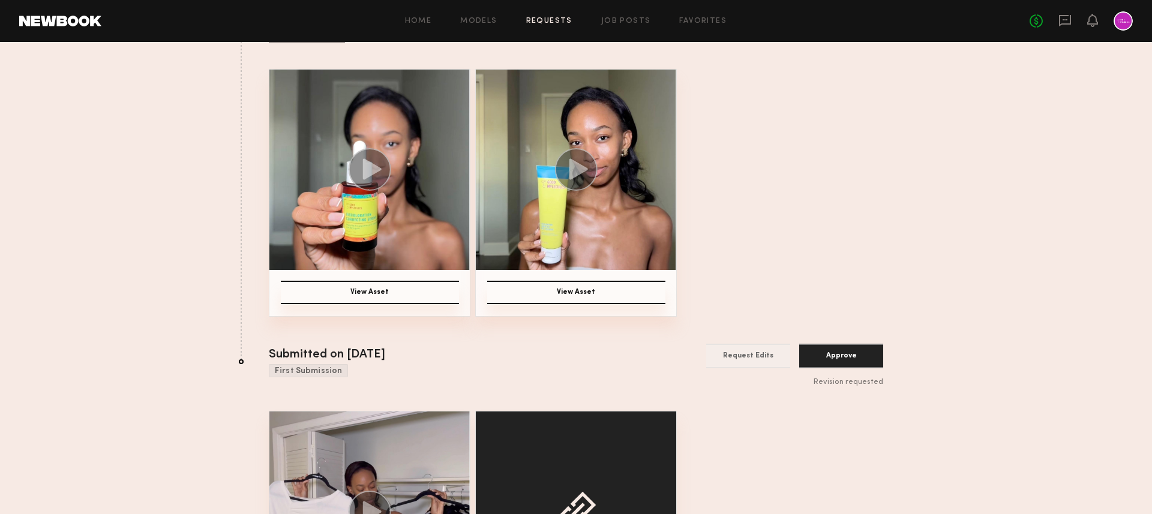
scroll to position [0, 0]
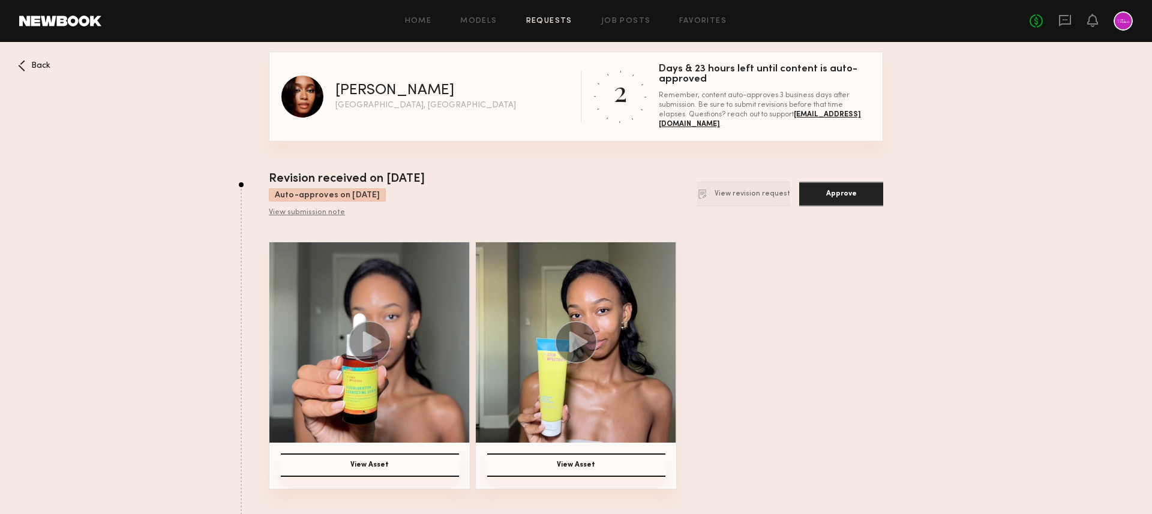
click at [363, 347] on icon at bounding box center [372, 342] width 19 height 21
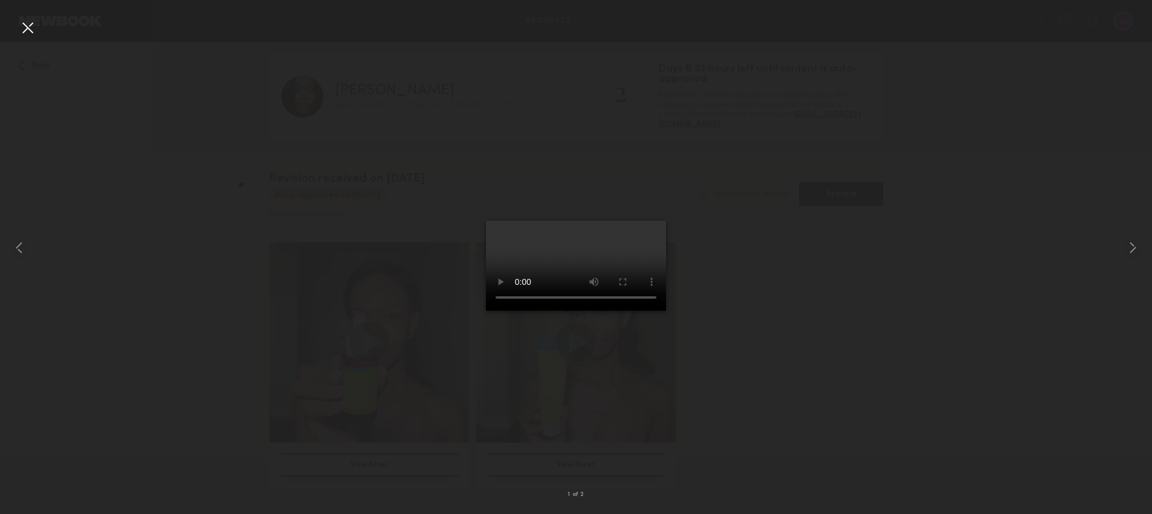
click at [755, 393] on div at bounding box center [576, 247] width 1152 height 457
click at [28, 32] on div at bounding box center [27, 27] width 19 height 19
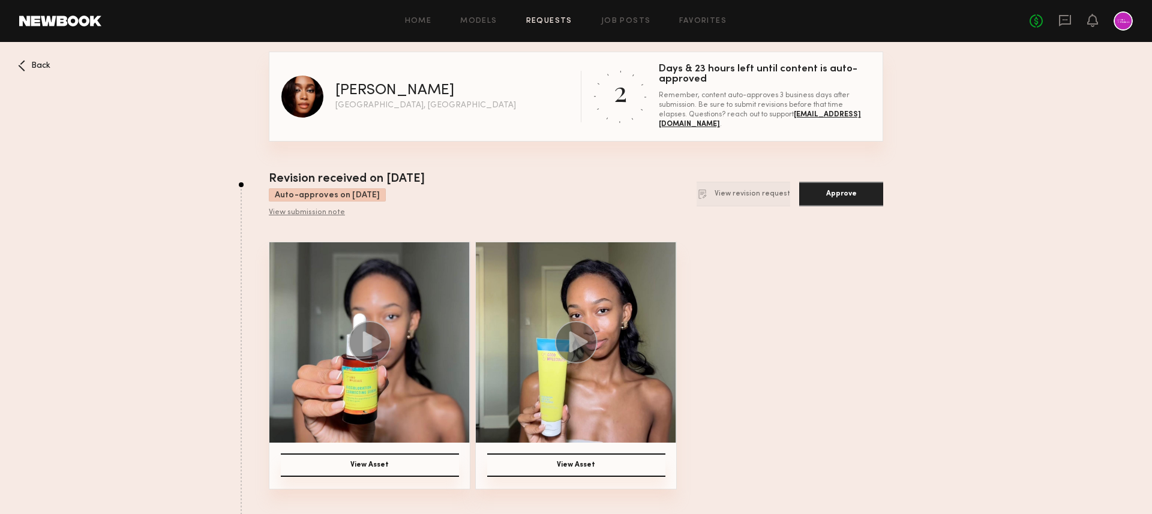
click at [574, 347] on icon at bounding box center [578, 342] width 19 height 21
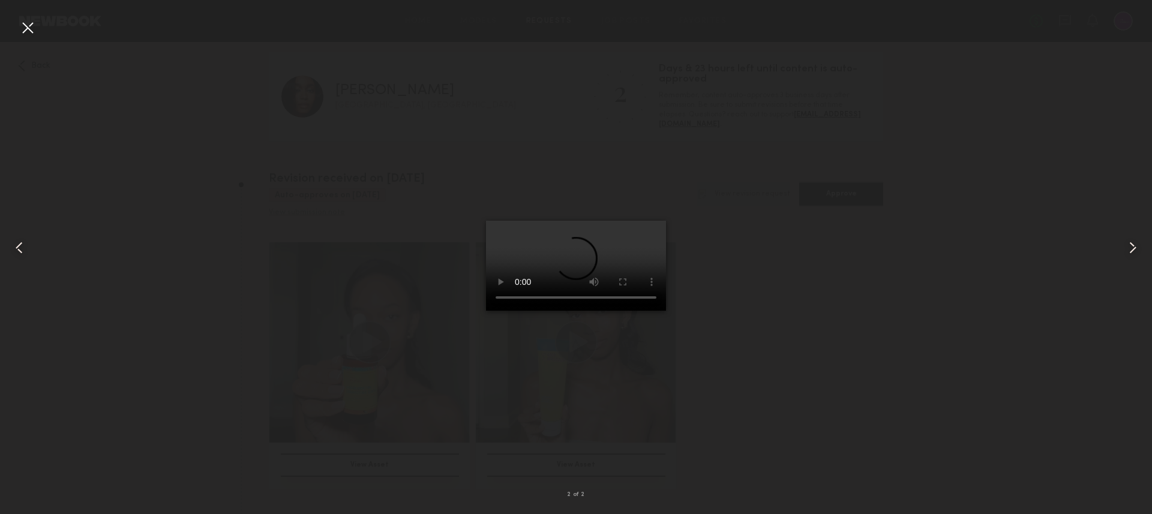
click at [30, 33] on div at bounding box center [27, 27] width 19 height 19
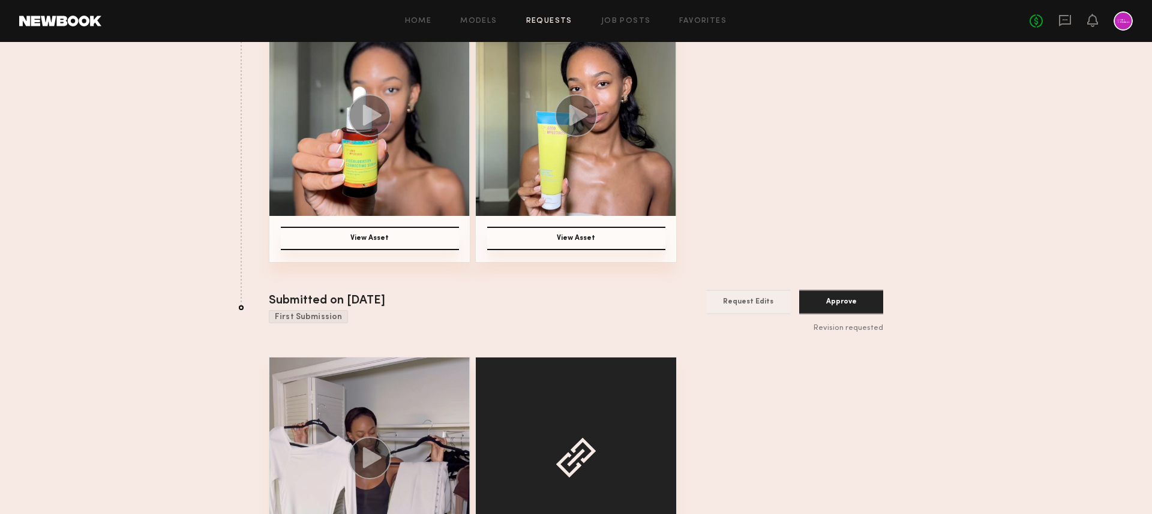
scroll to position [326, 0]
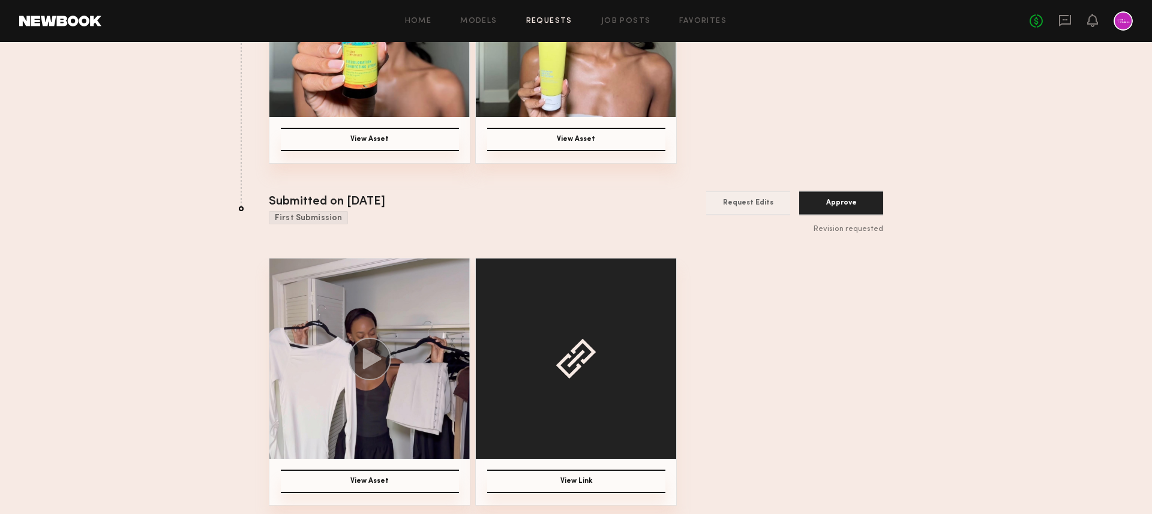
click at [400, 145] on button "View Asset" at bounding box center [370, 139] width 178 height 23
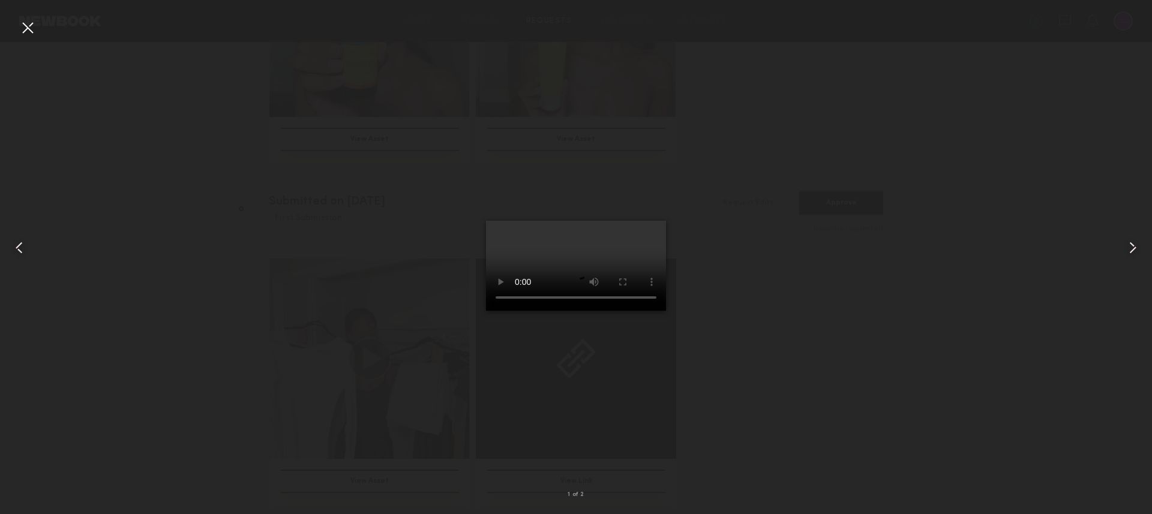
scroll to position [192, 0]
click at [238, 193] on div at bounding box center [576, 247] width 1152 height 457
click at [28, 31] on div at bounding box center [27, 27] width 19 height 19
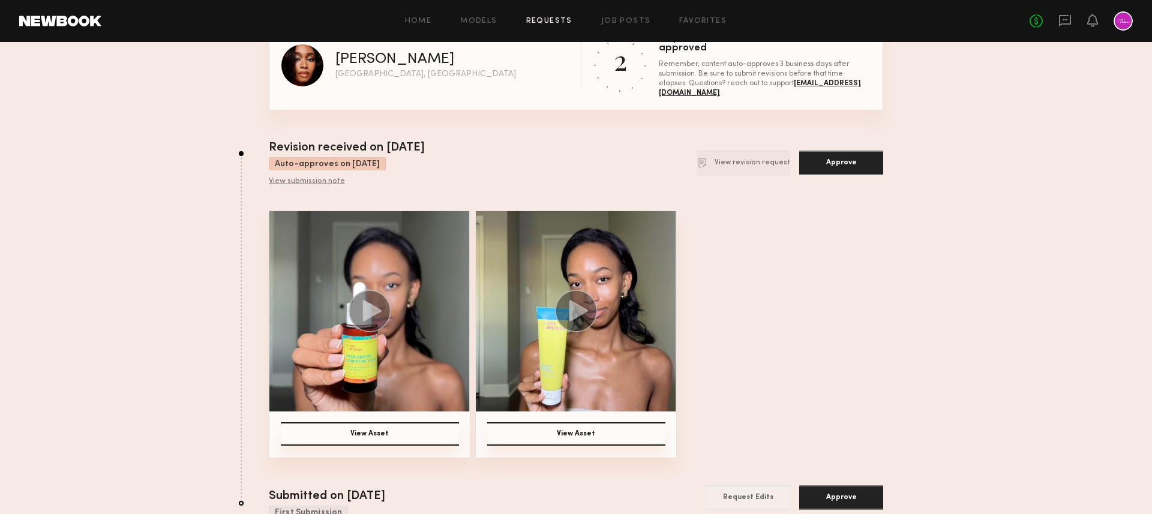
scroll to position [0, 0]
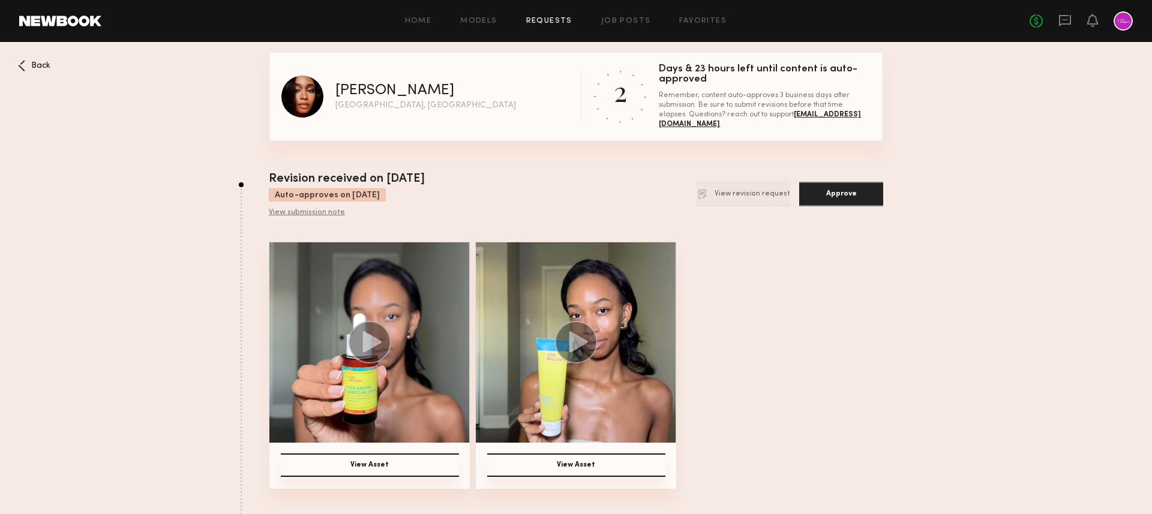
click at [204, 295] on nb-booking-gallery "Back Jordin W Los Angeles, CA 2 Days & 23 hours left until content is auto-appr…" at bounding box center [576, 442] width 1152 height 780
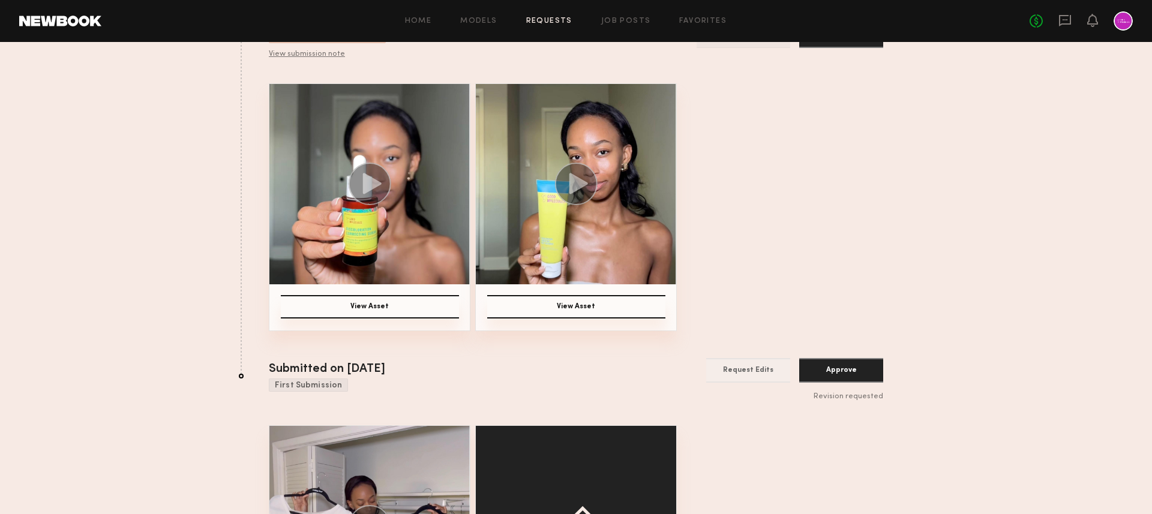
scroll to position [326, 0]
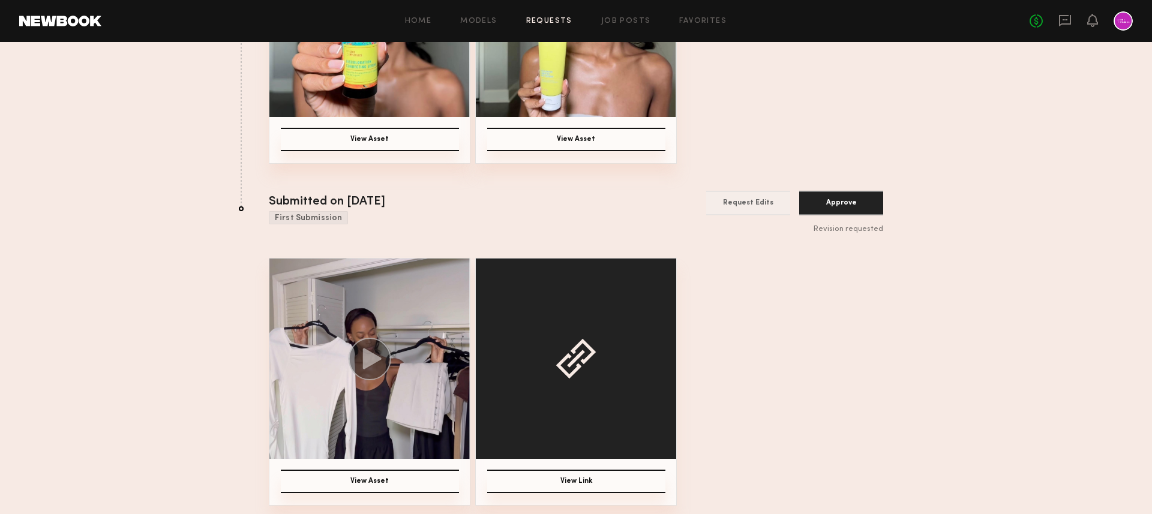
click at [594, 485] on button "View Link" at bounding box center [576, 481] width 178 height 23
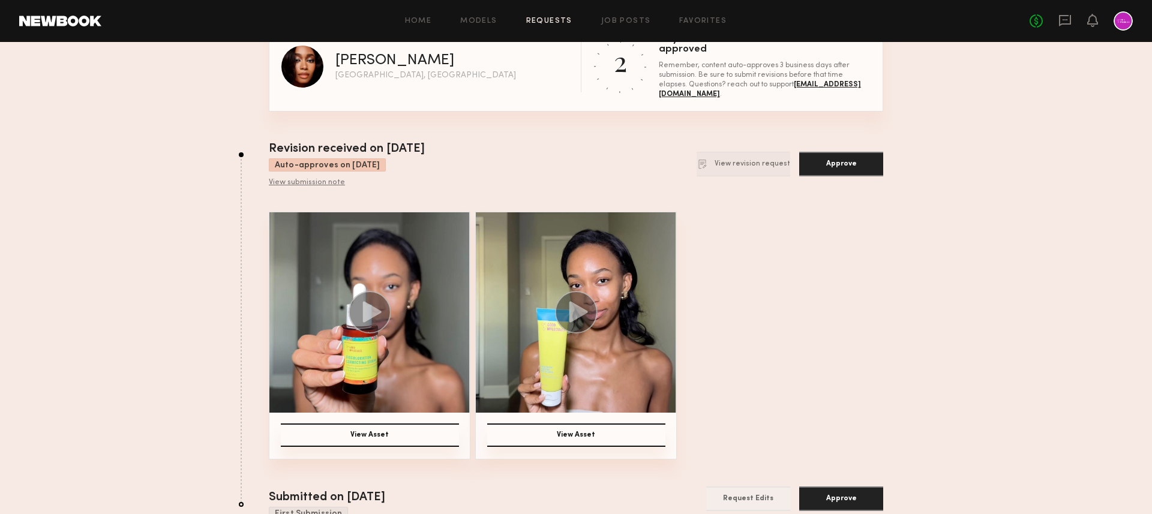
scroll to position [0, 0]
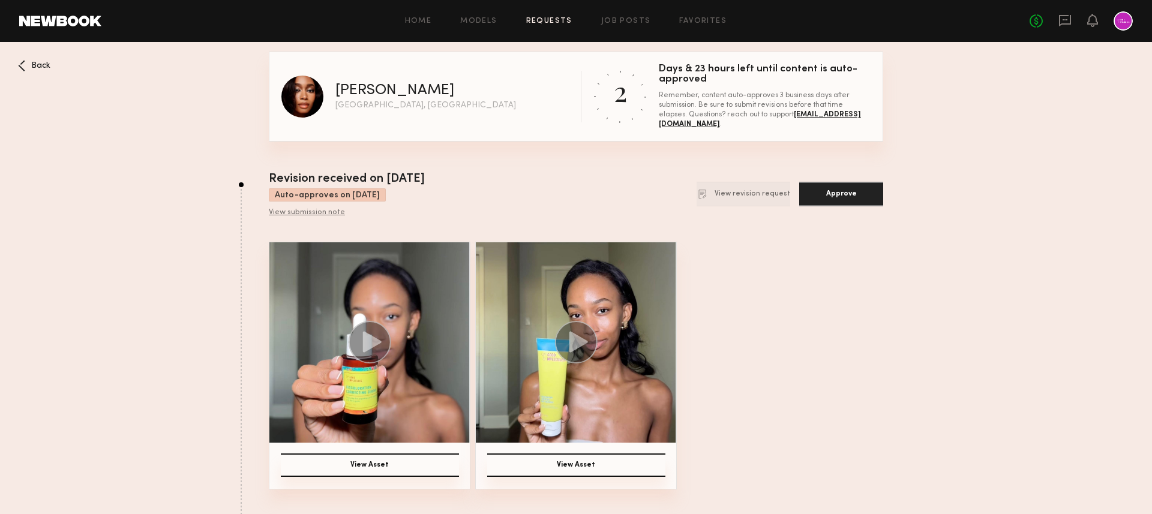
click at [169, 327] on nb-booking-gallery "Back Jordin W Los Angeles, CA 2 Days & 23 hours left until content is auto-appr…" at bounding box center [576, 442] width 1152 height 780
click at [744, 198] on button "View revision request" at bounding box center [744, 194] width 94 height 25
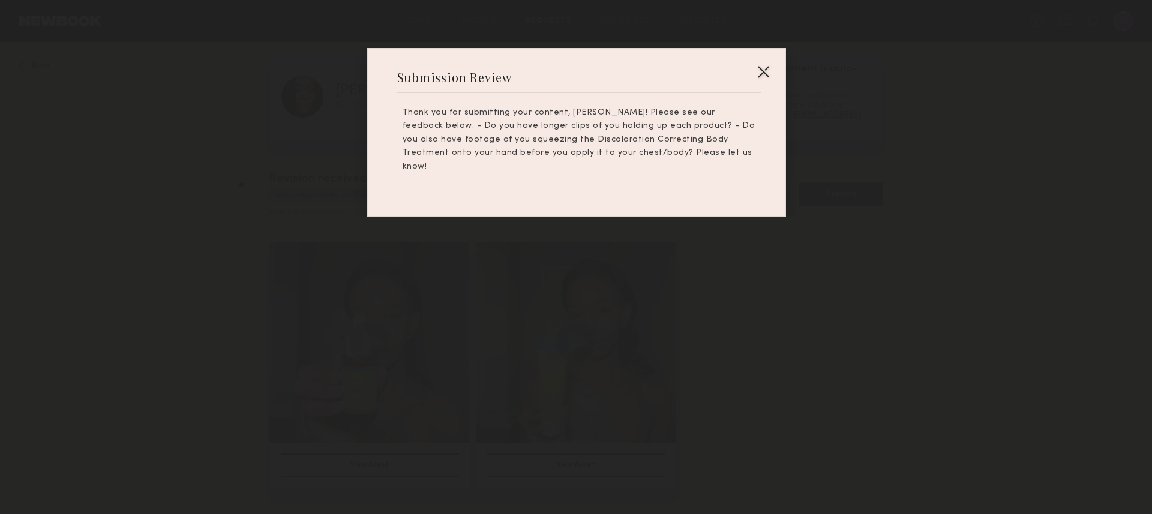
click at [763, 70] on div at bounding box center [763, 71] width 19 height 19
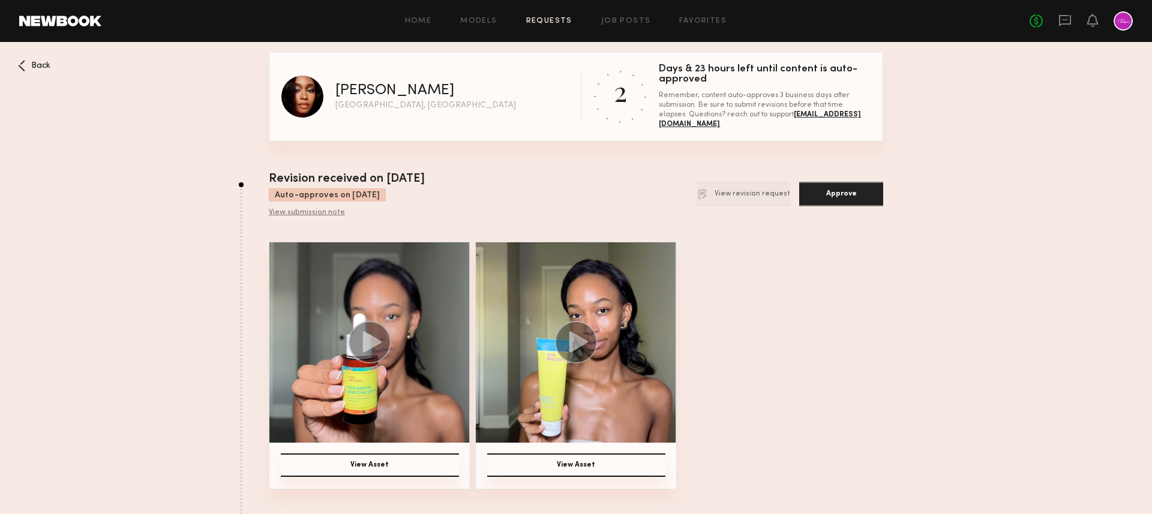
click at [751, 321] on div "View Asset View Asset" at bounding box center [576, 366] width 614 height 248
click at [701, 287] on div "View Asset View Asset" at bounding box center [576, 366] width 614 height 248
